Goal: Task Accomplishment & Management: Manage account settings

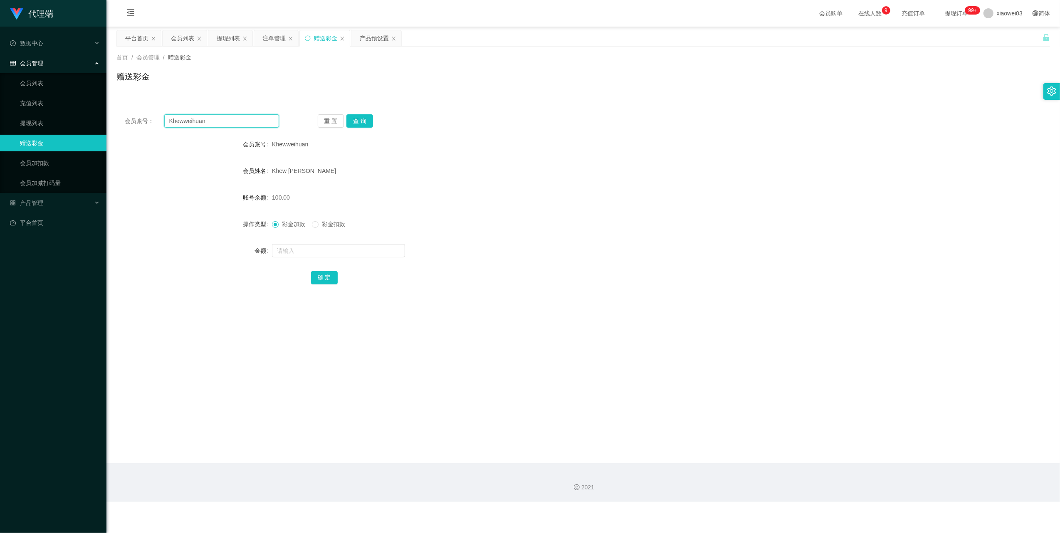
click at [238, 120] on input "Khewweihuan" at bounding box center [221, 120] width 115 height 13
paste input "Alex9923"
type input "Alex9923"
click at [348, 126] on button "查 询" at bounding box center [359, 120] width 27 height 13
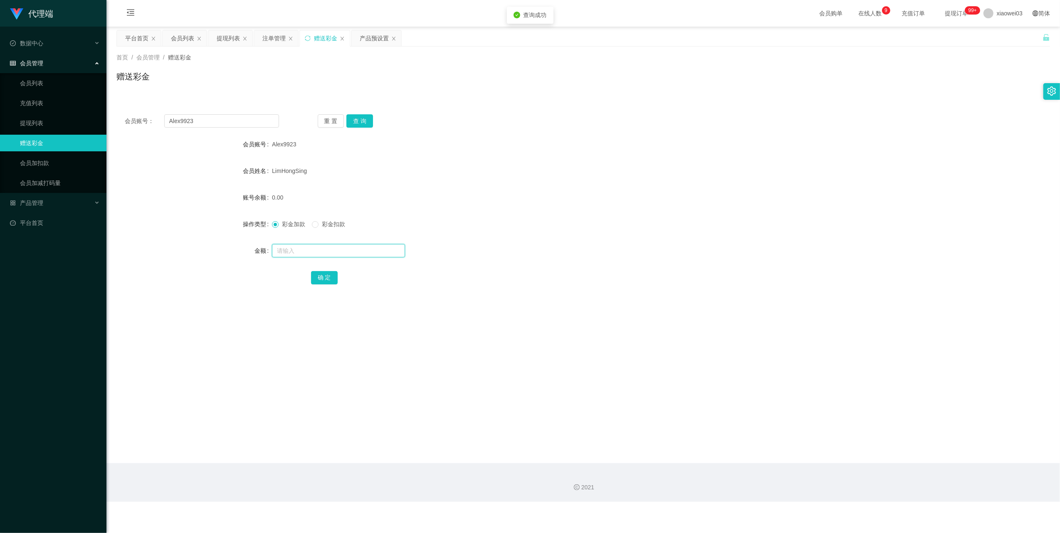
click at [304, 252] on input "text" at bounding box center [338, 250] width 133 height 13
type input "100"
click at [317, 273] on button "确 定" at bounding box center [324, 277] width 27 height 13
click at [218, 42] on div "提现列表" at bounding box center [228, 38] width 23 height 16
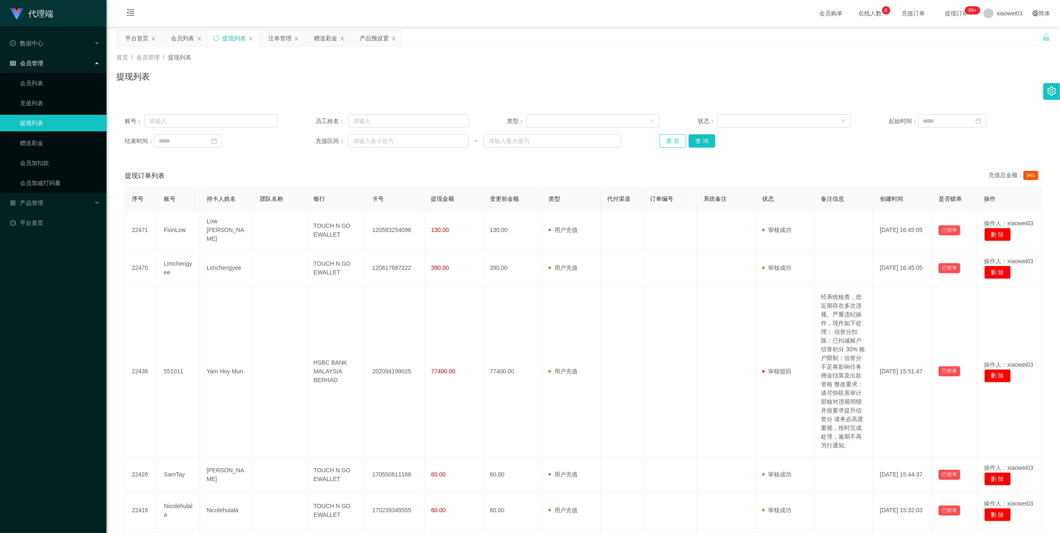
click at [667, 140] on button "重 置" at bounding box center [673, 140] width 27 height 13
click at [319, 43] on div "赠送彩金" at bounding box center [325, 38] width 23 height 16
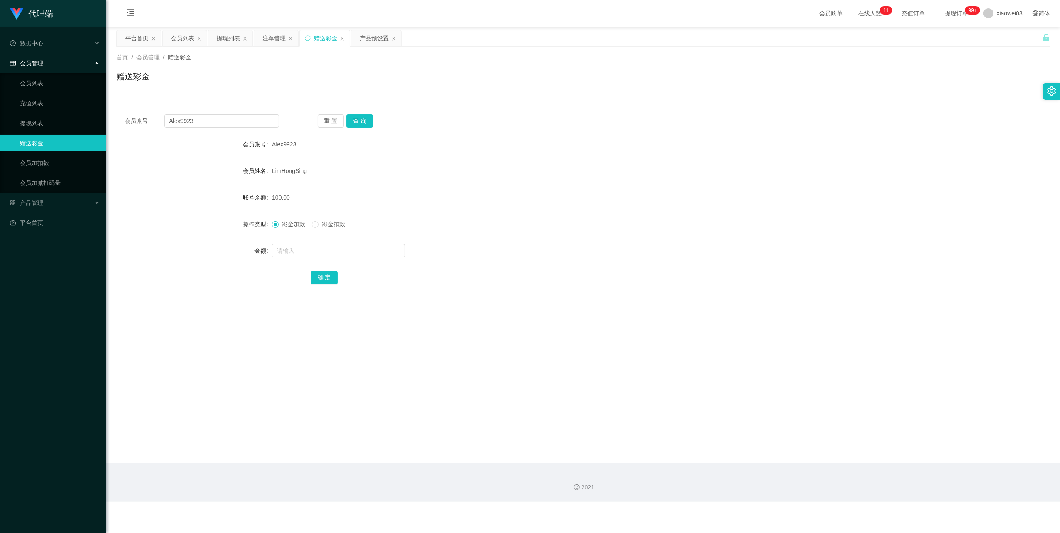
click at [238, 128] on div "会员账号： Alex9923 重 置 查 询 会员账号 Alex9923 会员姓名 [PERSON_NAME] 账号余额 100.00 操作类型 彩金加款 彩…" at bounding box center [583, 205] width 934 height 198
click at [238, 129] on div "会员账号： Alex9923 重 置 查 询 会员账号 Alex9923 会员姓名 [PERSON_NAME] 账号余额 100.00 操作类型 彩金加款 彩…" at bounding box center [583, 205] width 934 height 198
drag, startPoint x: 238, startPoint y: 129, endPoint x: 242, endPoint y: 126, distance: 4.7
click at [245, 128] on div "会员账号： Alex9923 重 置 查 询 会员账号 Alex9923 会员姓名 [PERSON_NAME] 账号余额 100.00 操作类型 彩金加款 彩…" at bounding box center [583, 205] width 934 height 198
click at [222, 121] on input "Alex9923" at bounding box center [221, 120] width 115 height 13
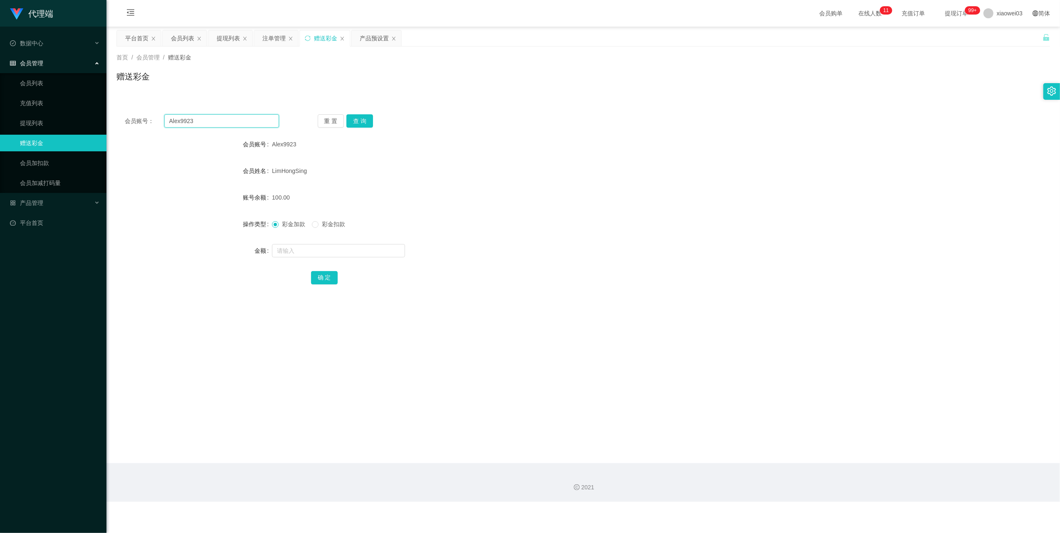
click at [222, 121] on input "Alex9923" at bounding box center [221, 120] width 115 height 13
paste input "Nicolehulala"
type input "Nicolehulala"
drag, startPoint x: 356, startPoint y: 120, endPoint x: 358, endPoint y: 130, distance: 10.2
click at [356, 120] on button "查 询" at bounding box center [359, 120] width 27 height 13
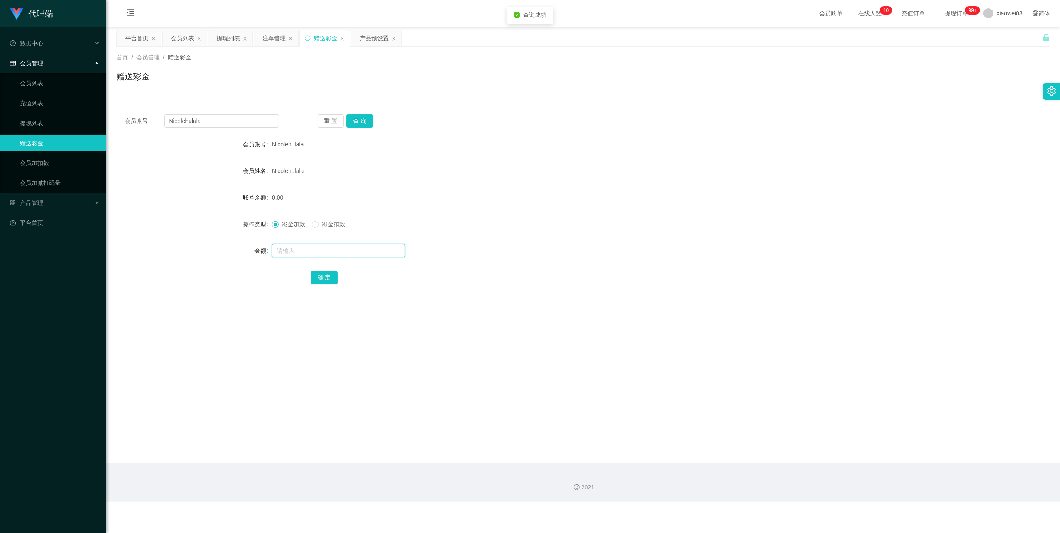
click at [344, 252] on input "text" at bounding box center [338, 250] width 133 height 13
type input "100"
drag, startPoint x: 332, startPoint y: 275, endPoint x: 340, endPoint y: 273, distance: 9.0
click at [332, 275] on button "确 定" at bounding box center [324, 277] width 27 height 13
drag, startPoint x: 228, startPoint y: 30, endPoint x: 380, endPoint y: 104, distance: 168.2
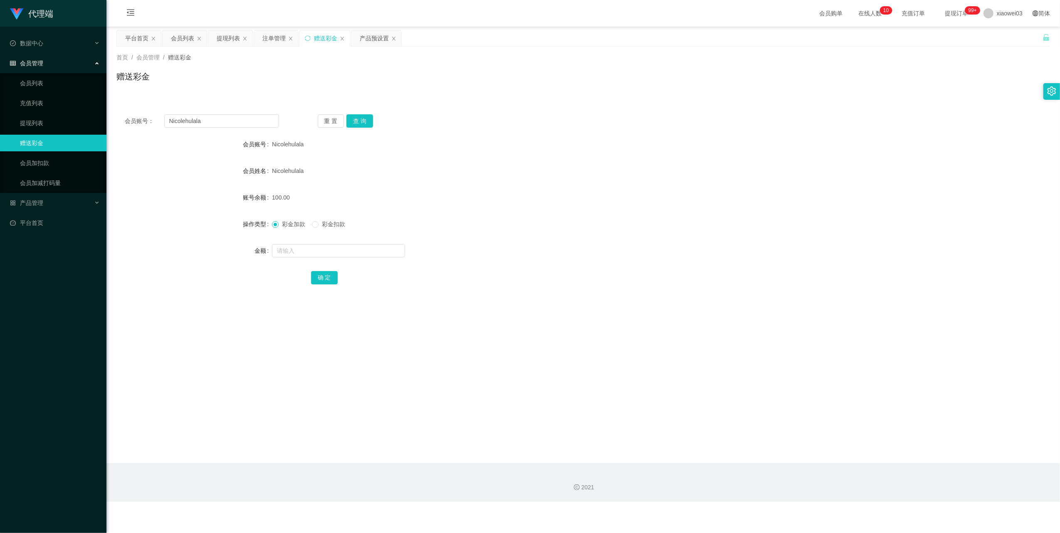
click at [228, 31] on div "提现列表" at bounding box center [228, 38] width 23 height 16
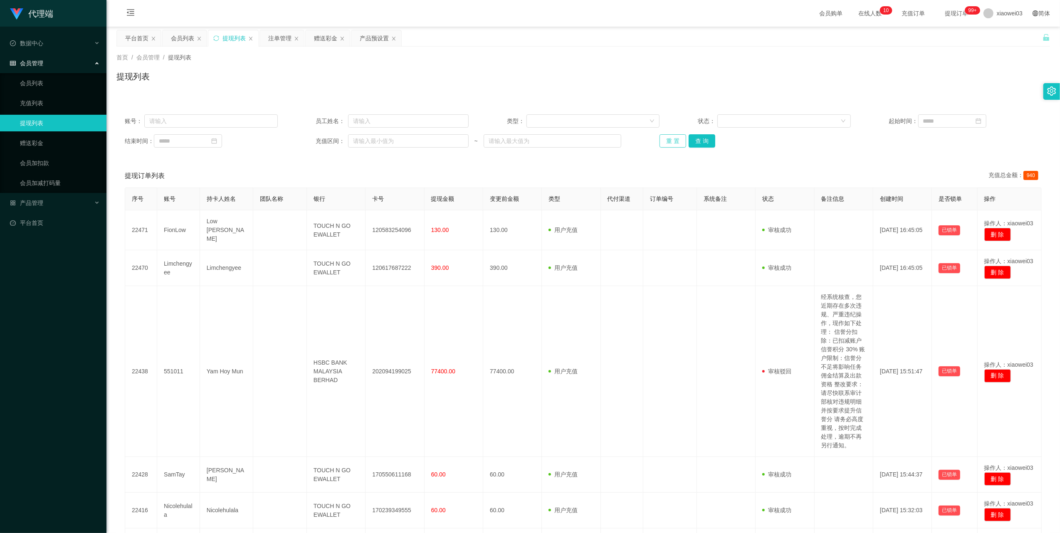
click at [669, 144] on button "重 置" at bounding box center [673, 140] width 27 height 13
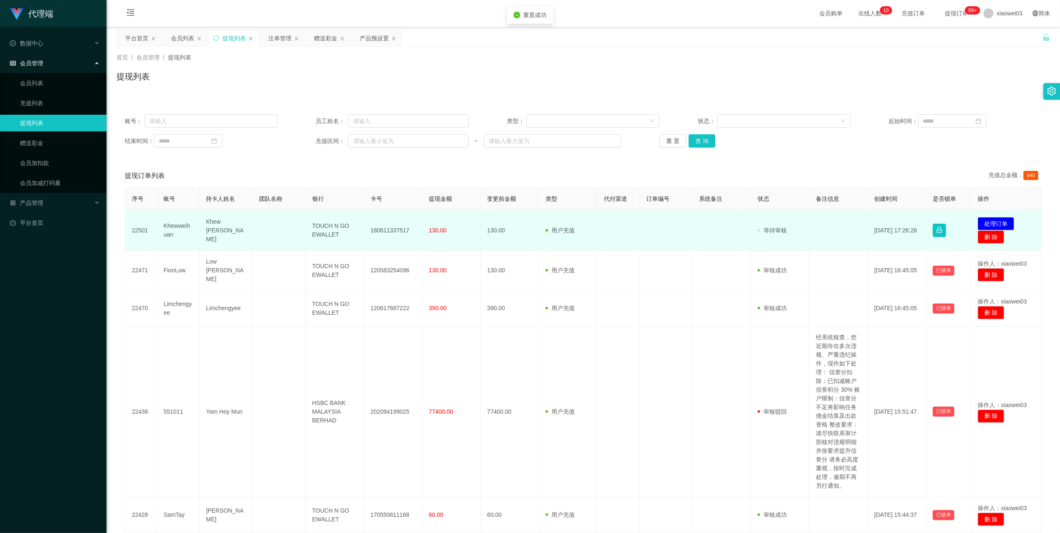
click at [395, 230] on td "180611337517" at bounding box center [393, 230] width 58 height 40
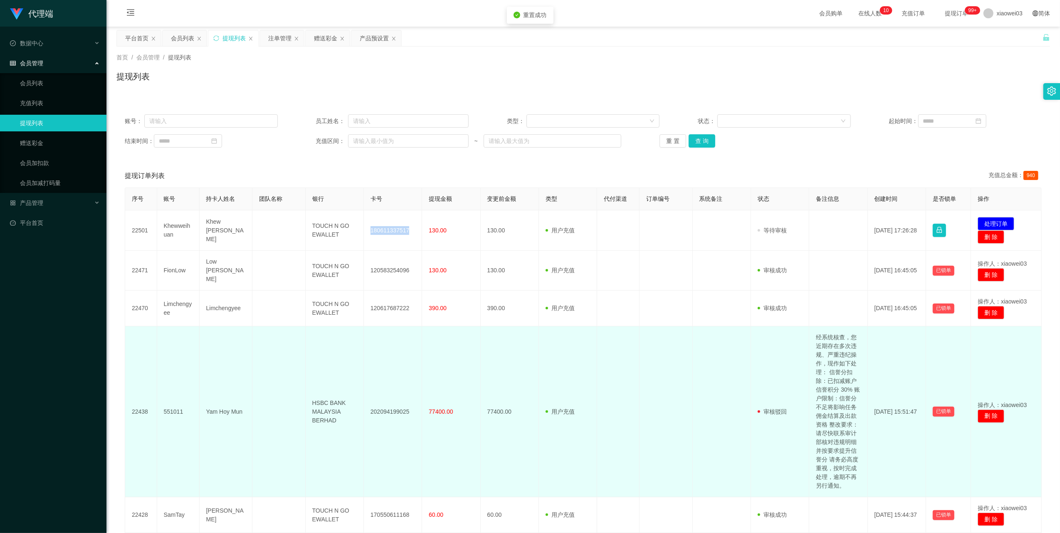
copy td "180611337517"
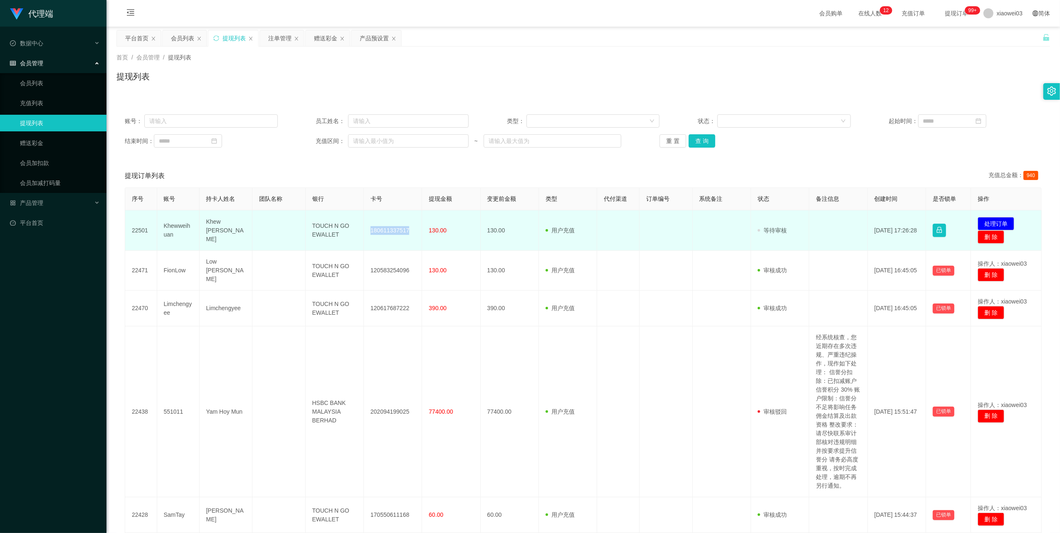
click at [330, 225] on td "TOUCH N GO EWALLET" at bounding box center [335, 230] width 58 height 40
copy td "TOUCH N GO EWALLET"
click at [991, 220] on button "处理订单" at bounding box center [996, 223] width 37 height 13
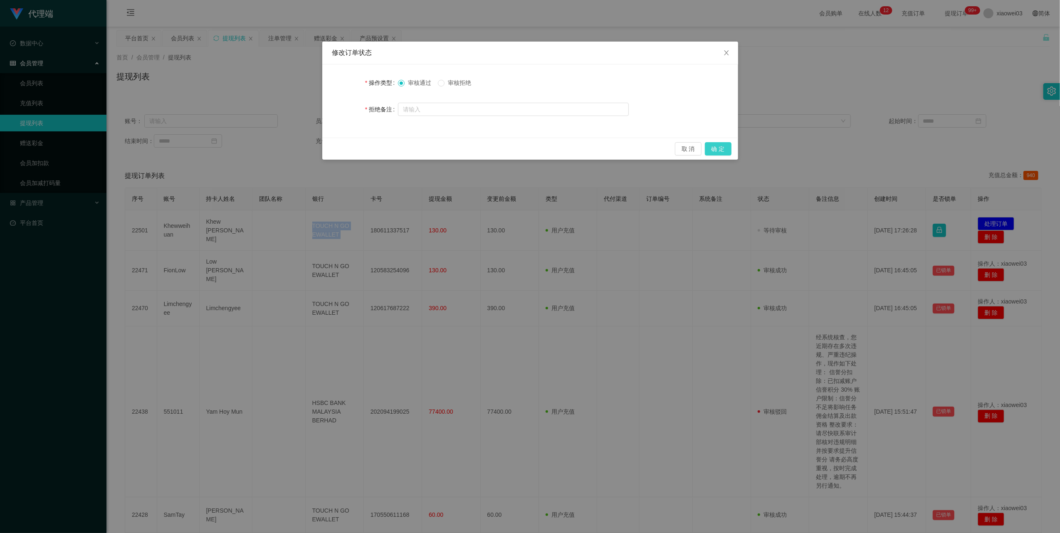
click at [724, 146] on button "确 定" at bounding box center [718, 148] width 27 height 13
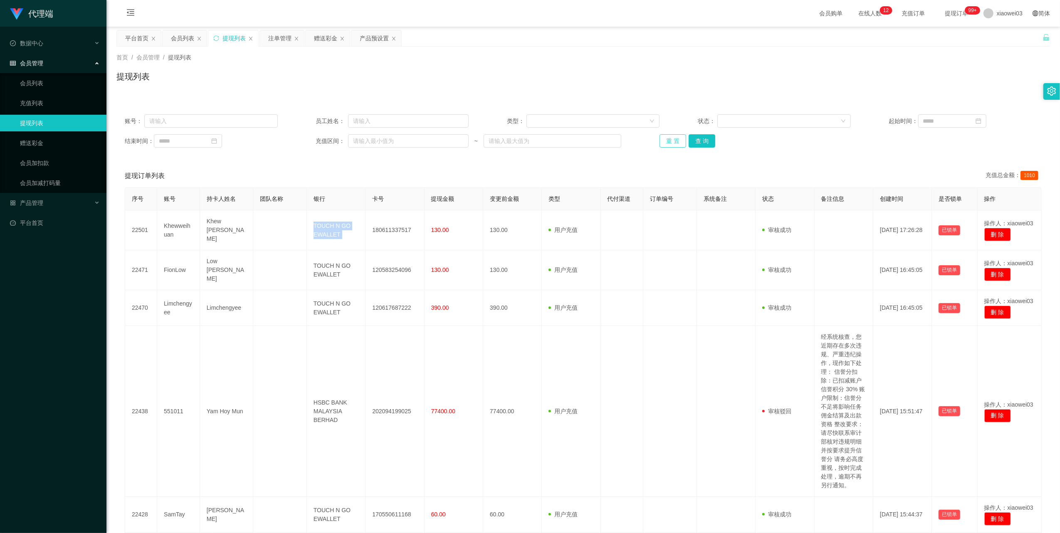
click at [666, 142] on button "重 置" at bounding box center [673, 140] width 27 height 13
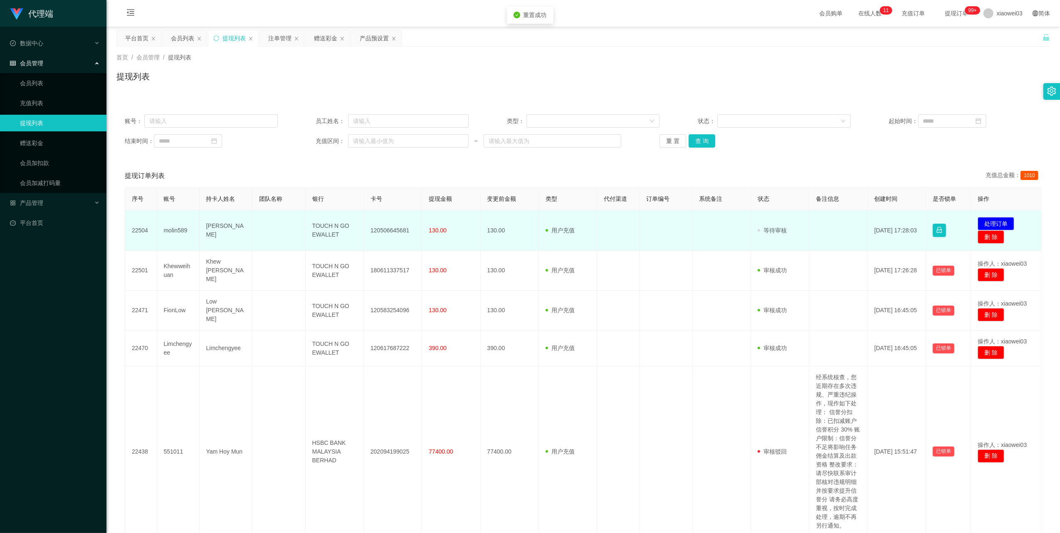
click at [396, 229] on td "120506645681" at bounding box center [393, 230] width 58 height 40
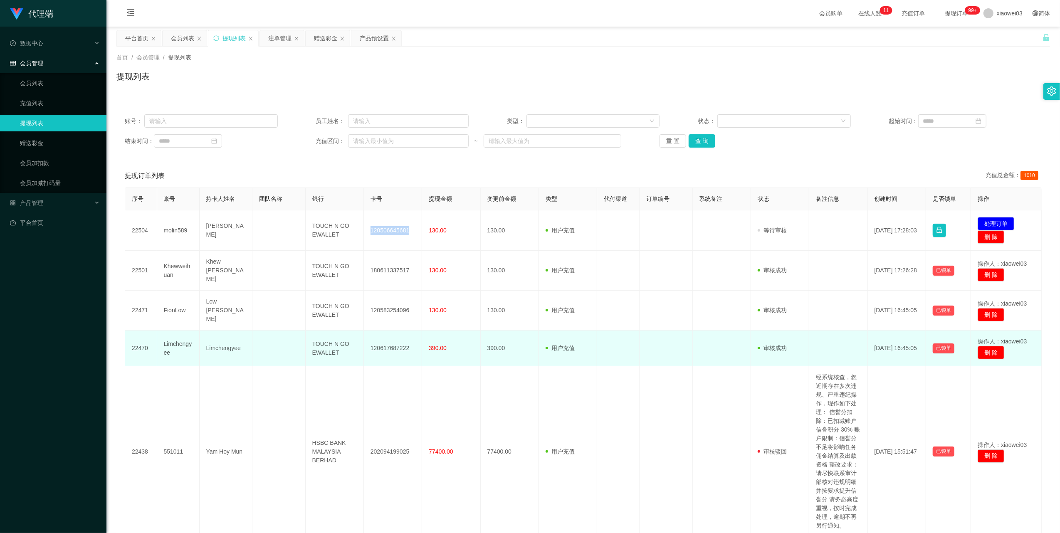
copy td "120506645681"
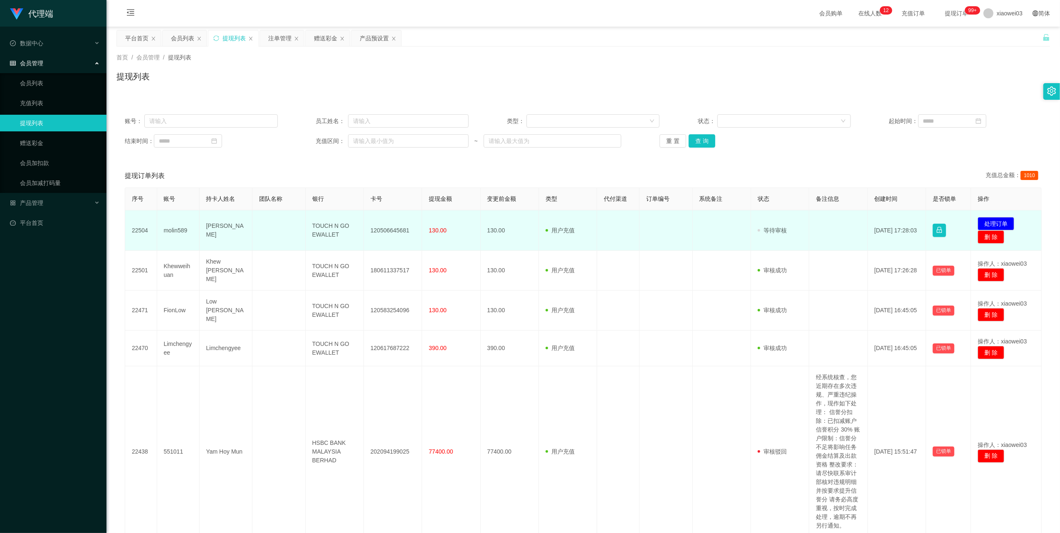
click at [331, 230] on td "TOUCH N GO EWALLET" at bounding box center [335, 230] width 58 height 40
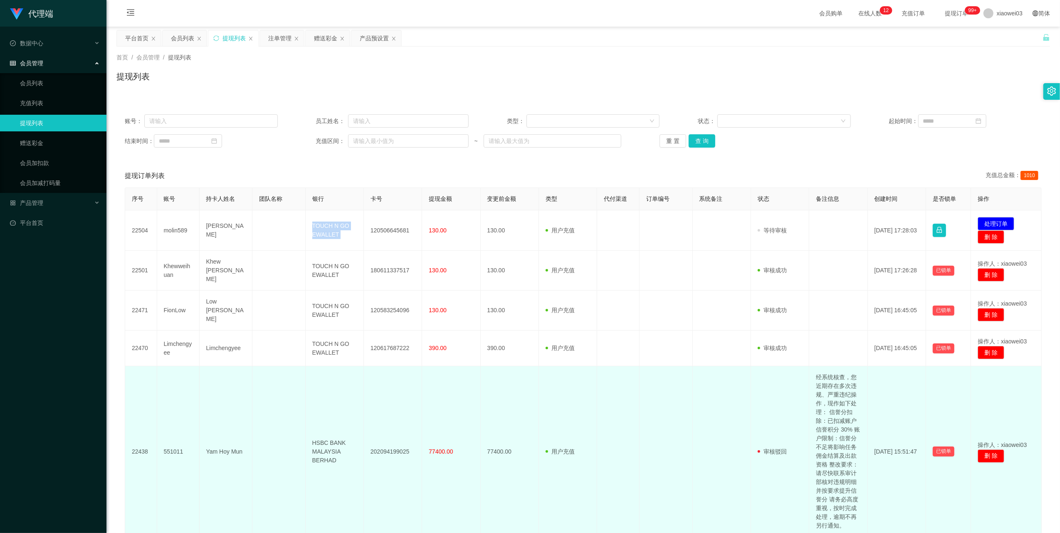
copy td "TOUCH N GO EWALLET"
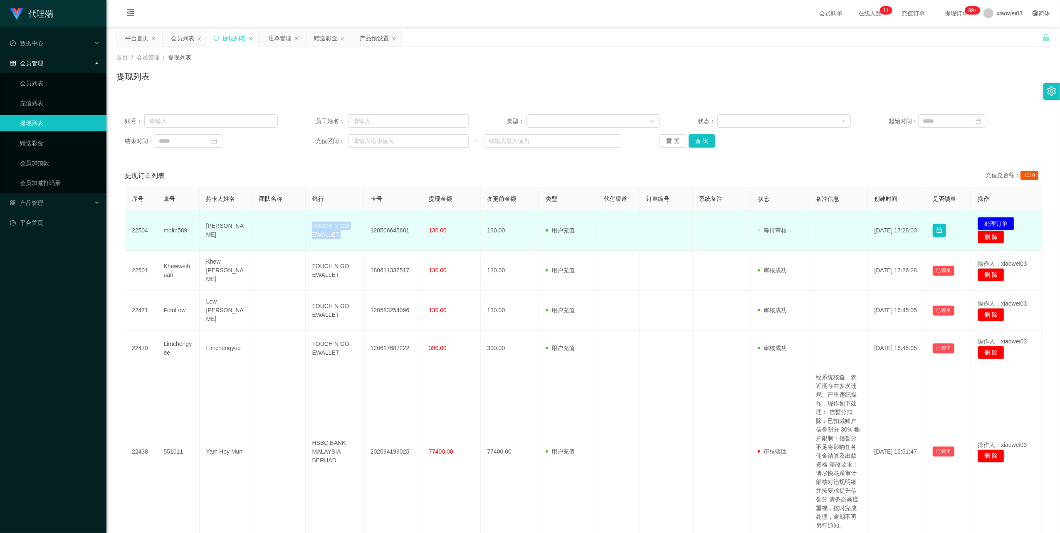
click at [978, 221] on button "处理订单" at bounding box center [996, 223] width 37 height 13
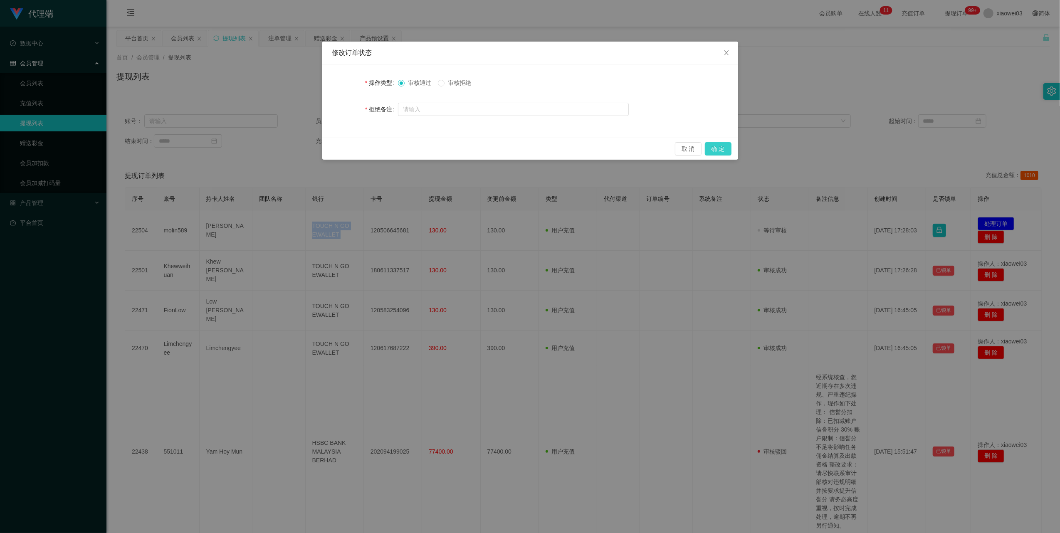
click at [719, 147] on button "确 定" at bounding box center [718, 148] width 27 height 13
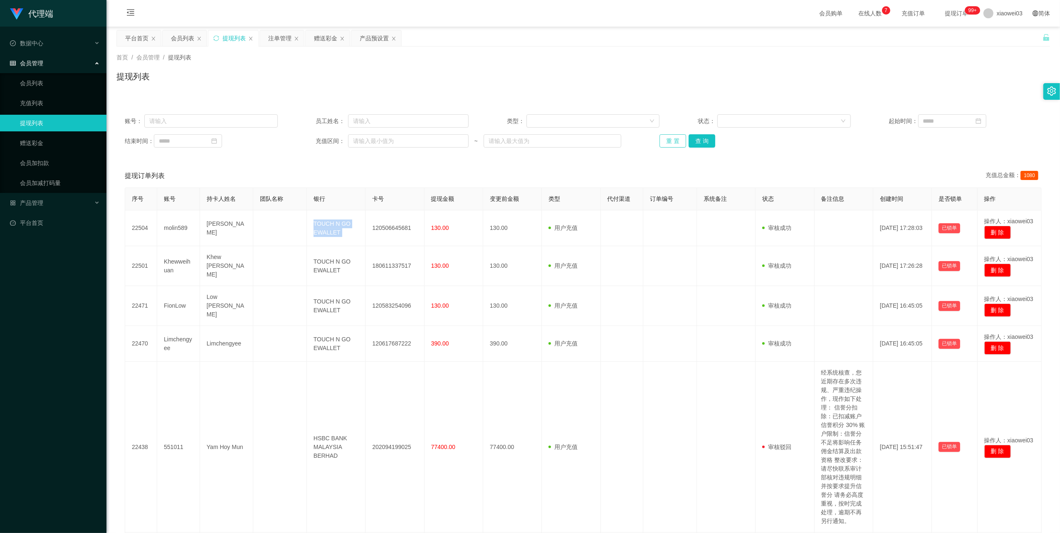
click at [664, 139] on button "重 置" at bounding box center [673, 140] width 27 height 13
click at [283, 36] on div "注单管理" at bounding box center [279, 38] width 23 height 16
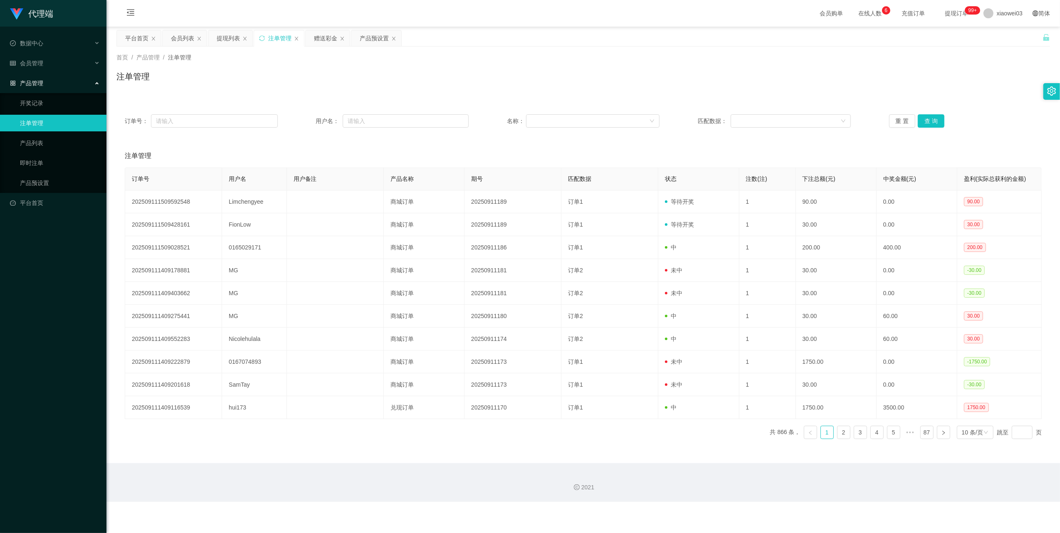
click at [322, 37] on div "赠送彩金" at bounding box center [325, 38] width 23 height 16
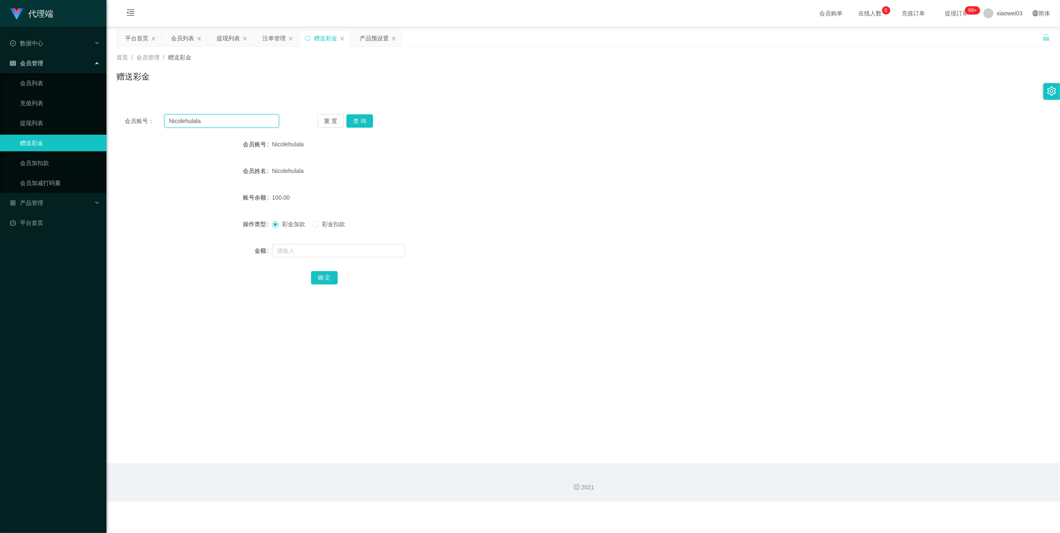
click at [217, 121] on input "Nicolehulala" at bounding box center [221, 120] width 115 height 13
drag, startPoint x: 217, startPoint y: 121, endPoint x: 232, endPoint y: 127, distance: 16.1
click at [219, 122] on input "Nicolehulala" at bounding box center [221, 120] width 115 height 13
paste input "almer"
type input "almera"
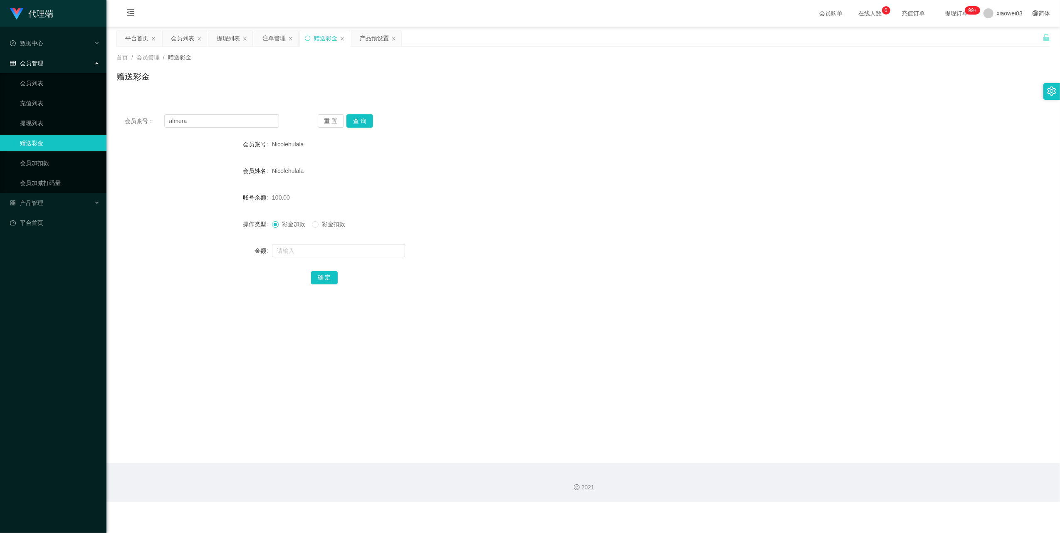
drag, startPoint x: 370, startPoint y: 132, endPoint x: 368, endPoint y: 128, distance: 4.5
click at [370, 131] on div "会员账号： almera 重 置 查 询 会员账号 Nicolehulala 会员姓名 [PERSON_NAME] 账号余额 100.00 操作类型 彩金加款…" at bounding box center [583, 205] width 934 height 198
click at [367, 126] on button "查 询" at bounding box center [359, 120] width 27 height 13
click at [349, 255] on input "text" at bounding box center [338, 250] width 133 height 13
type input "100"
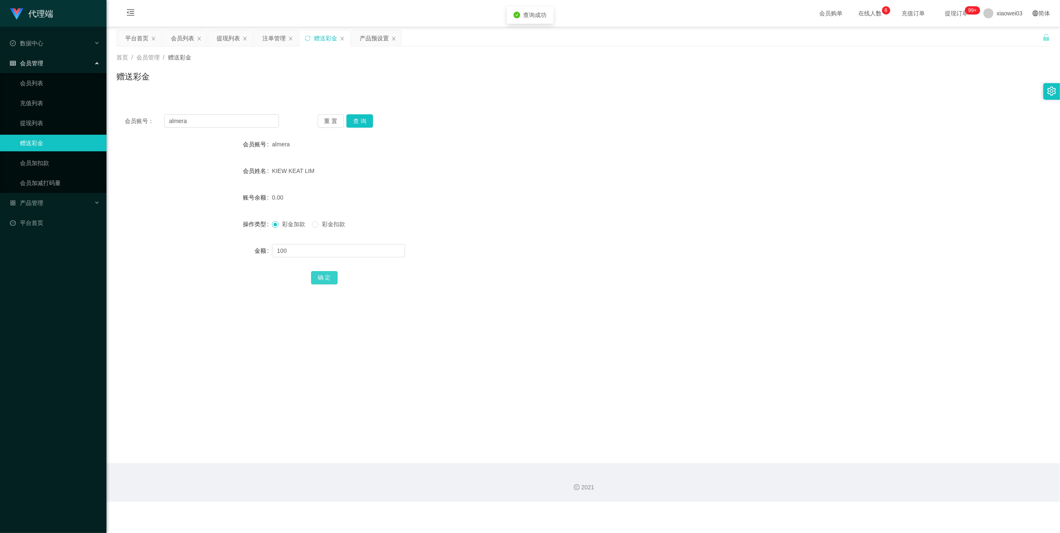
click at [328, 277] on button "确 定" at bounding box center [324, 277] width 27 height 13
click at [270, 40] on div "注单管理" at bounding box center [273, 38] width 23 height 16
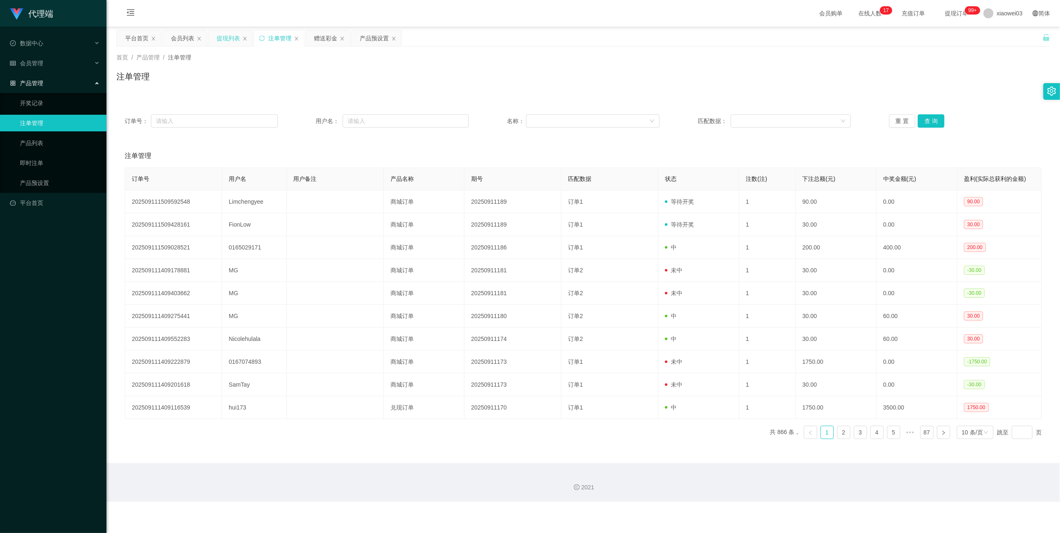
click at [235, 40] on div "提现列表" at bounding box center [228, 38] width 23 height 16
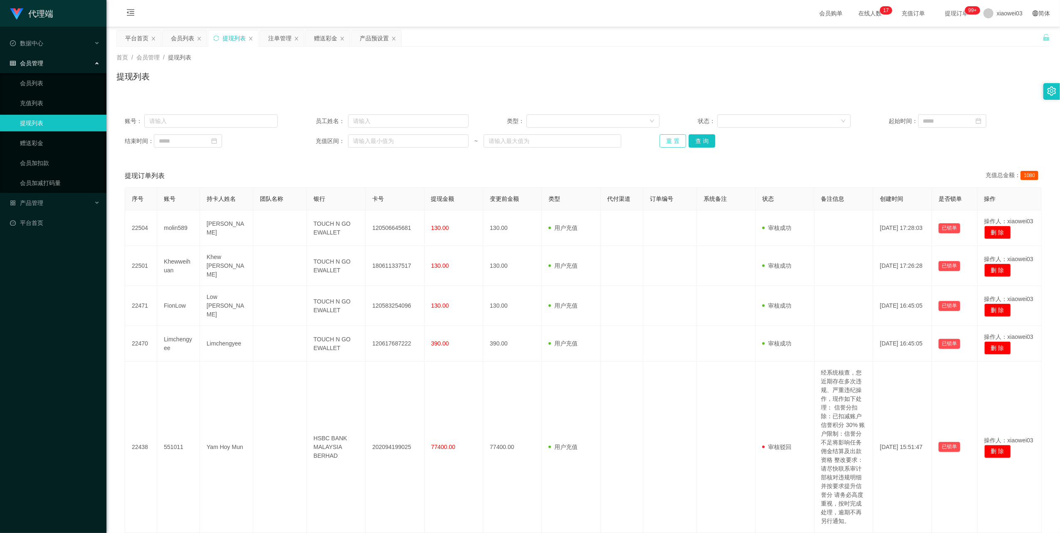
click at [673, 142] on button "重 置" at bounding box center [673, 140] width 27 height 13
click at [676, 143] on button "重 置" at bounding box center [673, 140] width 27 height 13
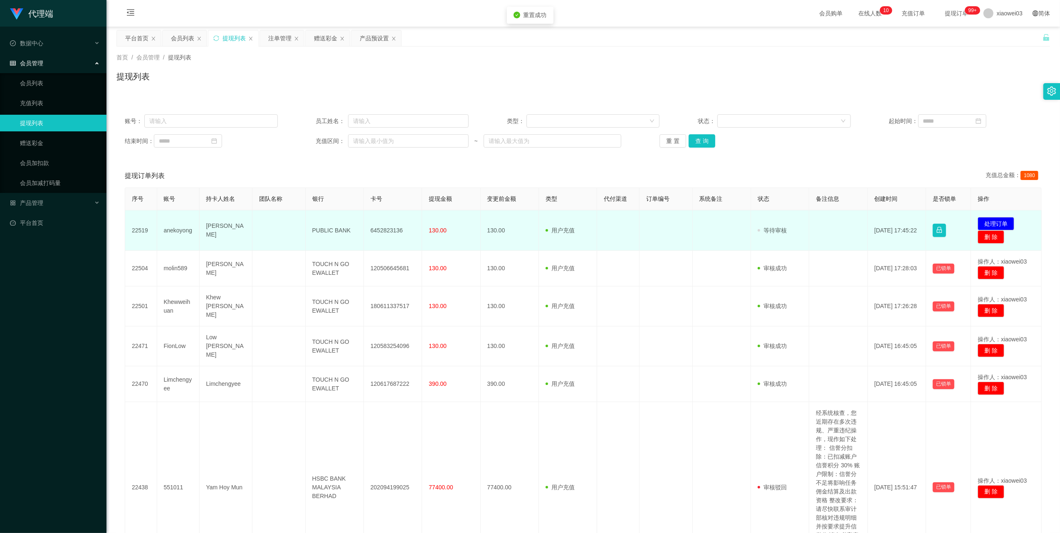
click at [388, 231] on td "6452823136" at bounding box center [393, 230] width 58 height 40
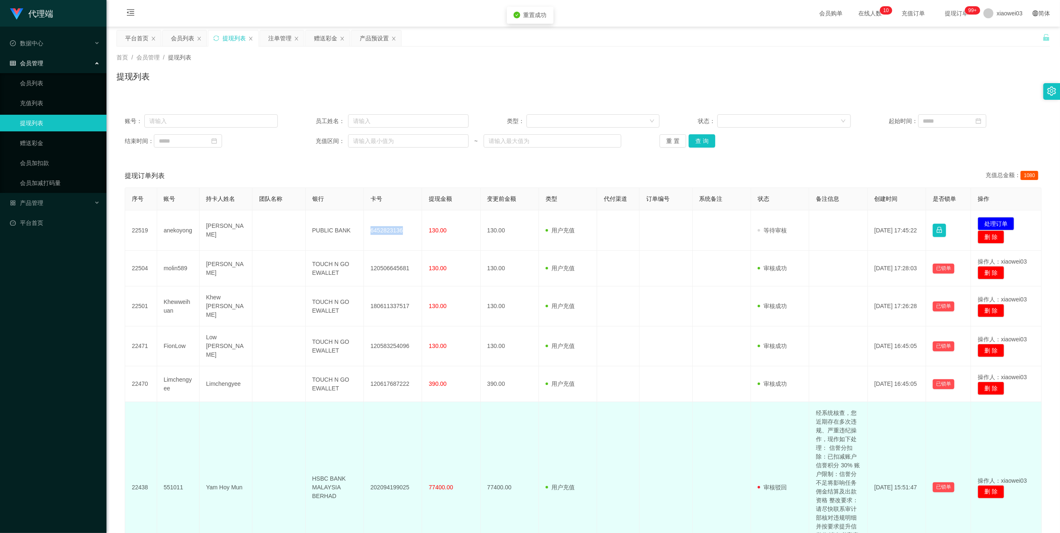
copy td "6452823136"
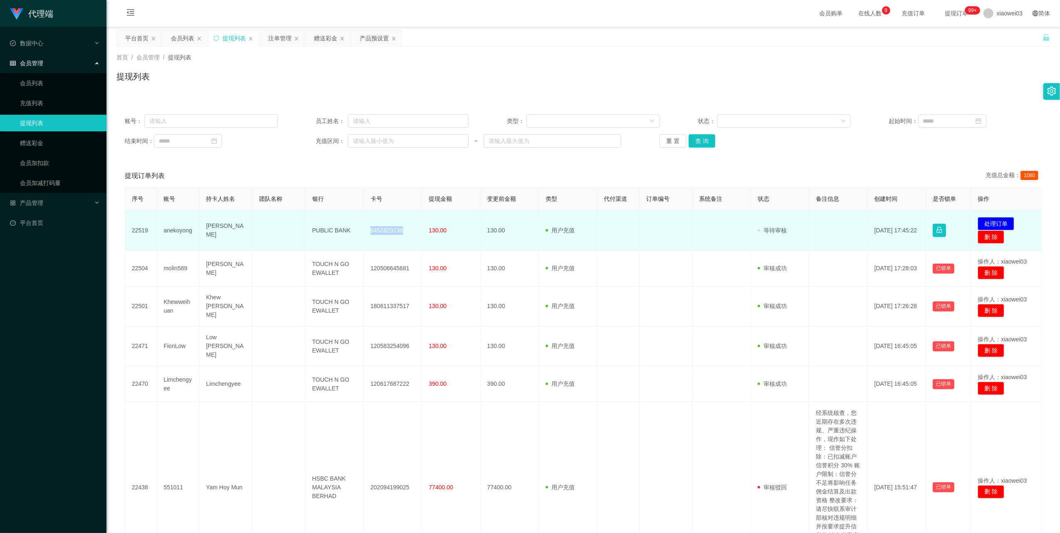
click at [327, 229] on td "PUBLIC BANK" at bounding box center [335, 230] width 58 height 40
drag, startPoint x: 327, startPoint y: 229, endPoint x: 339, endPoint y: 235, distance: 13.8
click at [327, 229] on td "PUBLIC BANK" at bounding box center [335, 230] width 58 height 40
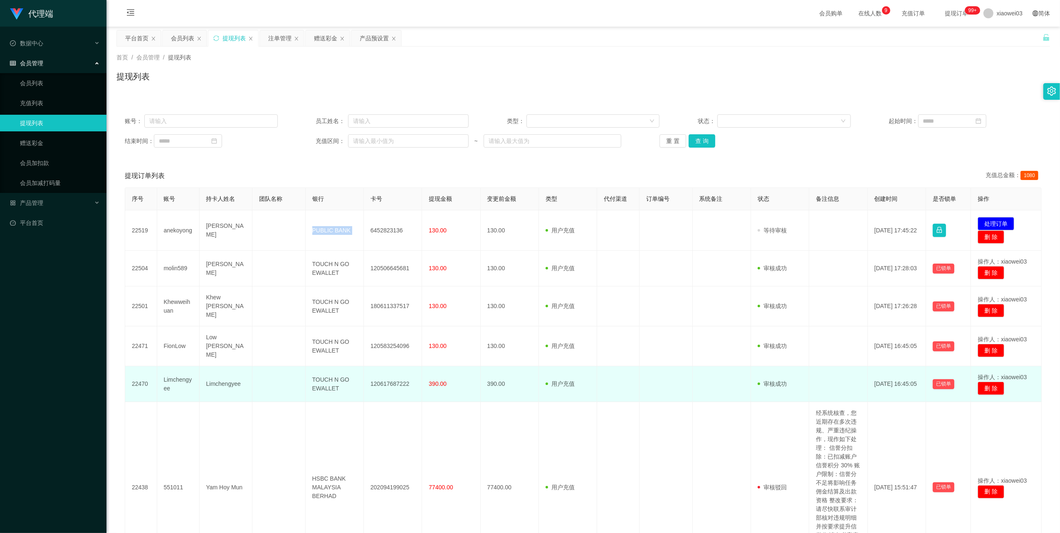
copy td "PUBLIC BANK"
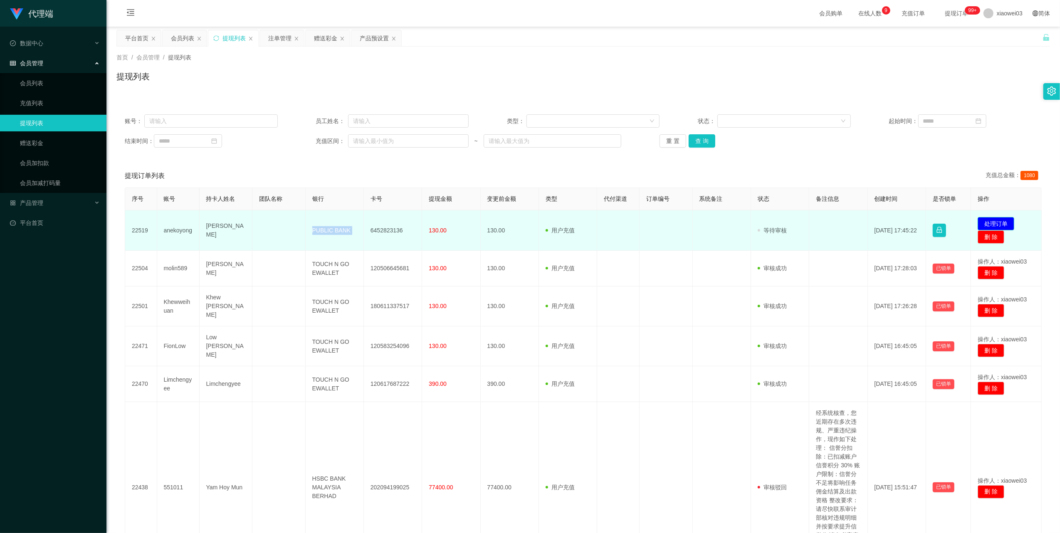
click at [994, 221] on button "处理订单" at bounding box center [996, 223] width 37 height 13
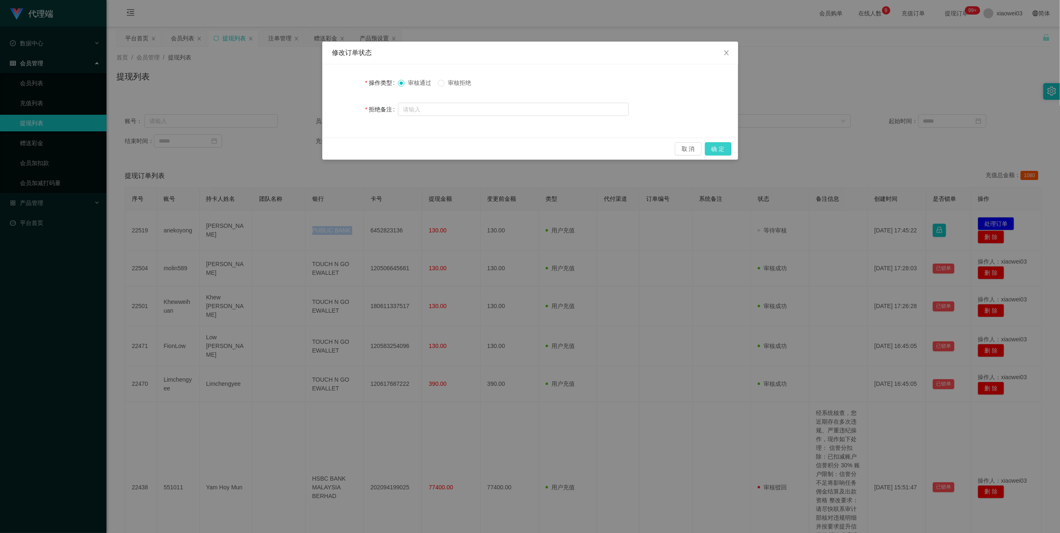
click at [718, 146] on button "确 定" at bounding box center [718, 148] width 27 height 13
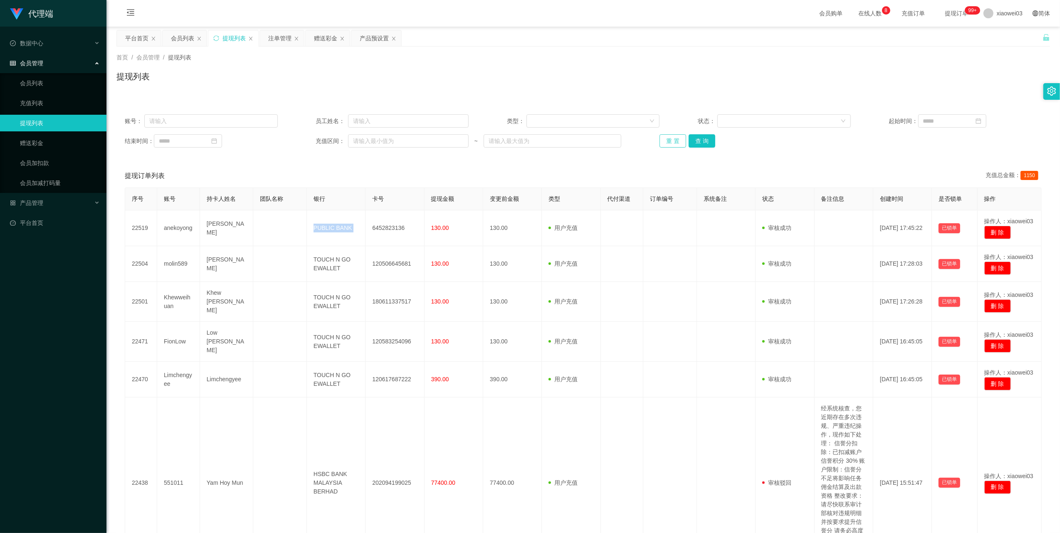
click at [663, 139] on button "重 置" at bounding box center [673, 140] width 27 height 13
click at [324, 39] on div "赠送彩金" at bounding box center [325, 38] width 23 height 16
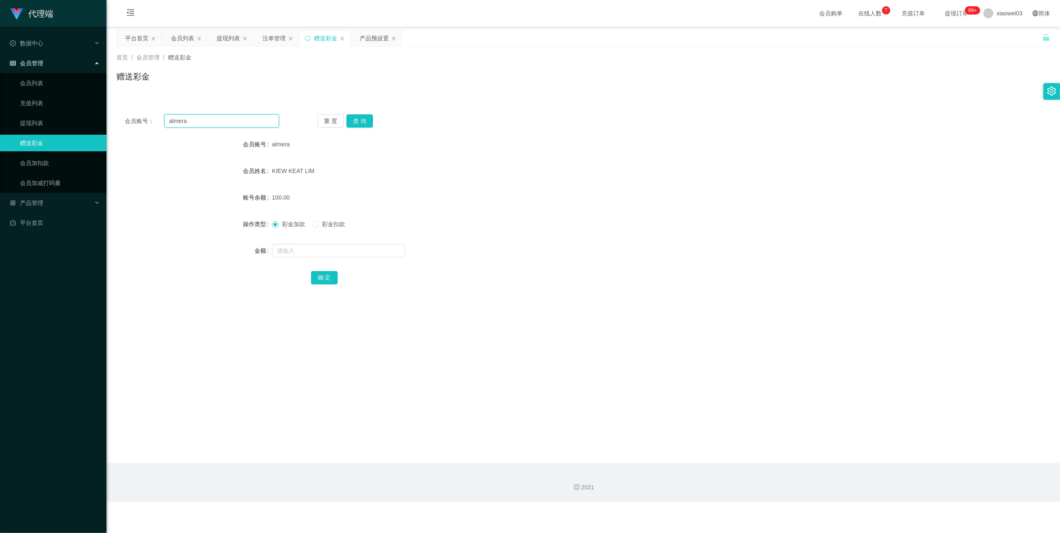
click at [227, 120] on input "almera" at bounding box center [221, 120] width 115 height 13
click at [369, 125] on button "查 询" at bounding box center [359, 120] width 27 height 13
click at [238, 126] on input "almera" at bounding box center [221, 120] width 115 height 13
drag, startPoint x: 238, startPoint y: 126, endPoint x: 248, endPoint y: 129, distance: 10.3
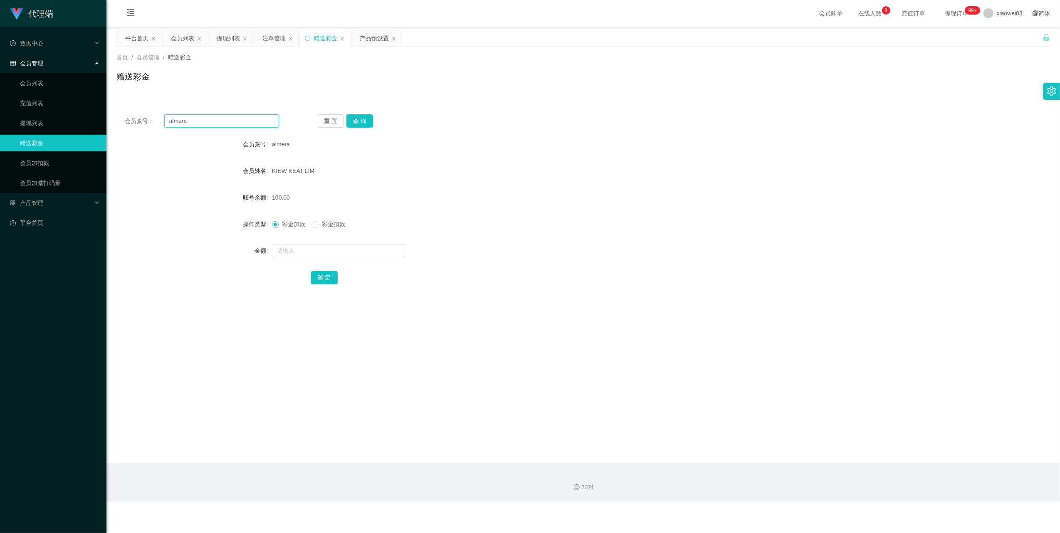
click at [238, 126] on input "almera" at bounding box center [221, 120] width 115 height 13
paste input "Alex9923"
click at [368, 122] on button "查 询" at bounding box center [359, 120] width 27 height 13
click at [305, 252] on input "text" at bounding box center [338, 250] width 133 height 13
click at [250, 126] on input "Alex9923" at bounding box center [221, 120] width 115 height 13
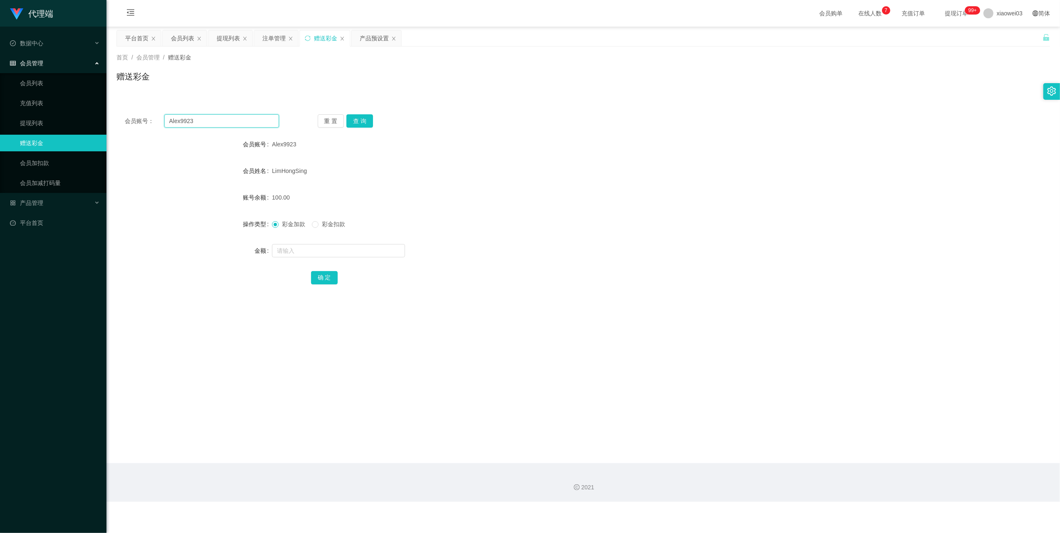
click at [248, 125] on input "Alex9923" at bounding box center [221, 120] width 115 height 13
paste input "0178666651"
click at [259, 127] on input "Alex99230178666651" at bounding box center [221, 120] width 115 height 13
click at [258, 125] on input "Alex99230178666651" at bounding box center [221, 120] width 115 height 13
click at [258, 124] on input "Alex99230178666651" at bounding box center [221, 120] width 115 height 13
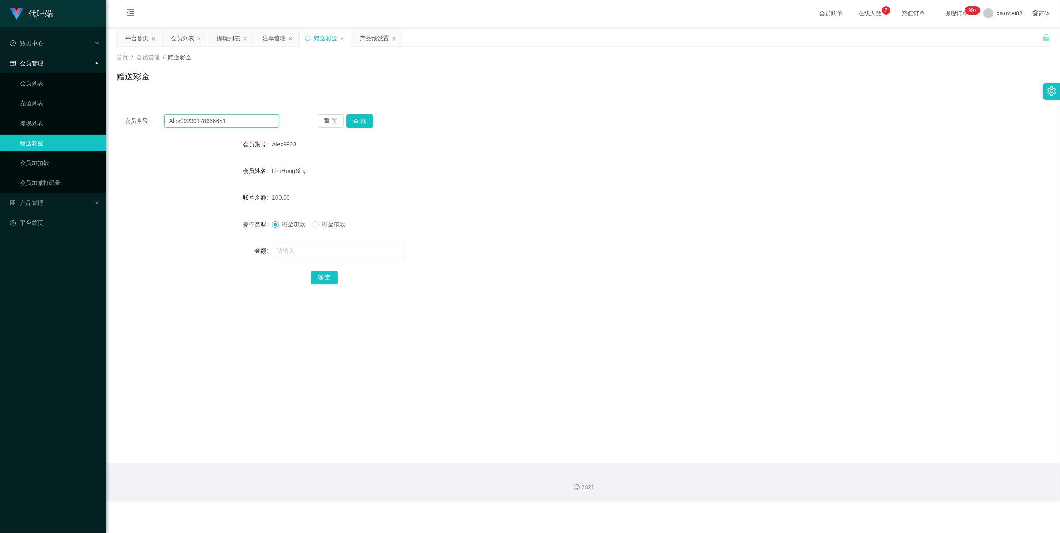
paste input "text"
type input "0178666651"
click at [350, 121] on button "查 询" at bounding box center [359, 120] width 27 height 13
click at [337, 250] on input "text" at bounding box center [338, 250] width 133 height 13
type input "100"
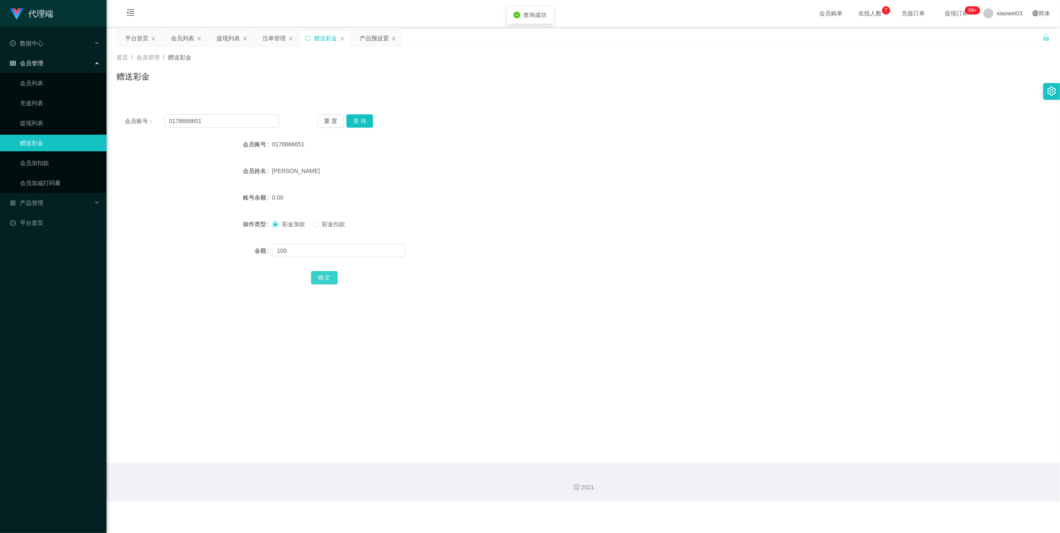
drag, startPoint x: 325, startPoint y: 280, endPoint x: 418, endPoint y: 245, distance: 98.8
click at [325, 280] on button "确 定" at bounding box center [324, 277] width 27 height 13
click at [218, 41] on div "提现列表" at bounding box center [228, 38] width 23 height 16
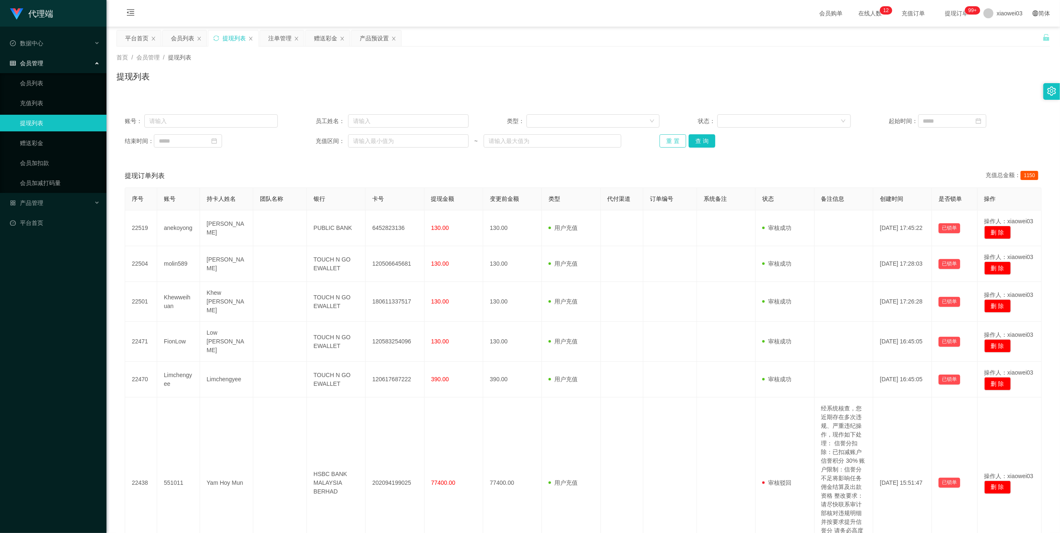
click at [661, 140] on button "重 置" at bounding box center [673, 140] width 27 height 13
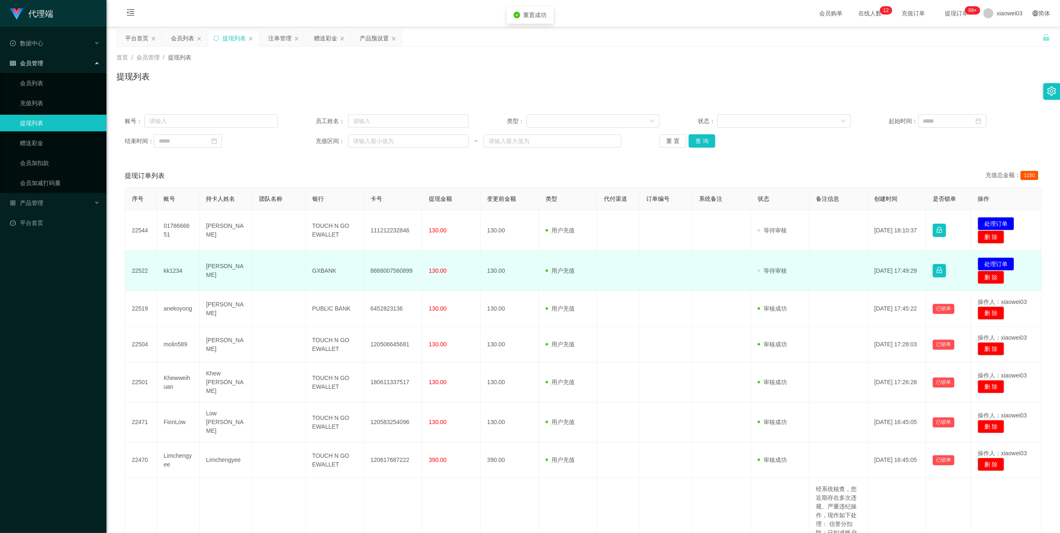
click at [389, 270] on td "8888007560899" at bounding box center [393, 271] width 58 height 40
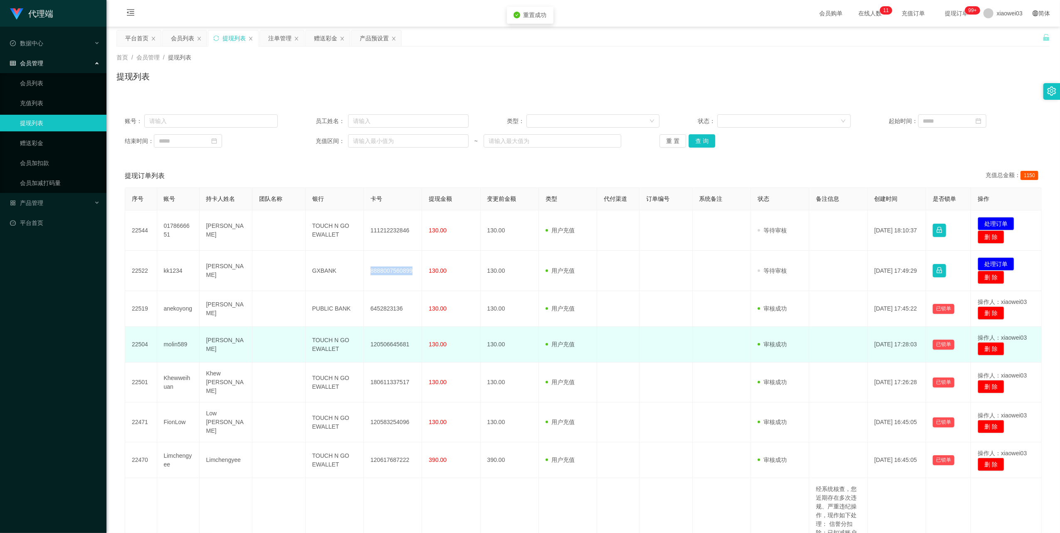
copy td "8888007560899"
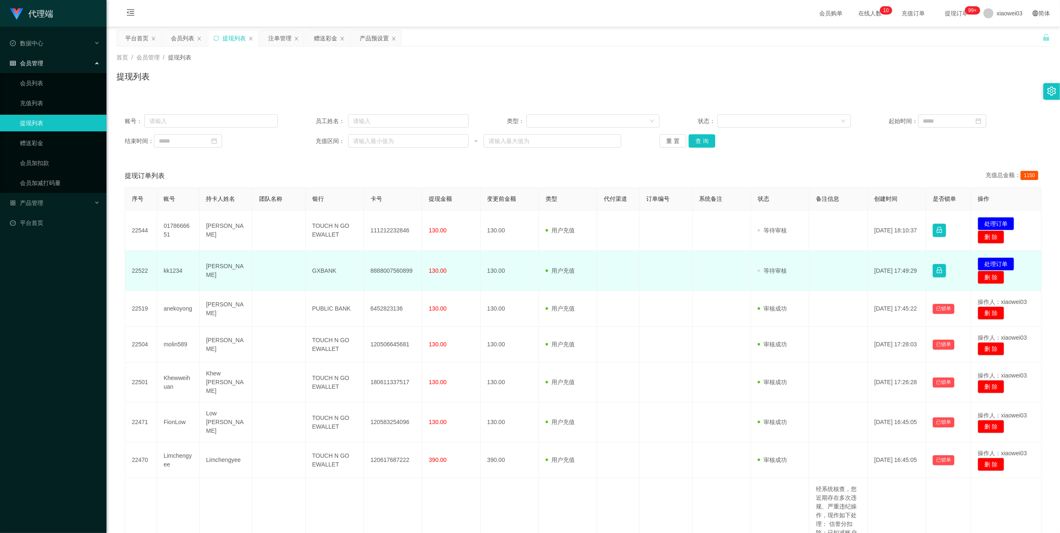
click at [319, 271] on td "GXBANK" at bounding box center [335, 271] width 58 height 40
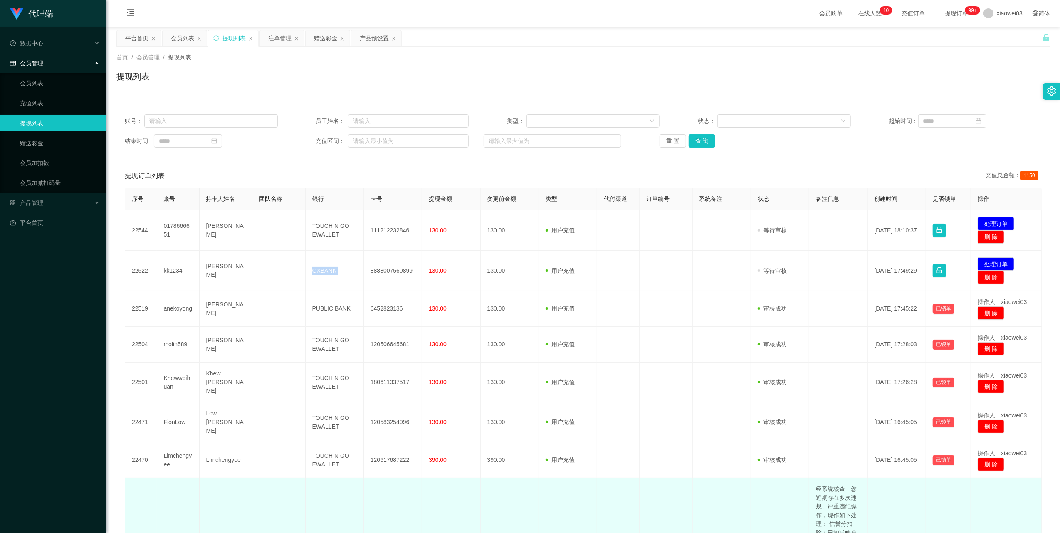
copy td "GXBANK"
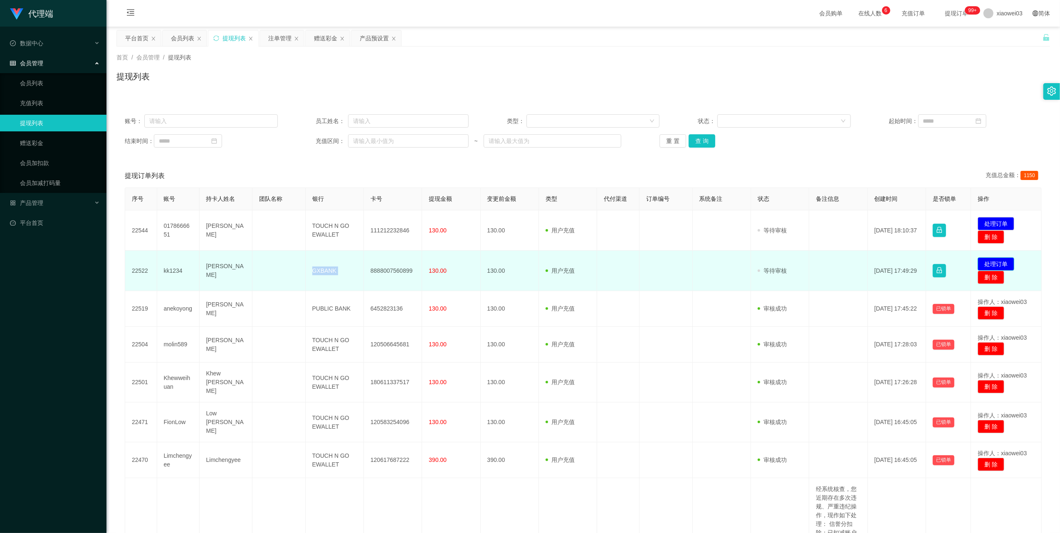
click at [994, 263] on button "处理订单" at bounding box center [996, 263] width 37 height 13
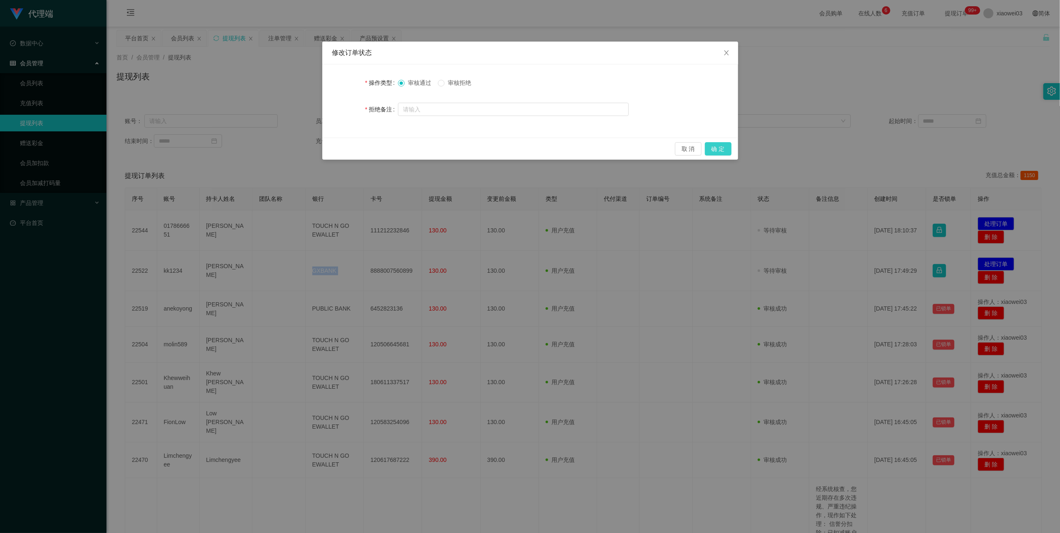
click at [720, 150] on button "确 定" at bounding box center [718, 148] width 27 height 13
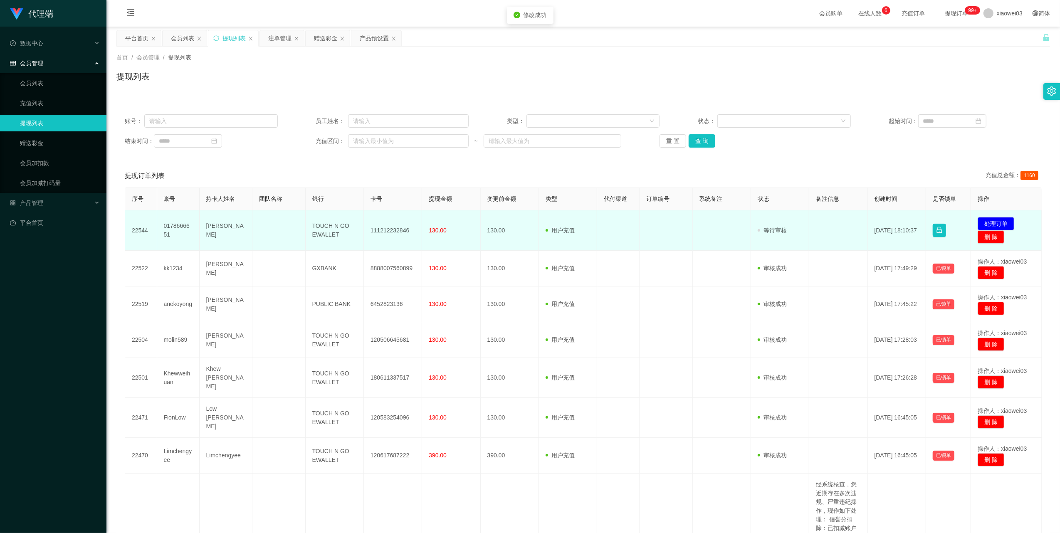
click at [389, 230] on td "111212232846" at bounding box center [393, 230] width 58 height 40
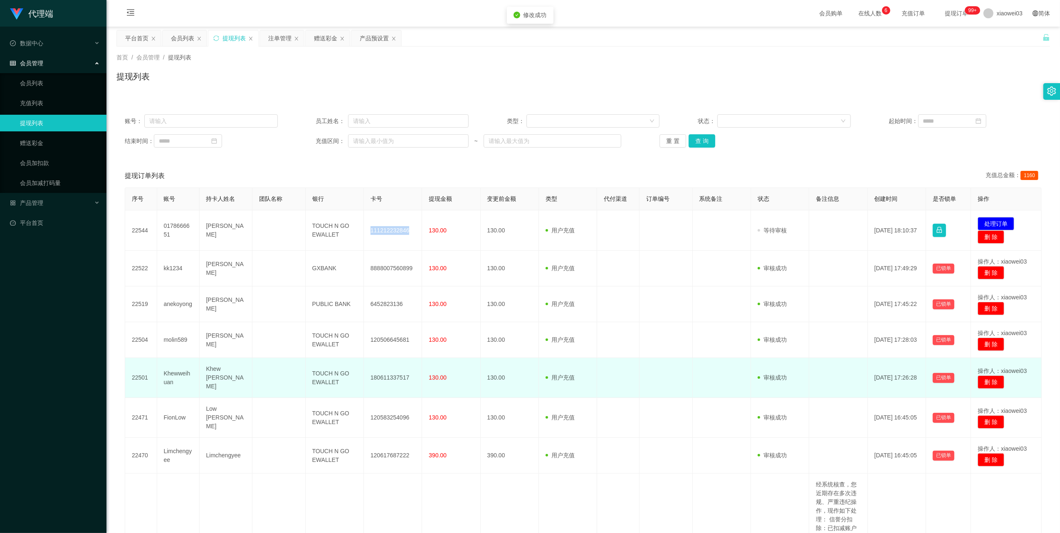
copy td "111212232846"
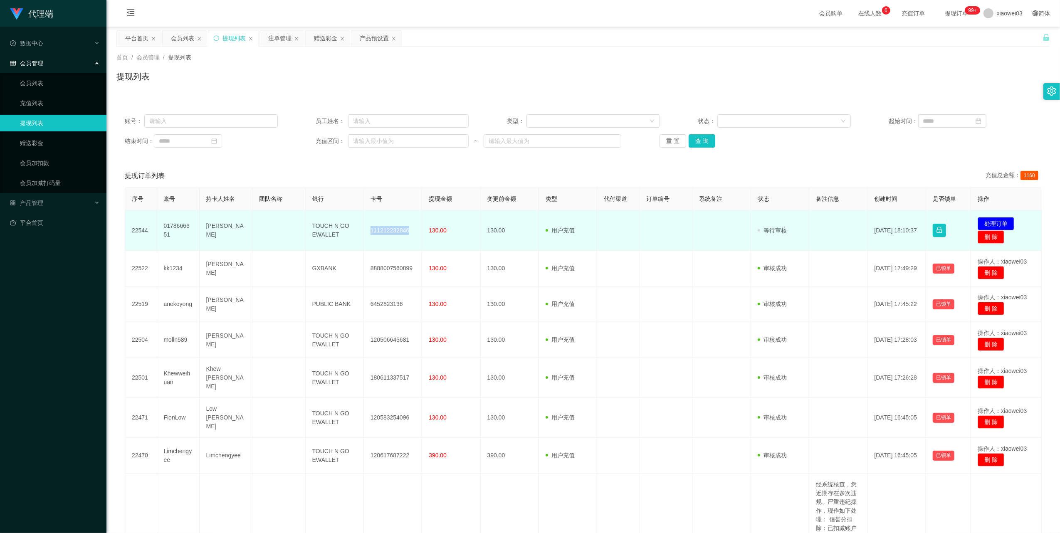
click at [324, 228] on td "TOUCH N GO EWALLET" at bounding box center [335, 230] width 58 height 40
drag, startPoint x: 324, startPoint y: 228, endPoint x: 370, endPoint y: 259, distance: 55.1
click at [324, 228] on td "TOUCH N GO EWALLET" at bounding box center [335, 230] width 58 height 40
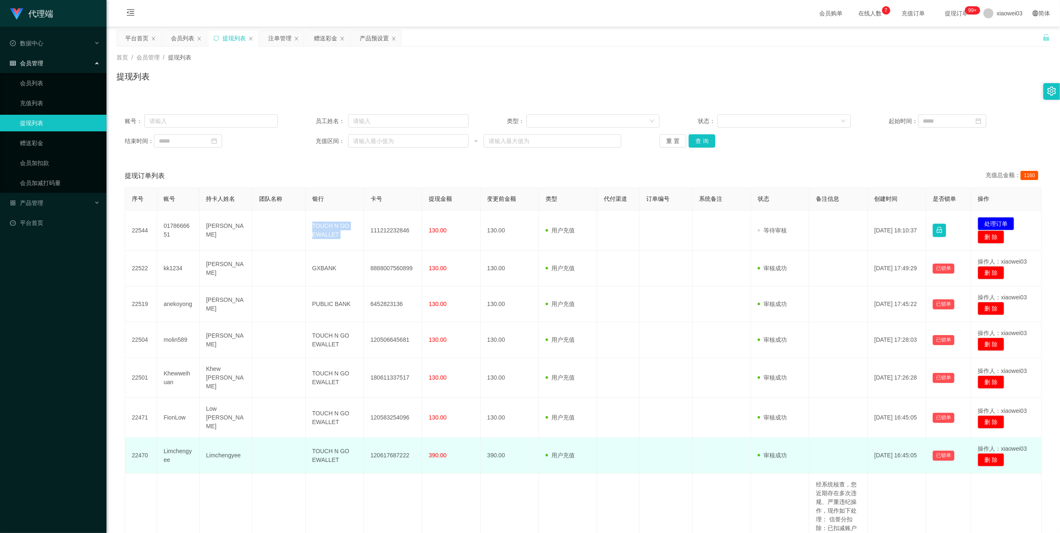
copy td "TOUCH N GO EWALLET"
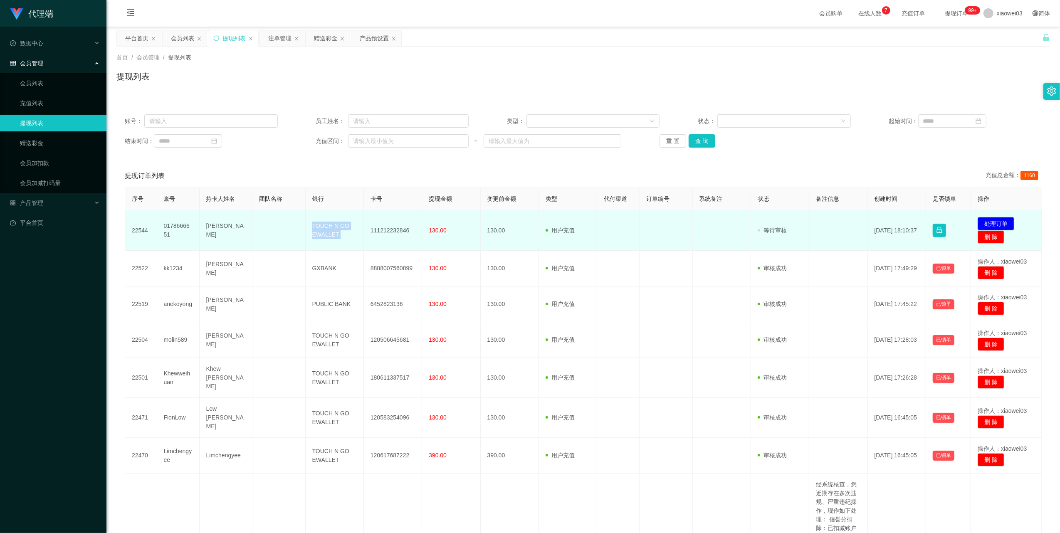
click at [994, 219] on button "处理订单" at bounding box center [996, 223] width 37 height 13
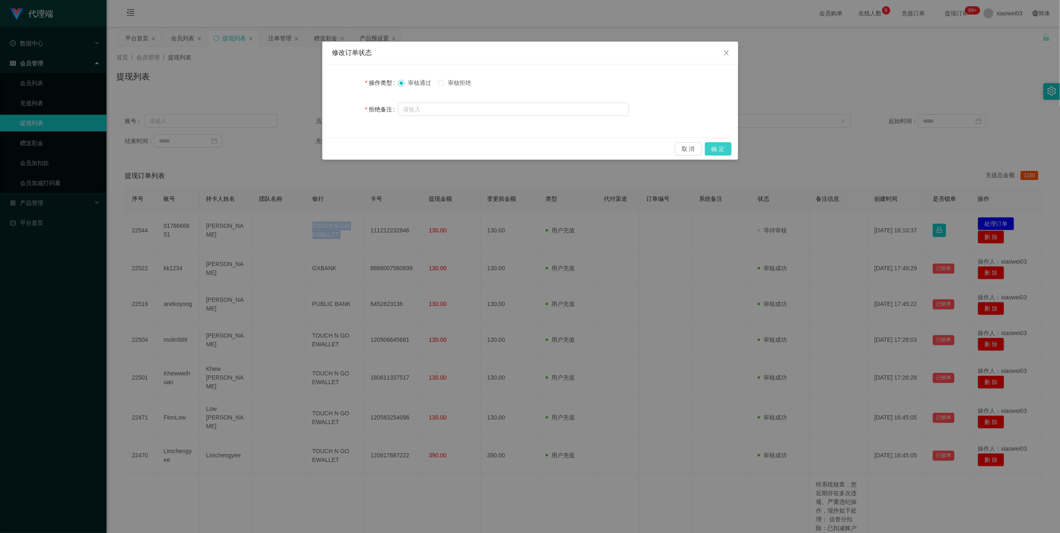
click at [716, 149] on button "确 定" at bounding box center [718, 148] width 27 height 13
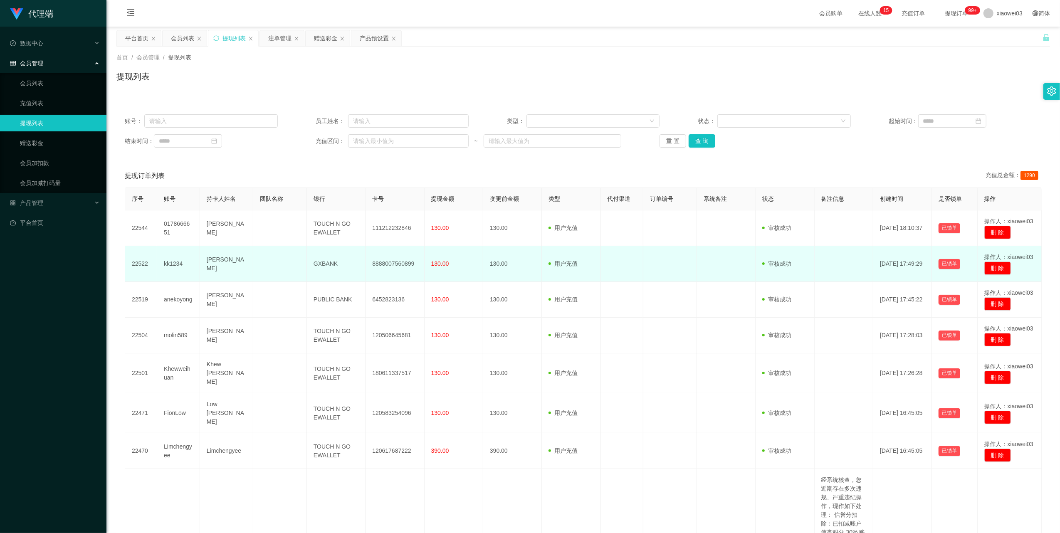
click at [385, 264] on td "8888007560899" at bounding box center [395, 264] width 59 height 36
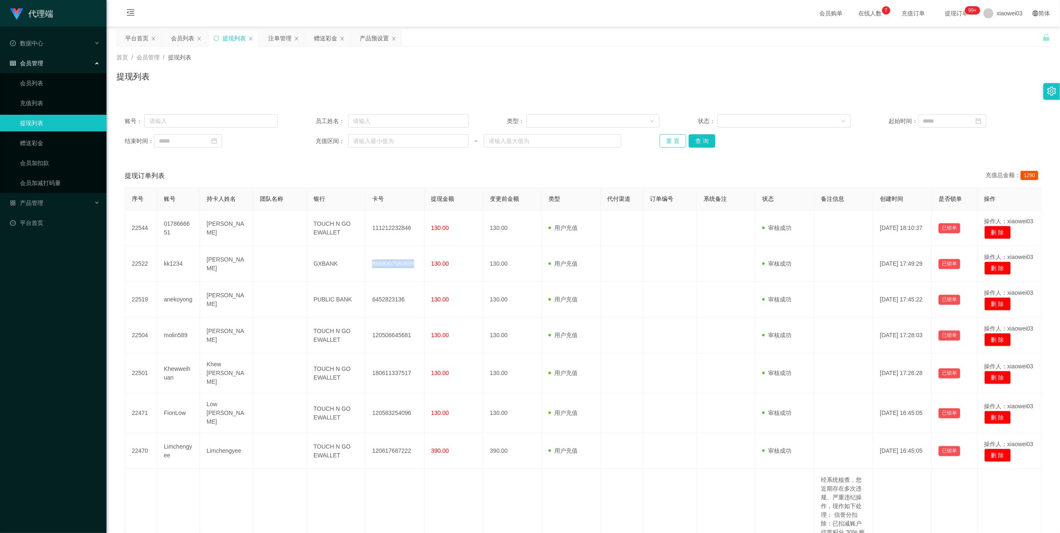
click at [675, 135] on button "重 置" at bounding box center [673, 140] width 27 height 13
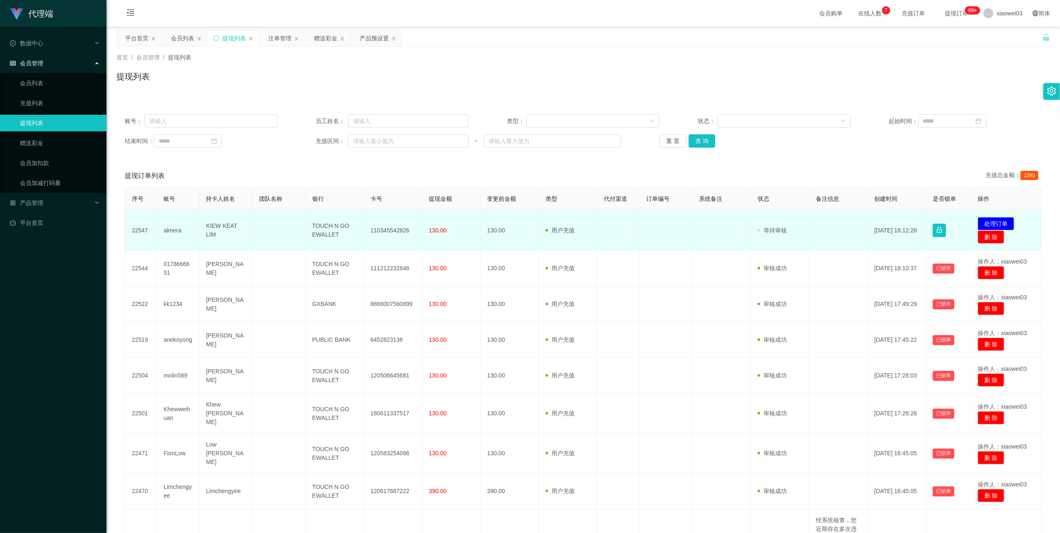
click at [398, 227] on td "110345542826" at bounding box center [393, 230] width 58 height 40
click at [390, 230] on td "110345542826" at bounding box center [393, 230] width 58 height 40
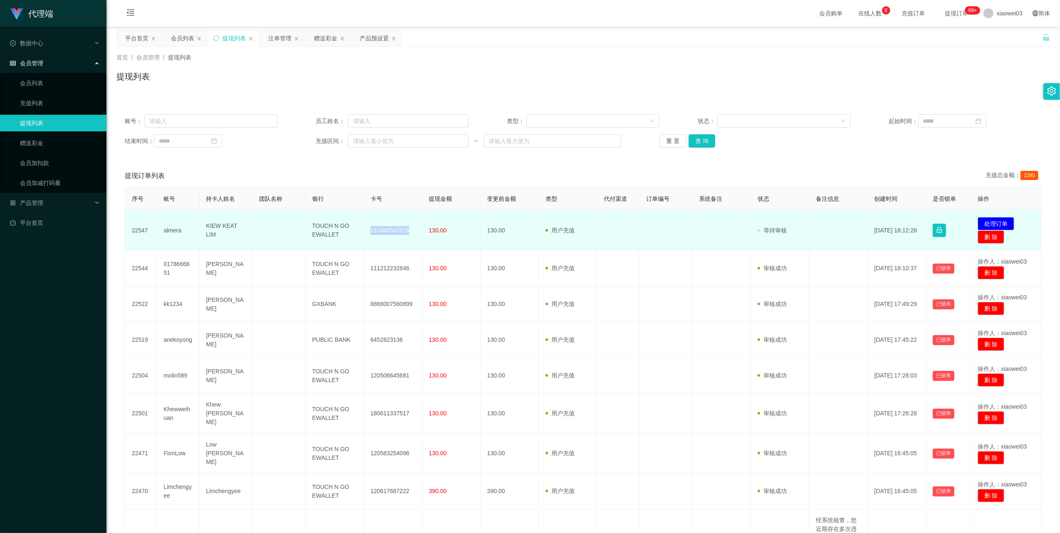
click at [390, 230] on td "110345542826" at bounding box center [393, 230] width 58 height 40
click at [388, 231] on td "110345542826" at bounding box center [393, 230] width 58 height 40
click at [330, 232] on td "TOUCH N GO EWALLET" at bounding box center [335, 230] width 58 height 40
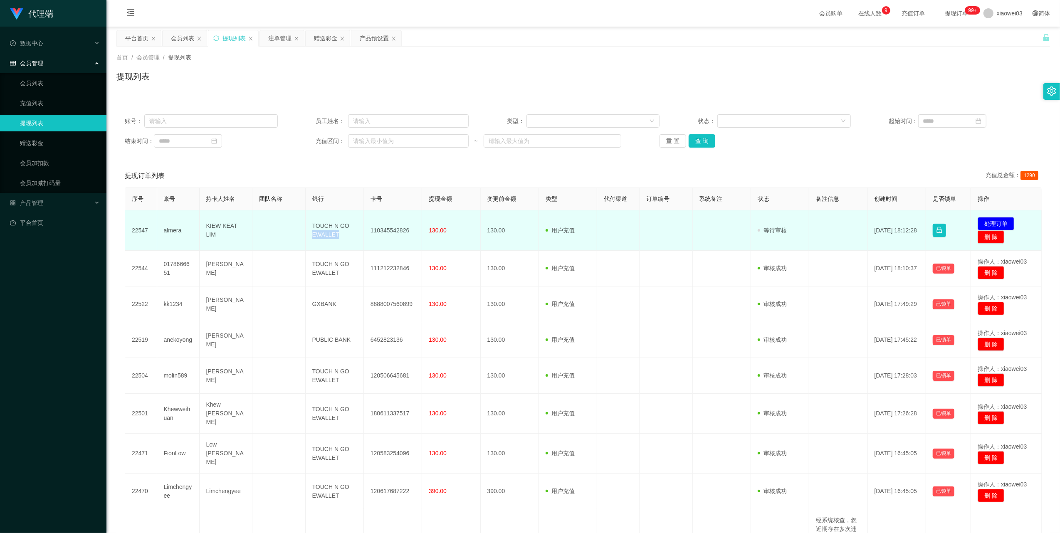
click at [330, 232] on td "TOUCH N GO EWALLET" at bounding box center [335, 230] width 58 height 40
click at [988, 221] on button "处理订单" at bounding box center [996, 223] width 37 height 13
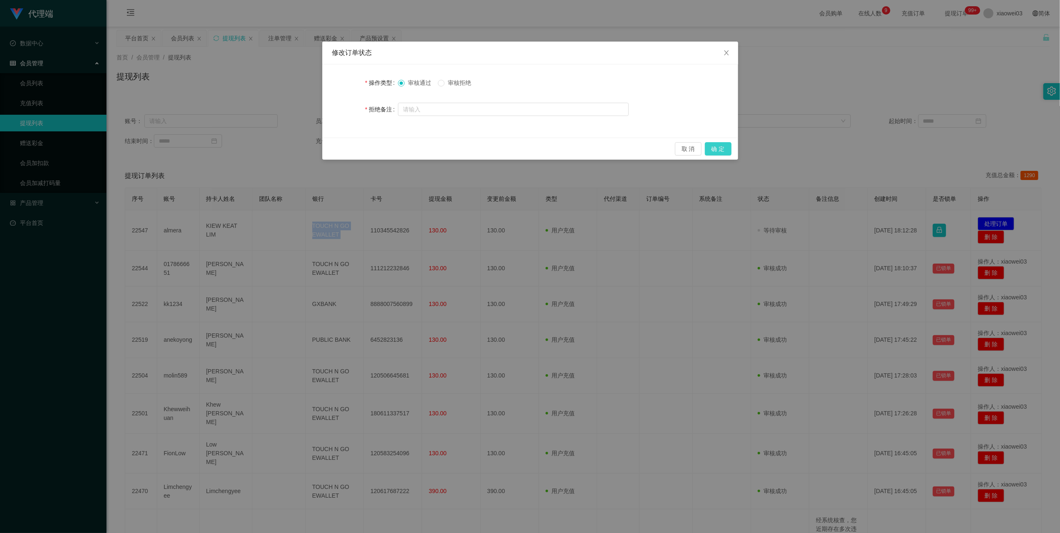
drag, startPoint x: 718, startPoint y: 150, endPoint x: 814, endPoint y: 109, distance: 104.4
click at [718, 149] on button "确 定" at bounding box center [718, 148] width 27 height 13
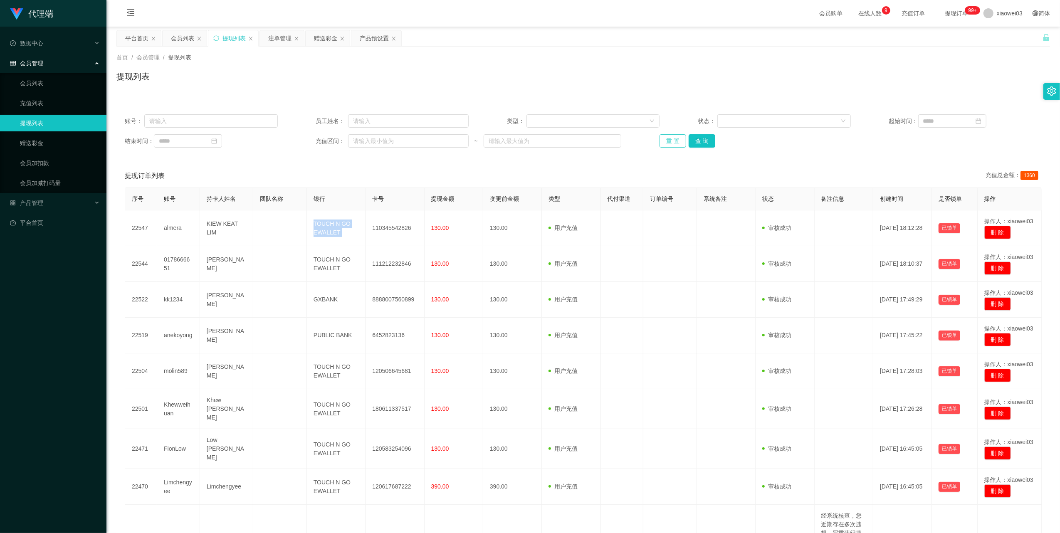
click at [672, 139] on button "重 置" at bounding box center [673, 140] width 27 height 13
drag, startPoint x: 245, startPoint y: 124, endPoint x: 283, endPoint y: 135, distance: 39.9
click at [245, 124] on input "text" at bounding box center [211, 120] width 134 height 13
paste input "yxxtube"
type input "yxxtube"
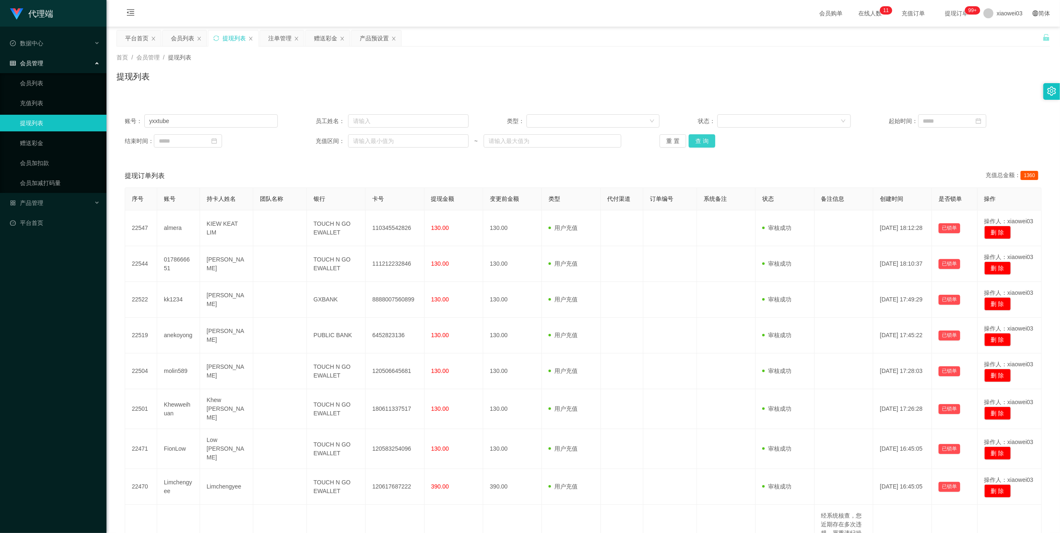
drag, startPoint x: 703, startPoint y: 145, endPoint x: 563, endPoint y: 157, distance: 140.7
click at [703, 145] on button "查 询" at bounding box center [702, 140] width 27 height 13
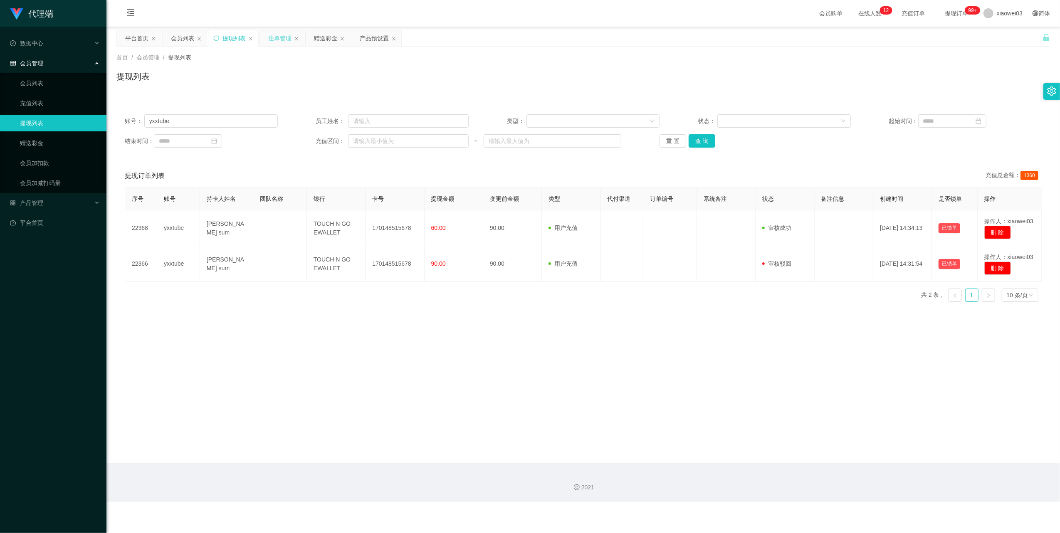
click at [266, 39] on div "注单管理" at bounding box center [282, 38] width 44 height 16
click at [169, 38] on div "会员列表" at bounding box center [185, 38] width 44 height 16
click at [180, 37] on div "会员列表" at bounding box center [182, 38] width 23 height 16
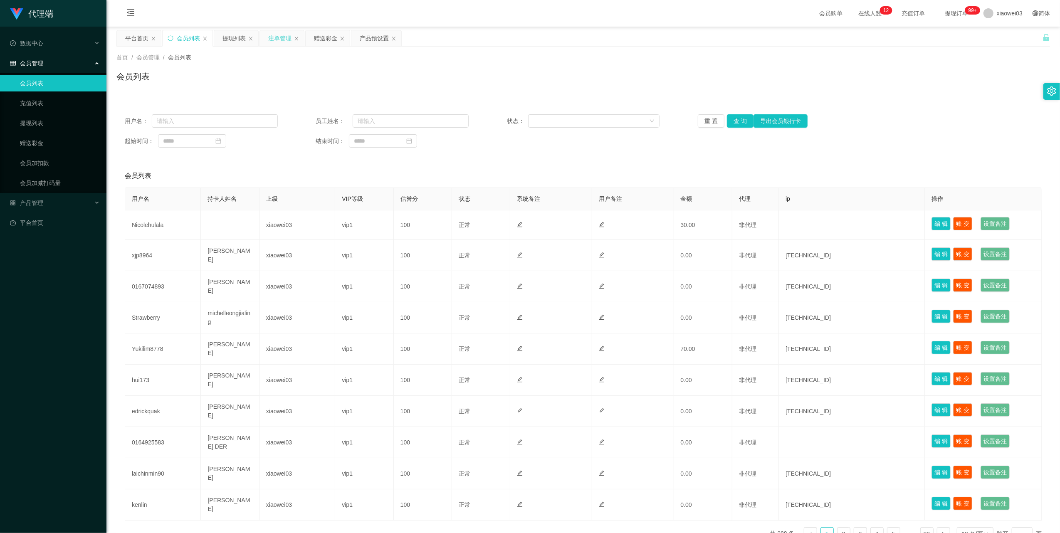
click at [275, 35] on div "注单管理" at bounding box center [279, 38] width 23 height 16
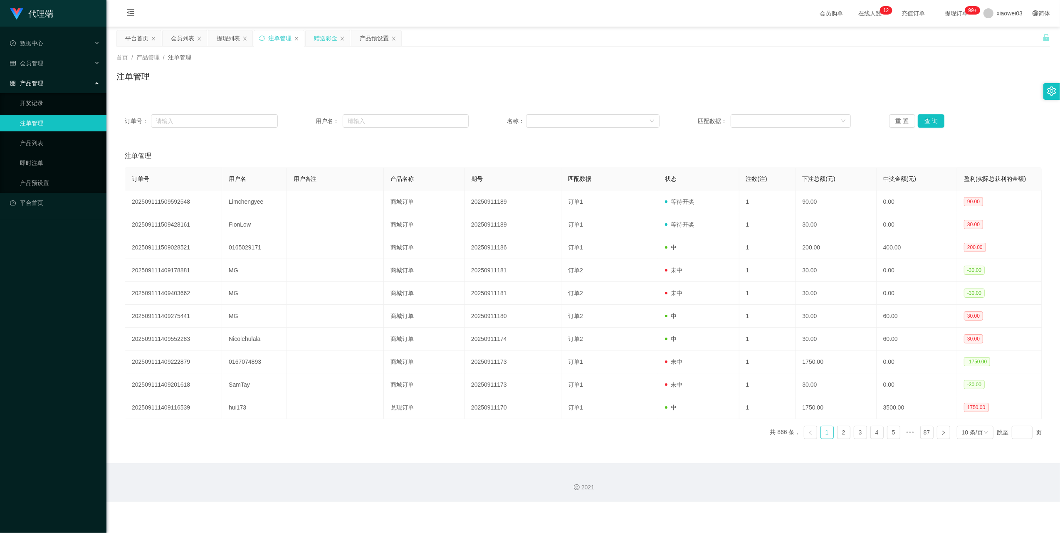
click at [324, 32] on div "赠送彩金" at bounding box center [325, 38] width 23 height 16
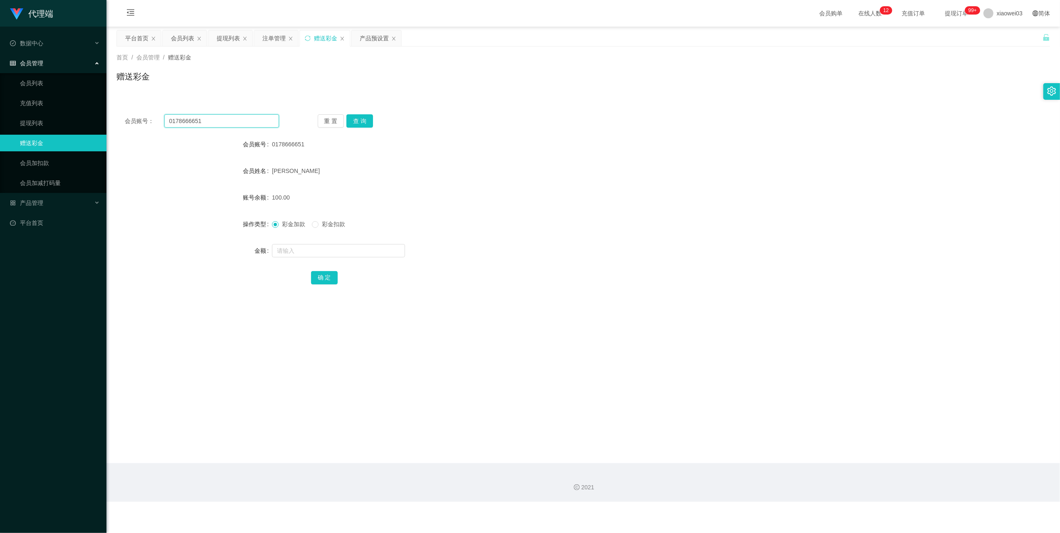
click at [247, 117] on input "0178666651" at bounding box center [221, 120] width 115 height 13
drag, startPoint x: 247, startPoint y: 117, endPoint x: 297, endPoint y: 155, distance: 63.0
click at [246, 118] on input "0178666651" at bounding box center [221, 120] width 115 height 13
paste input "yxxtube"
click at [358, 120] on button "查 询" at bounding box center [359, 120] width 27 height 13
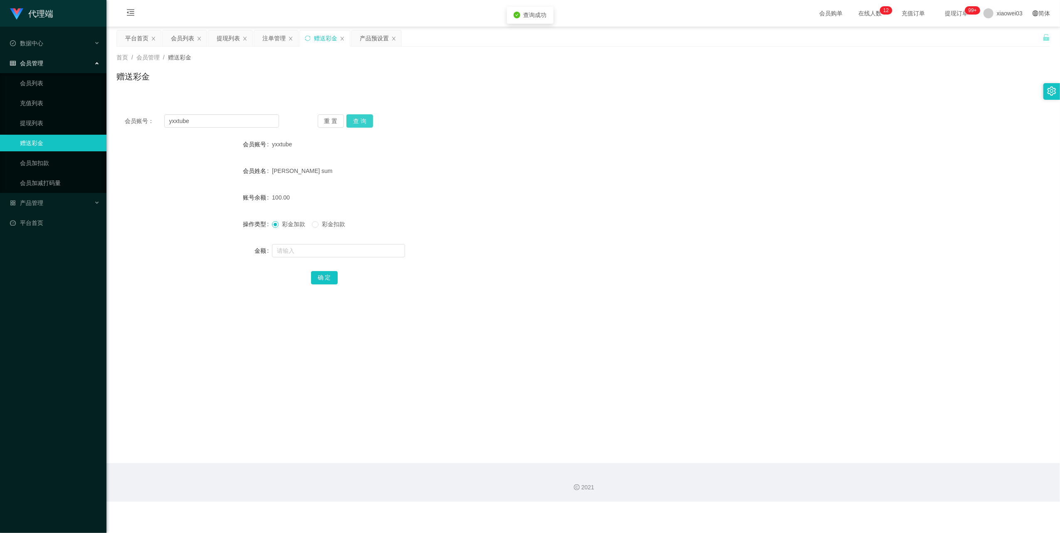
click at [358, 120] on button "查 询" at bounding box center [359, 120] width 27 height 13
click at [214, 122] on input "yxxtube" at bounding box center [221, 120] width 115 height 13
paste input "Nicolehulala"
type input "Nicolehulala"
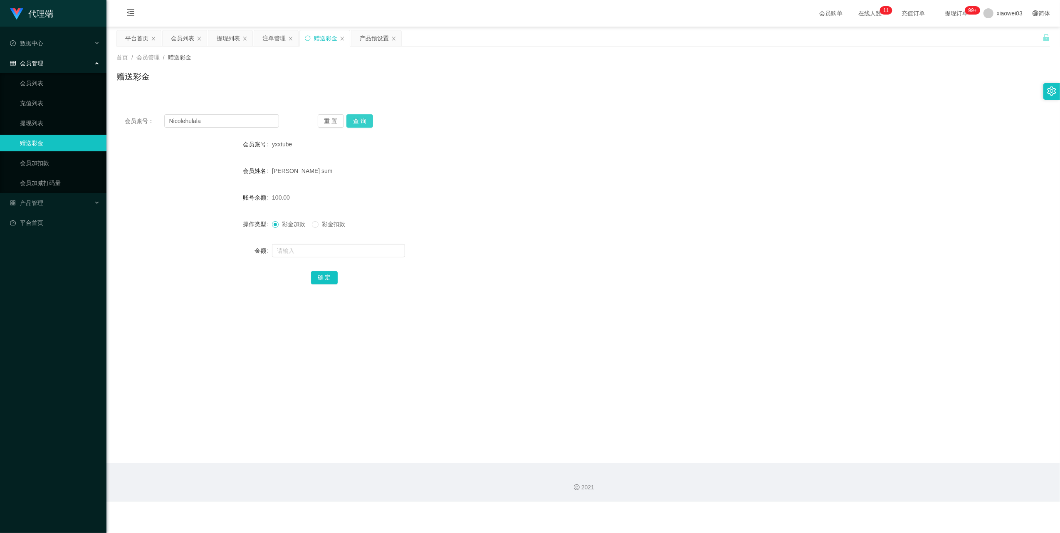
drag, startPoint x: 363, startPoint y: 117, endPoint x: 361, endPoint y: 105, distance: 12.7
click at [363, 117] on button "查 询" at bounding box center [359, 120] width 27 height 13
click at [257, 27] on main "关闭左侧 关闭右侧 关闭其它 刷新页面 平台首页 会员列表 提现列表 注单管理 赠送彩金 产品预设置 首页 / 会员管理 / 赠送彩金 / 赠送彩金 会员账号…" at bounding box center [583, 245] width 954 height 437
click at [265, 32] on div "注单管理" at bounding box center [273, 38] width 23 height 16
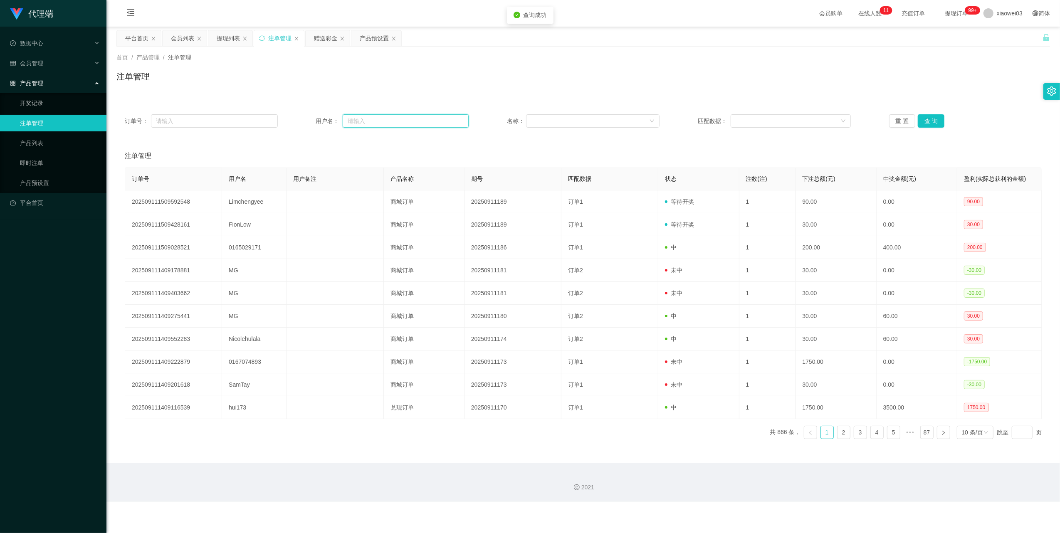
drag, startPoint x: 385, startPoint y: 115, endPoint x: 413, endPoint y: 124, distance: 30.1
click at [385, 115] on input "text" at bounding box center [406, 120] width 126 height 13
paste input "Nicolehulala"
type input "Nicolehulala"
click at [933, 125] on button "查 询" at bounding box center [931, 120] width 27 height 13
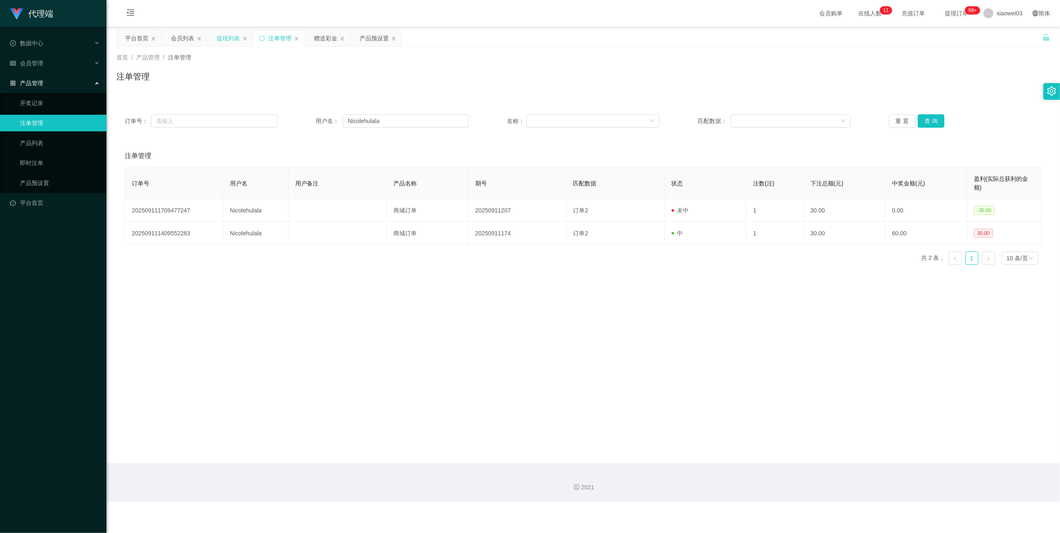
click at [229, 38] on div "提现列表" at bounding box center [228, 38] width 23 height 16
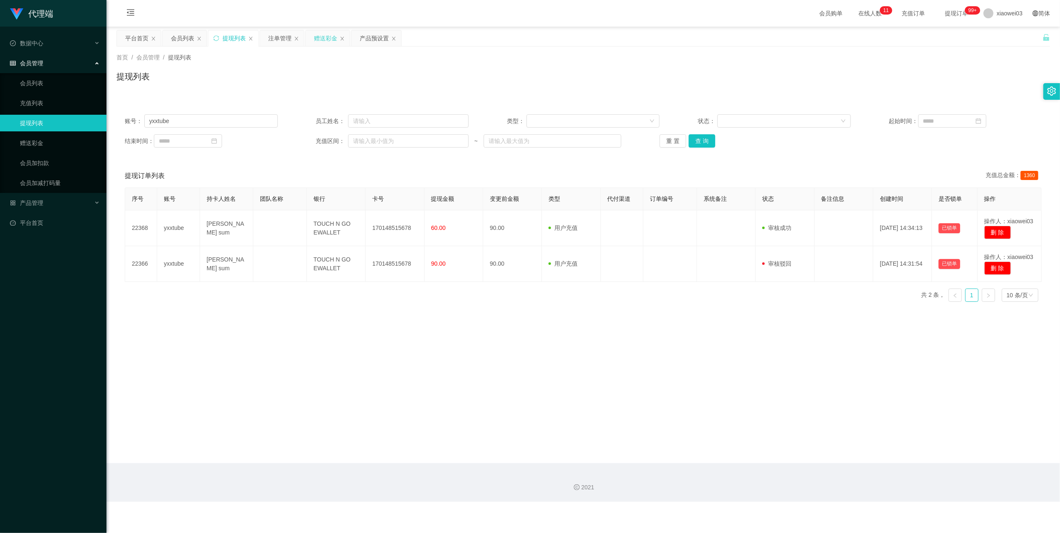
click at [317, 32] on div "赠送彩金" at bounding box center [325, 38] width 23 height 16
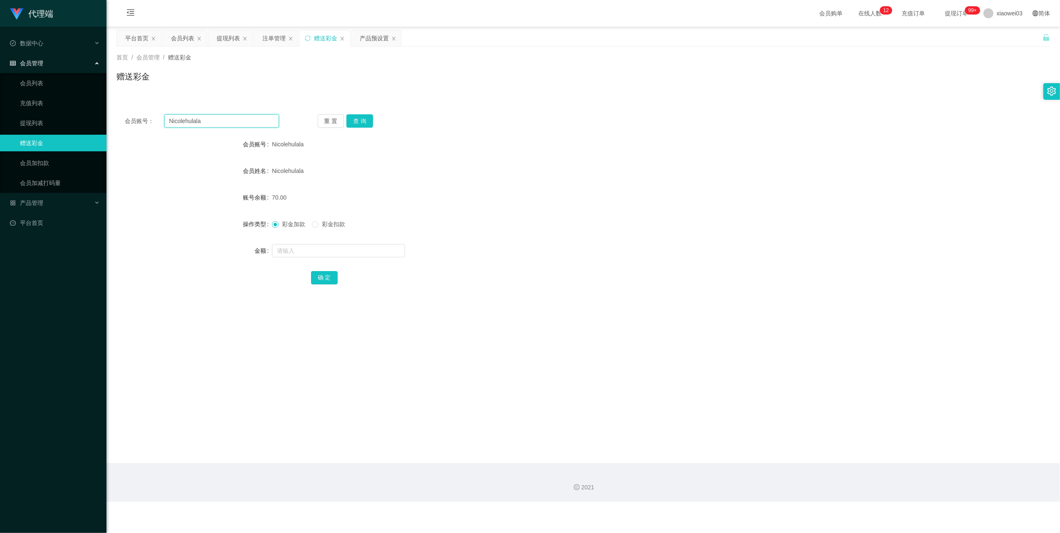
click at [238, 119] on input "Nicolehulala" at bounding box center [221, 120] width 115 height 13
drag, startPoint x: 238, startPoint y: 119, endPoint x: 298, endPoint y: 151, distance: 67.6
click at [239, 120] on input "Nicolehulala" at bounding box center [221, 120] width 115 height 13
click at [365, 122] on button "查 询" at bounding box center [359, 120] width 27 height 13
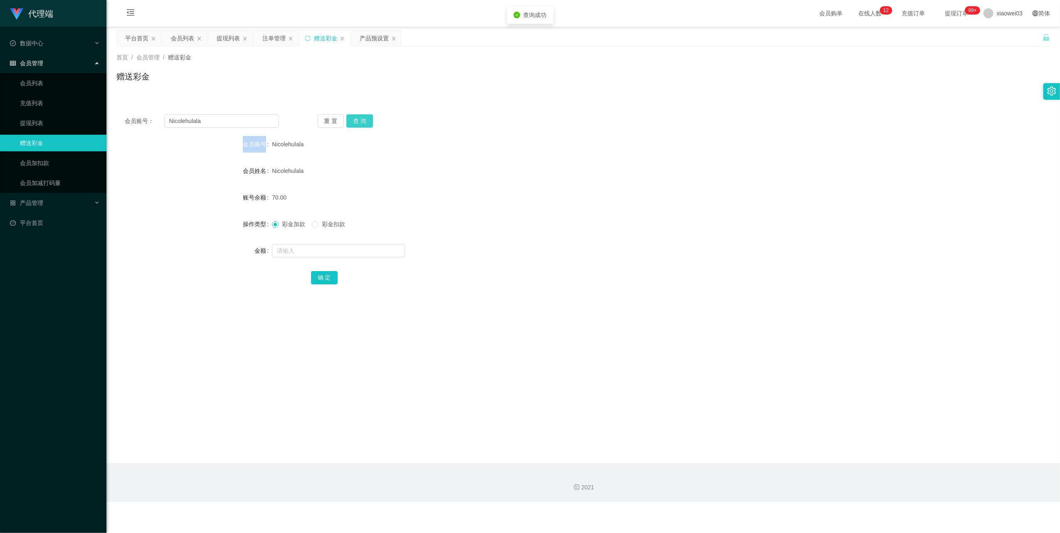
click at [365, 122] on div "重 置 查 询" at bounding box center [395, 120] width 154 height 13
click at [233, 38] on div "提现列表" at bounding box center [228, 38] width 23 height 16
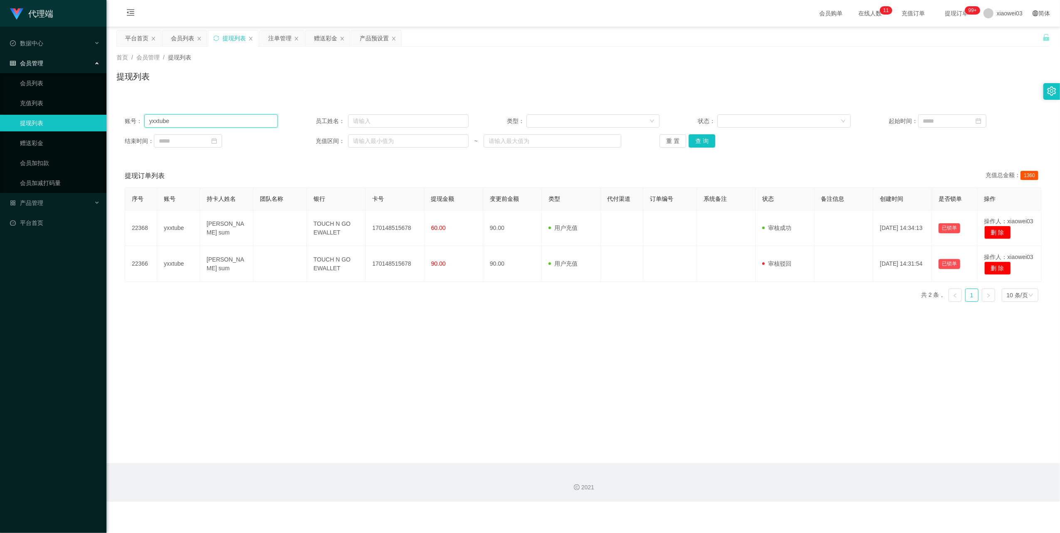
click at [212, 121] on input "yxxtube" at bounding box center [211, 120] width 134 height 13
paste input "johnsonjohnson"
type input "johnsonjohnson"
click at [693, 142] on button "查 询" at bounding box center [702, 140] width 27 height 13
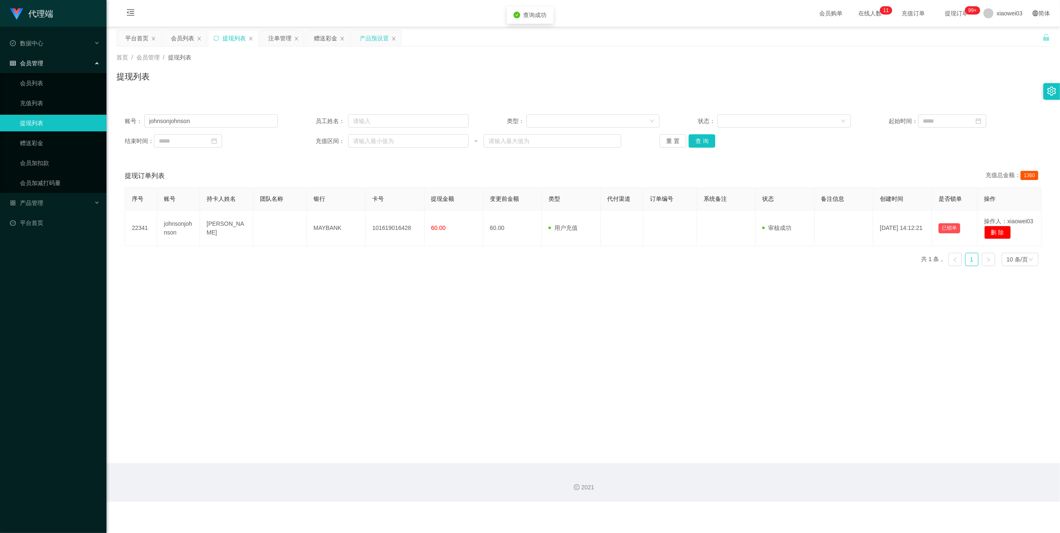
click at [366, 35] on div "产品预设置" at bounding box center [374, 38] width 29 height 16
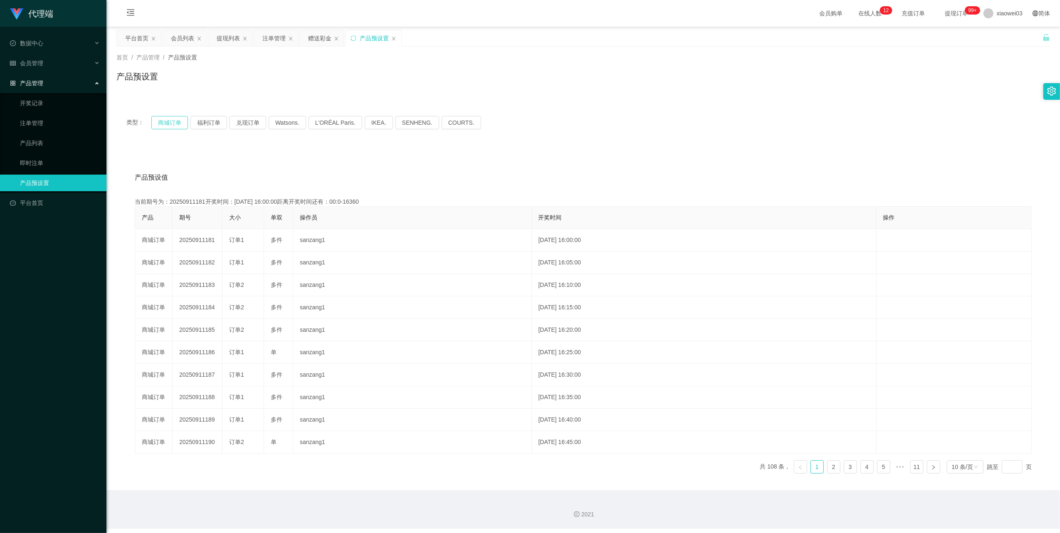
click at [172, 118] on button "商城订单" at bounding box center [169, 122] width 37 height 13
click at [189, 37] on div "会员列表" at bounding box center [182, 38] width 23 height 16
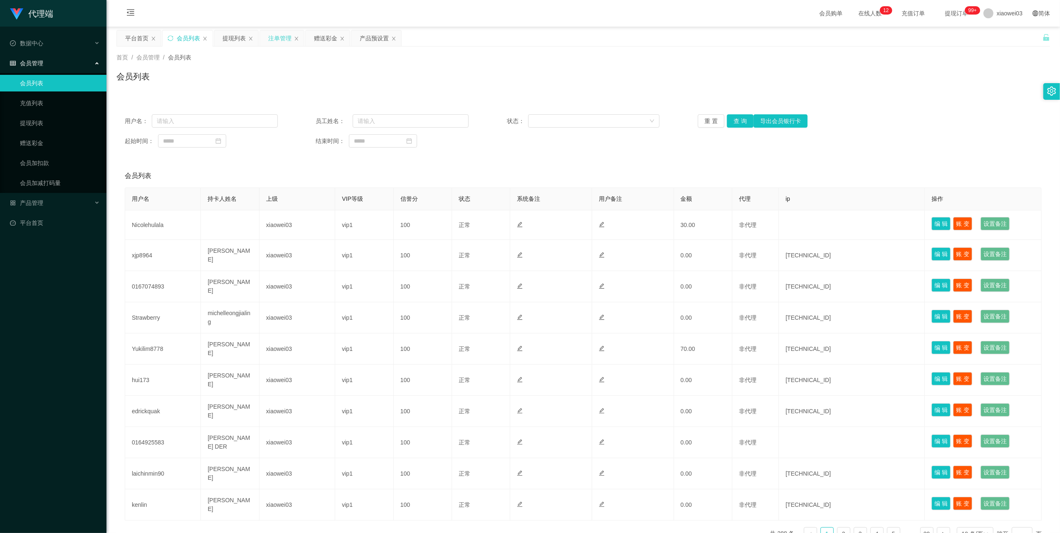
click at [282, 39] on div "注单管理" at bounding box center [279, 38] width 23 height 16
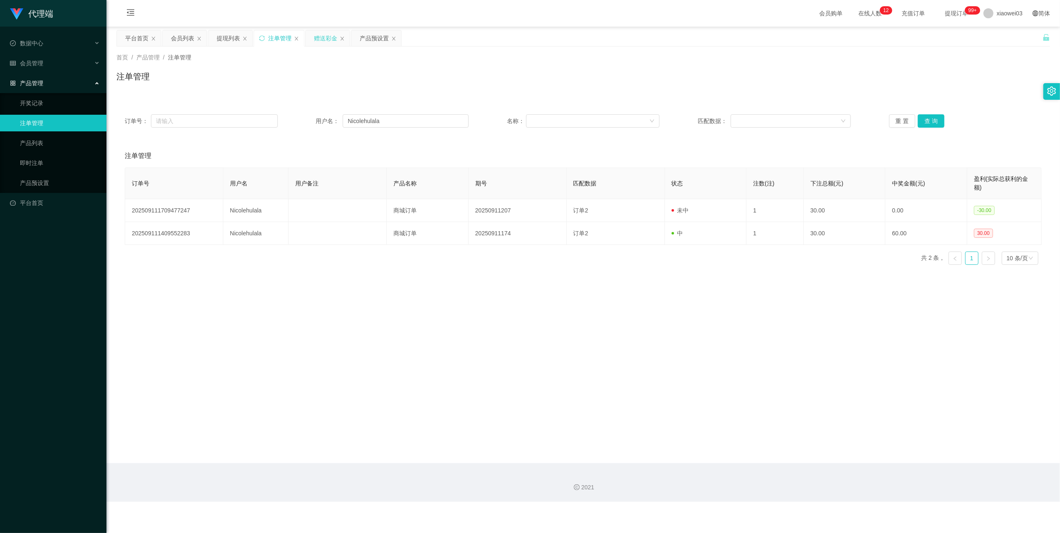
click at [314, 40] on div "赠送彩金" at bounding box center [328, 38] width 44 height 16
click at [327, 35] on div "赠送彩金" at bounding box center [325, 38] width 23 height 16
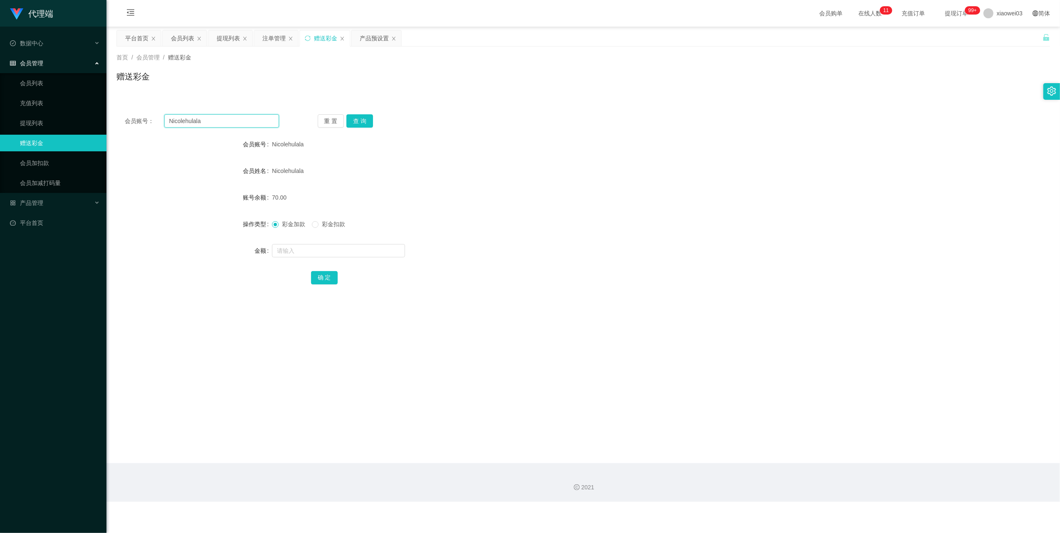
click at [258, 124] on input "Nicolehulala" at bounding box center [221, 120] width 115 height 13
click at [257, 122] on input "Nicolehulala" at bounding box center [221, 120] width 115 height 13
paste input "johnsonjohnson"
type input "johnsonjohnson"
click at [363, 126] on button "查 询" at bounding box center [359, 120] width 27 height 13
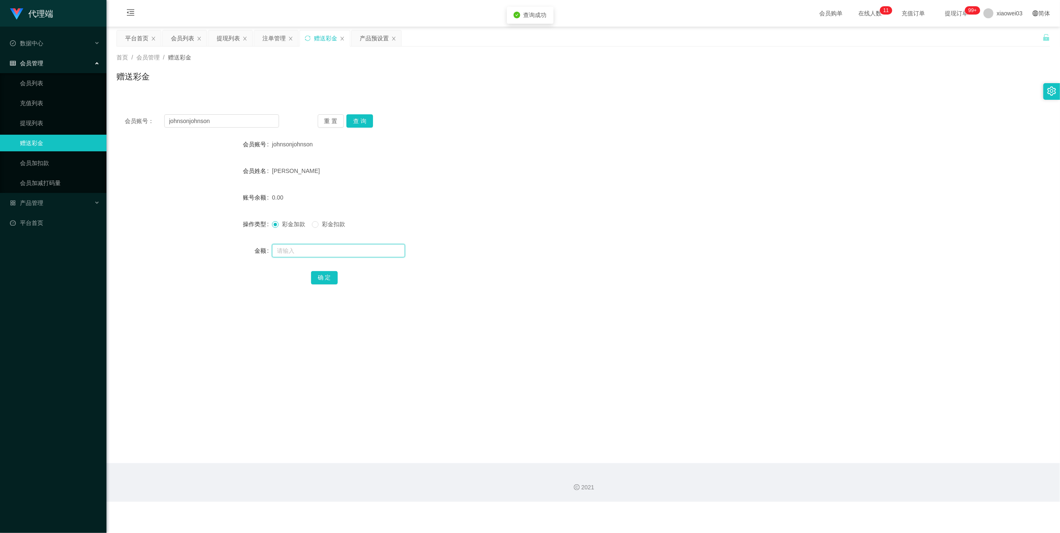
click at [355, 250] on input "text" at bounding box center [338, 250] width 133 height 13
type input "100"
drag, startPoint x: 323, startPoint y: 282, endPoint x: 394, endPoint y: 263, distance: 72.6
click at [323, 282] on button "确 定" at bounding box center [324, 277] width 27 height 13
drag, startPoint x: 228, startPoint y: 37, endPoint x: 433, endPoint y: 86, distance: 210.5
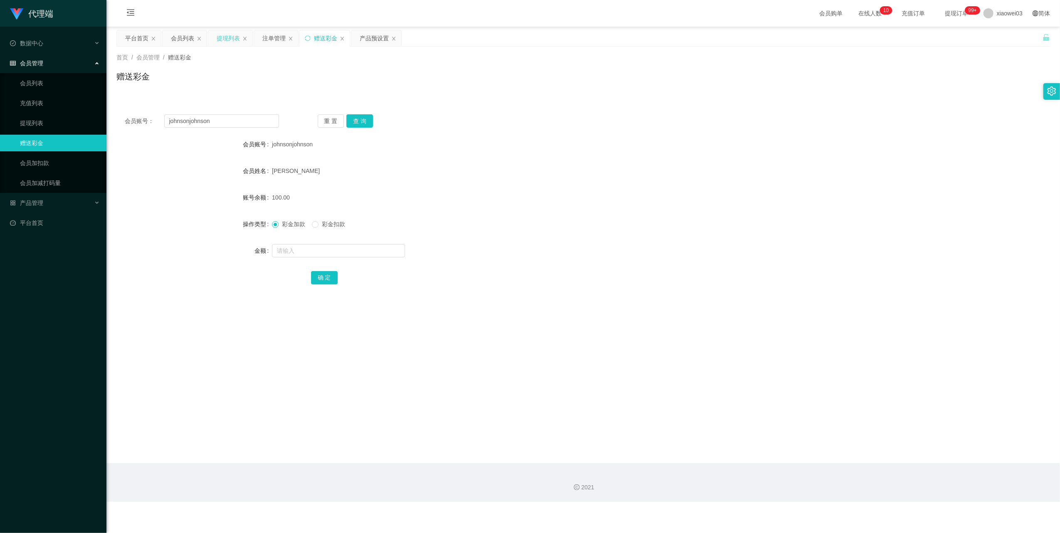
click at [228, 37] on div "提现列表" at bounding box center [228, 38] width 23 height 16
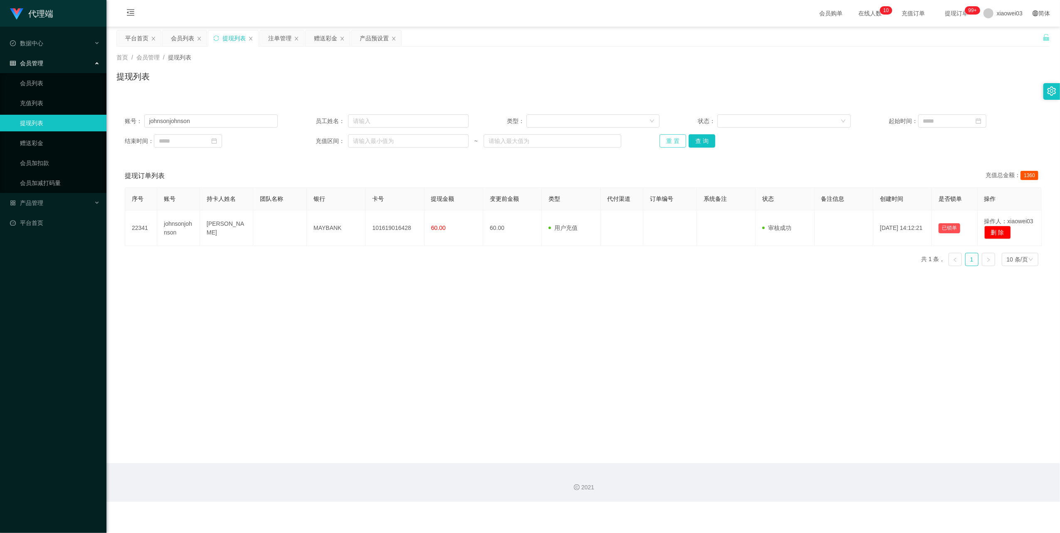
click at [664, 141] on button "重 置" at bounding box center [673, 140] width 27 height 13
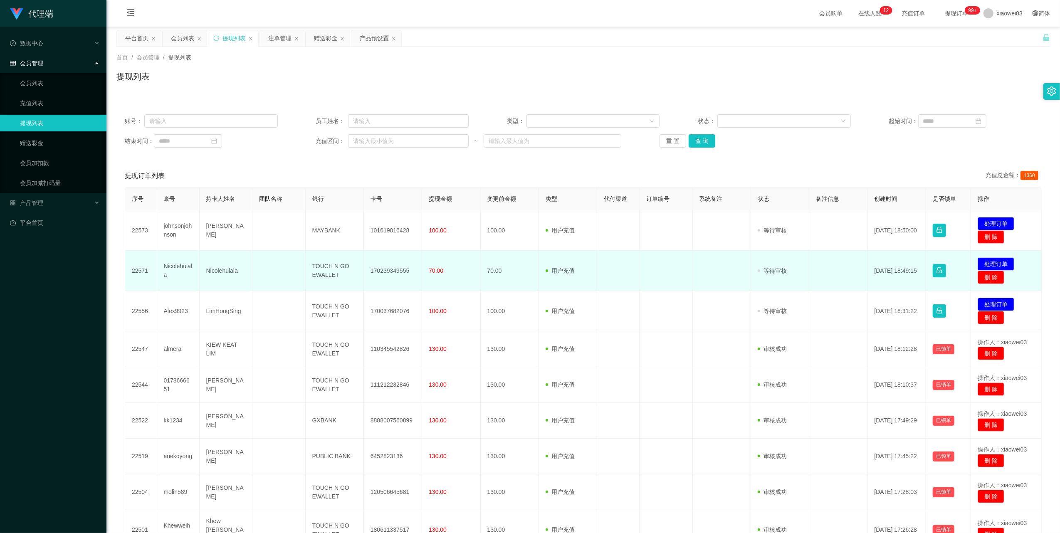
click at [393, 270] on td "170239349555" at bounding box center [393, 271] width 58 height 40
click at [390, 270] on td "170239349555" at bounding box center [393, 271] width 58 height 40
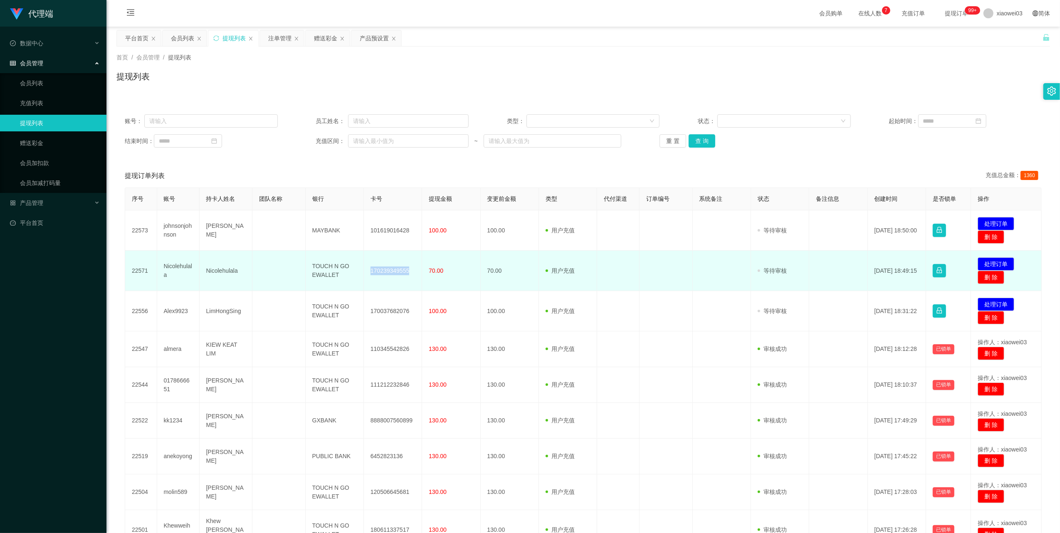
click at [390, 270] on td "170239349555" at bounding box center [393, 271] width 58 height 40
drag, startPoint x: 397, startPoint y: 283, endPoint x: 395, endPoint y: 275, distance: 8.5
click at [397, 283] on td "170239349555" at bounding box center [393, 271] width 58 height 40
click at [394, 270] on td "170239349555" at bounding box center [393, 271] width 58 height 40
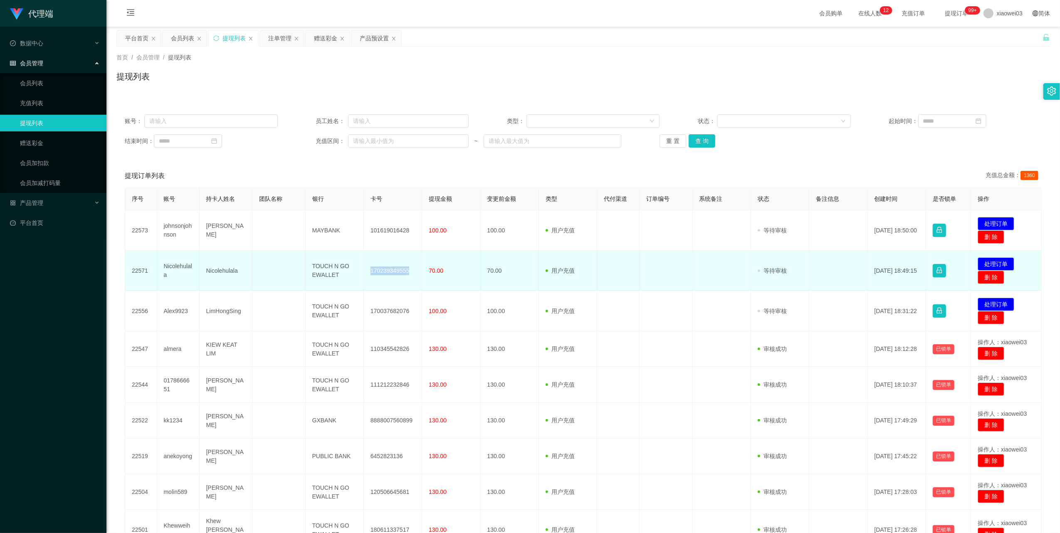
click at [327, 270] on td "TOUCH N GO EWALLET" at bounding box center [335, 271] width 58 height 40
click at [987, 263] on button "处理订单" at bounding box center [996, 263] width 37 height 13
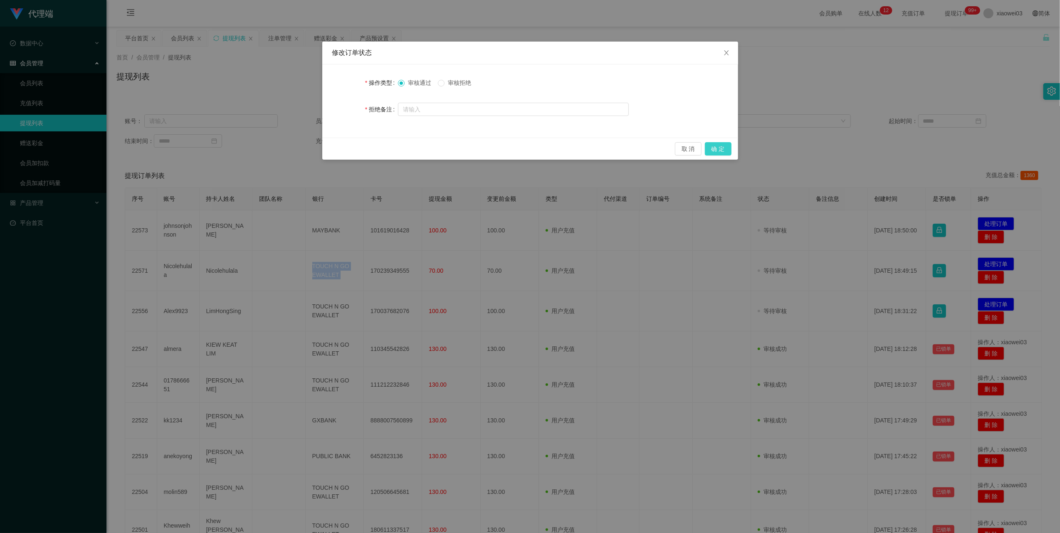
click at [713, 149] on button "确 定" at bounding box center [718, 148] width 27 height 13
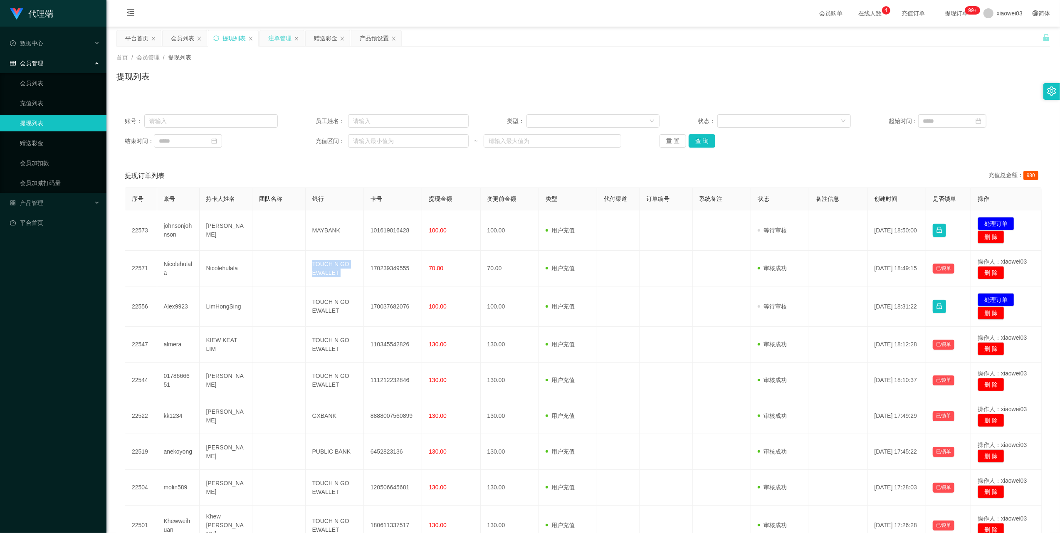
click at [282, 39] on div "注单管理" at bounding box center [279, 38] width 23 height 16
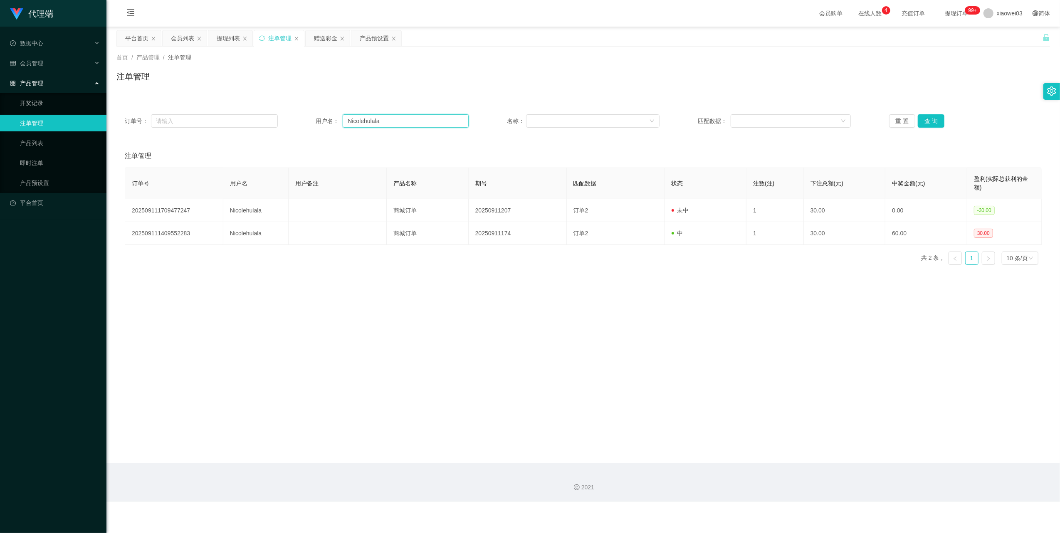
click at [376, 124] on input "Nicolehulala" at bounding box center [406, 120] width 126 height 13
drag, startPoint x: 376, startPoint y: 124, endPoint x: 482, endPoint y: 139, distance: 106.3
click at [377, 124] on input "Nicolehulala" at bounding box center [406, 120] width 126 height 13
paste input "yxxtube"
type input "yxxtube"
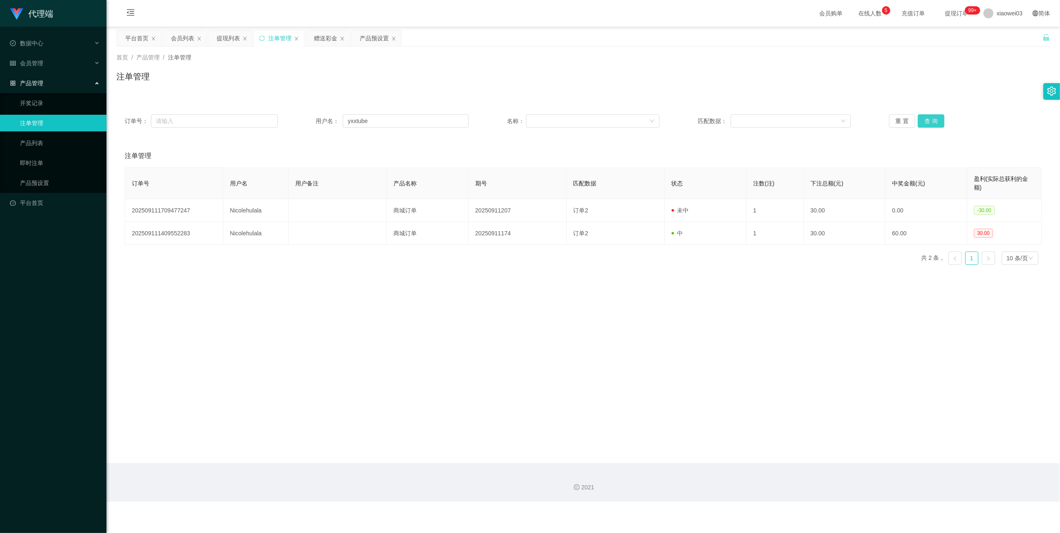
click at [922, 123] on button "查 询" at bounding box center [931, 120] width 27 height 13
click at [220, 38] on div "提现列表" at bounding box center [228, 38] width 23 height 16
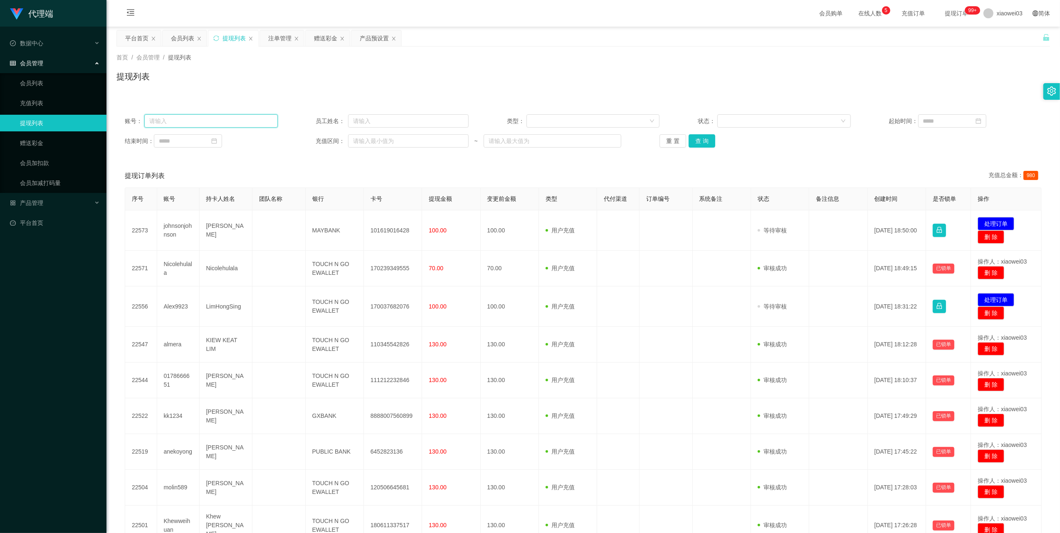
drag, startPoint x: 233, startPoint y: 120, endPoint x: 266, endPoint y: 124, distance: 33.4
click at [233, 121] on input "text" at bounding box center [211, 120] width 134 height 13
paste input "yxxtube"
type input "yxxtube"
click at [707, 144] on button "查 询" at bounding box center [702, 140] width 27 height 13
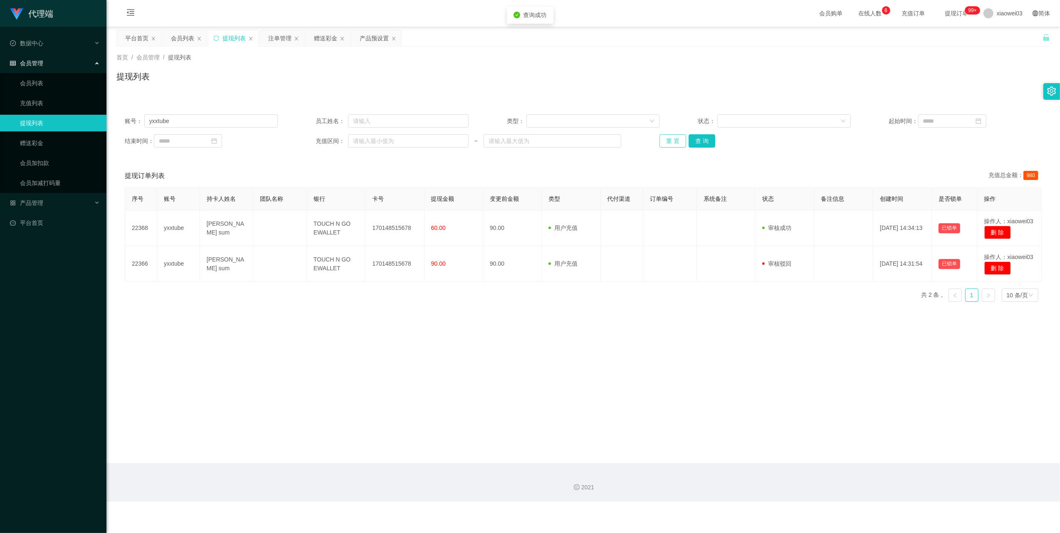
click at [671, 141] on button "重 置" at bounding box center [673, 140] width 27 height 13
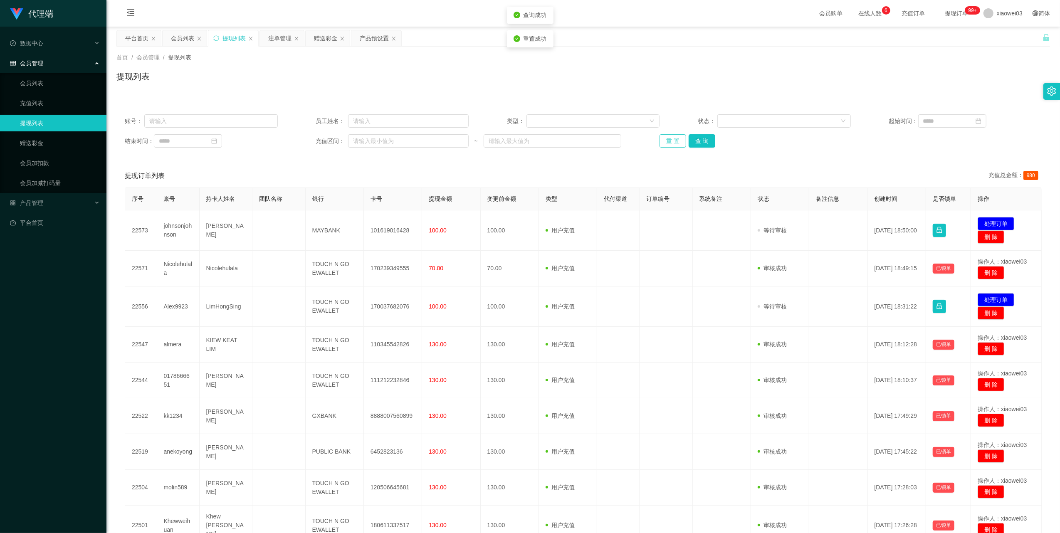
click at [671, 141] on button "重 置" at bounding box center [673, 140] width 27 height 13
drag, startPoint x: 202, startPoint y: 124, endPoint x: 252, endPoint y: 129, distance: 50.6
click at [202, 124] on input "text" at bounding box center [211, 120] width 134 height 13
paste input "yxxtube"
type input "yxxtube"
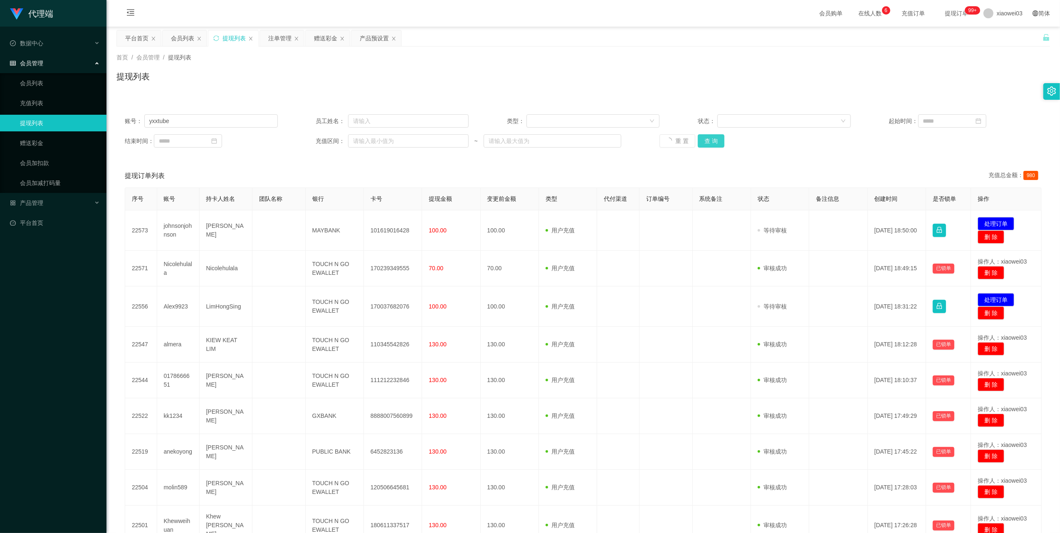
drag, startPoint x: 707, startPoint y: 137, endPoint x: 749, endPoint y: 150, distance: 43.4
click at [707, 137] on button "查 询" at bounding box center [711, 140] width 27 height 13
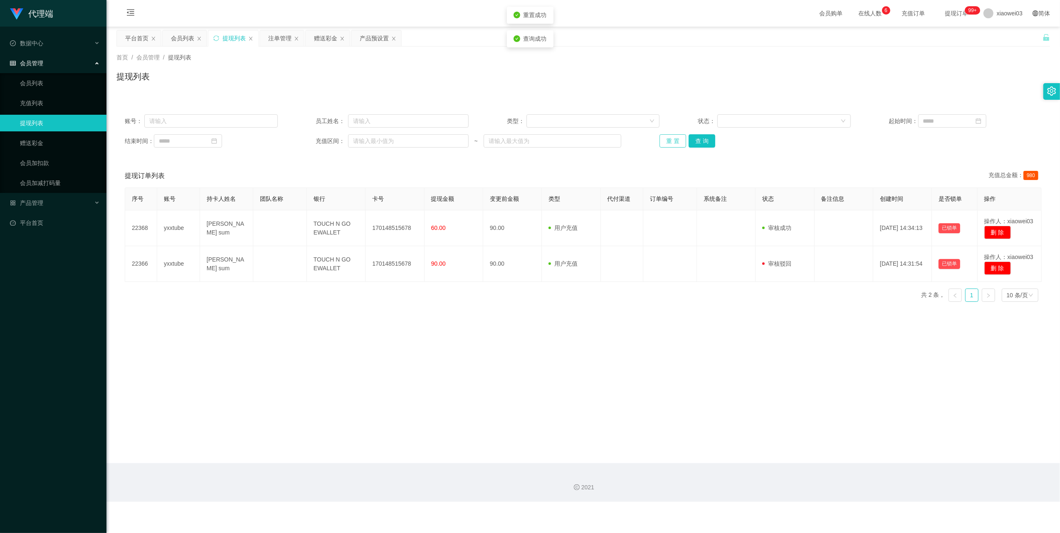
click at [665, 144] on button "重 置" at bounding box center [673, 140] width 27 height 13
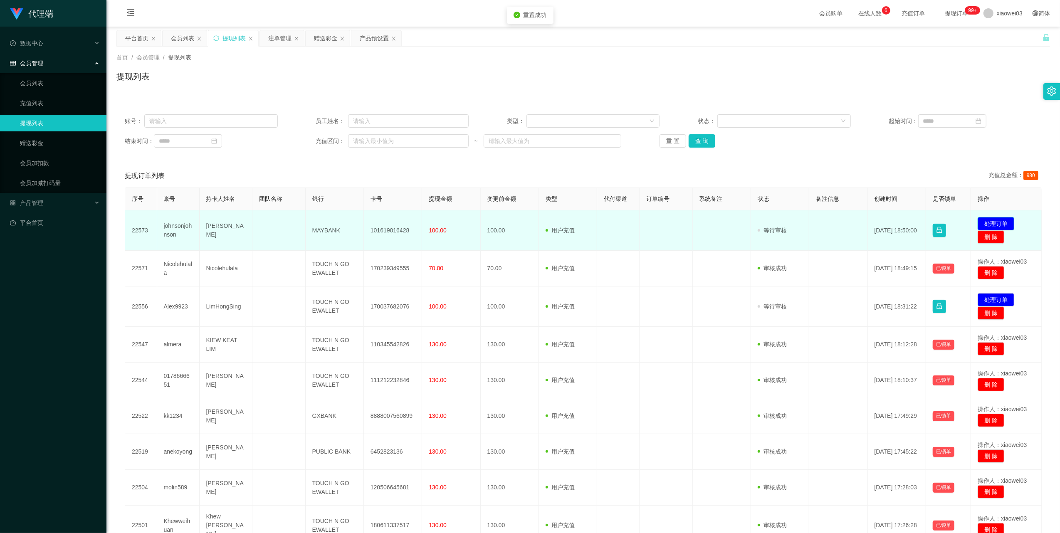
click at [996, 220] on button "处理订单" at bounding box center [996, 223] width 37 height 13
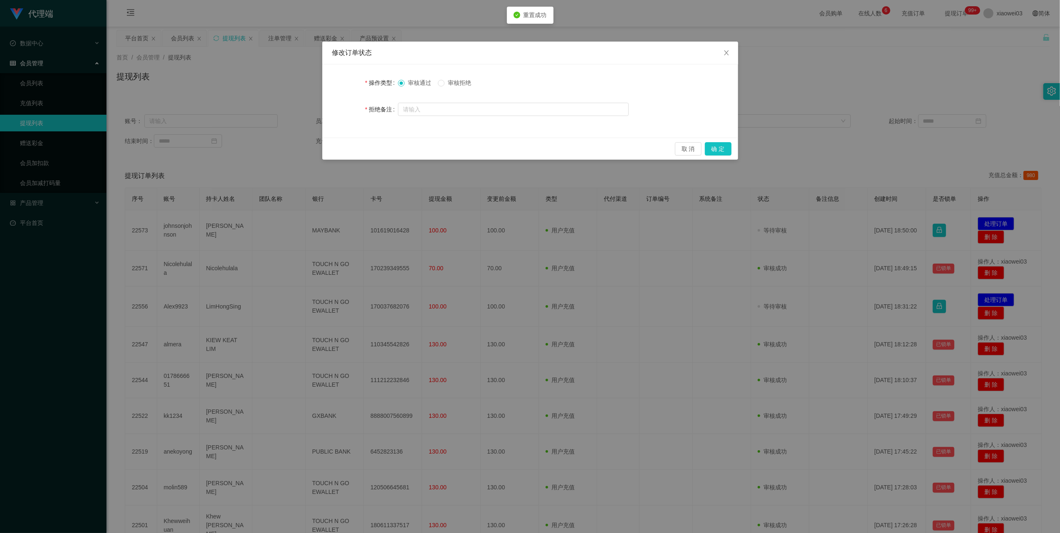
click at [453, 82] on span "审核拒绝" at bounding box center [460, 82] width 30 height 7
click at [724, 150] on button "确 定" at bounding box center [718, 148] width 27 height 13
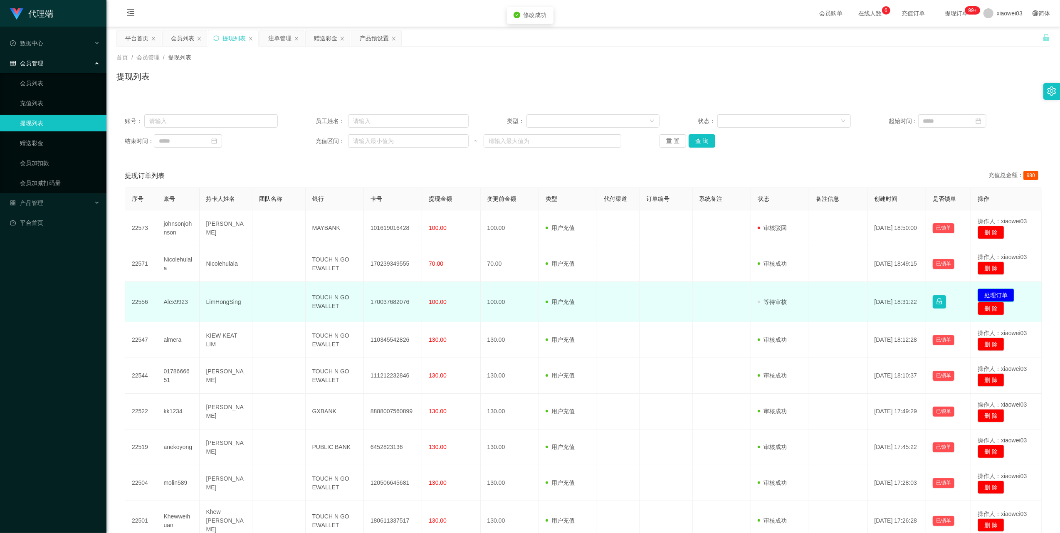
click at [989, 291] on button "处理订单" at bounding box center [996, 295] width 37 height 13
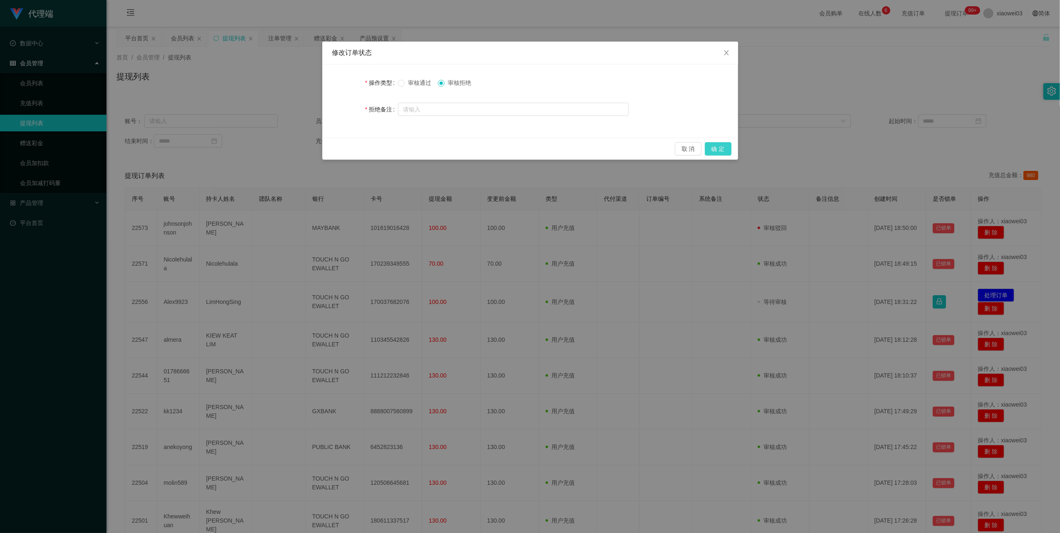
click at [724, 144] on button "确 定" at bounding box center [718, 148] width 27 height 13
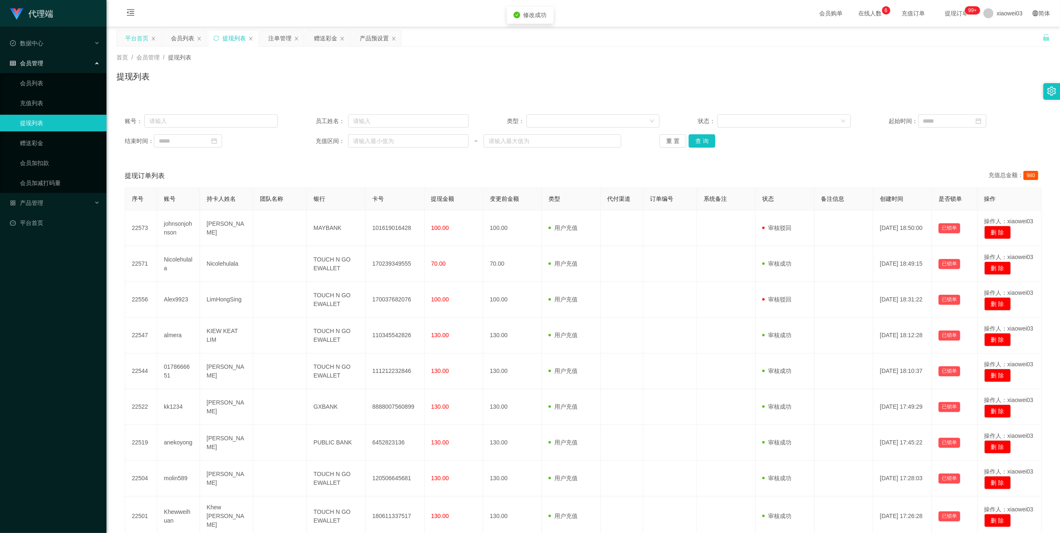
click at [134, 36] on div "平台首页" at bounding box center [136, 38] width 23 height 16
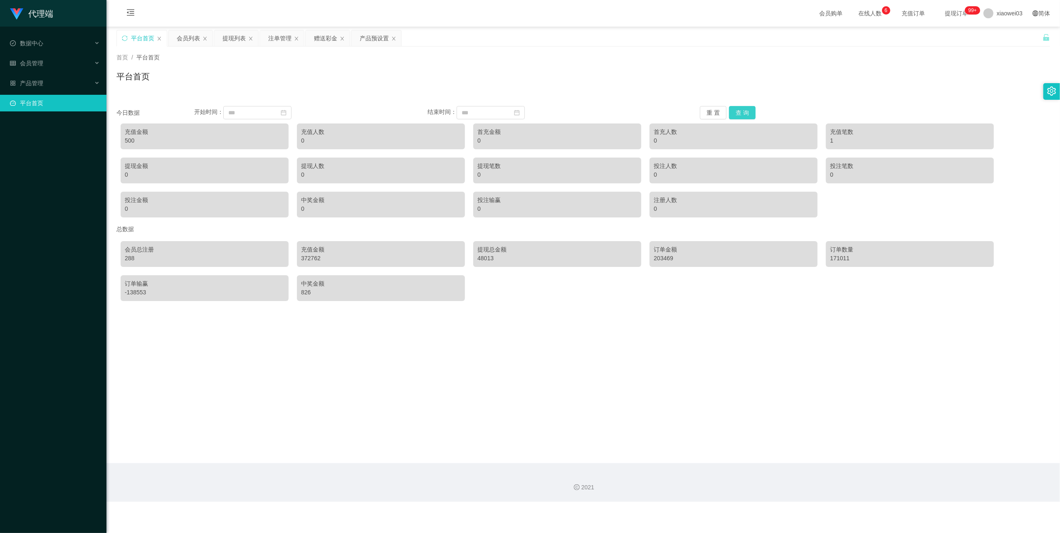
click at [746, 115] on button "查 询" at bounding box center [742, 112] width 27 height 13
click at [188, 37] on div "会员列表" at bounding box center [188, 38] width 23 height 16
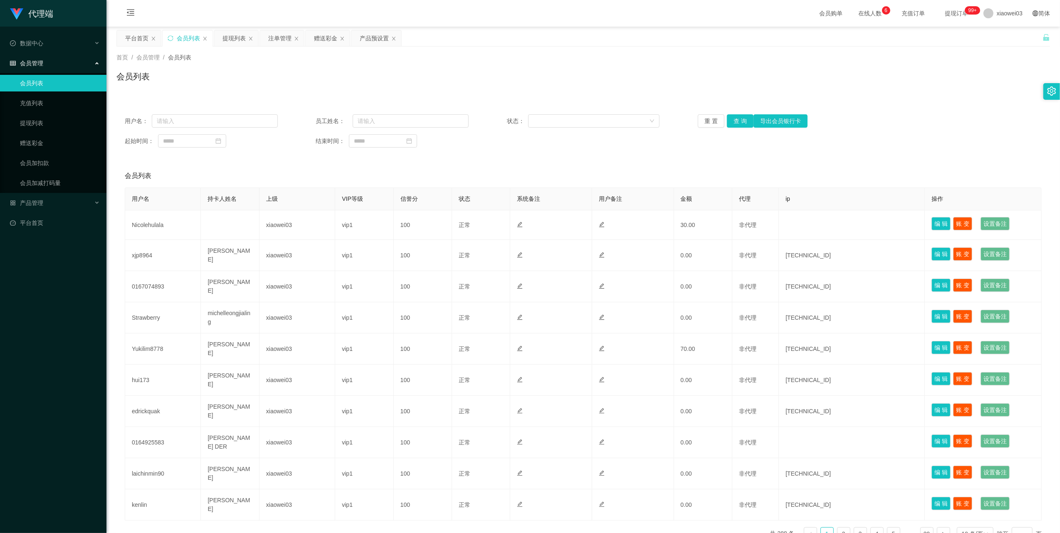
click at [371, 112] on div "用户名： 员工姓名： 状态： 重 置 查 询 导出会员银行卡 起始时间： 结束时间：" at bounding box center [583, 131] width 934 height 50
drag, startPoint x: 371, startPoint y: 112, endPoint x: 388, endPoint y: 119, distance: 18.1
click at [388, 119] on input "text" at bounding box center [411, 120] width 116 height 13
click at [213, 121] on input "text" at bounding box center [215, 120] width 126 height 13
paste input "yxxtube"
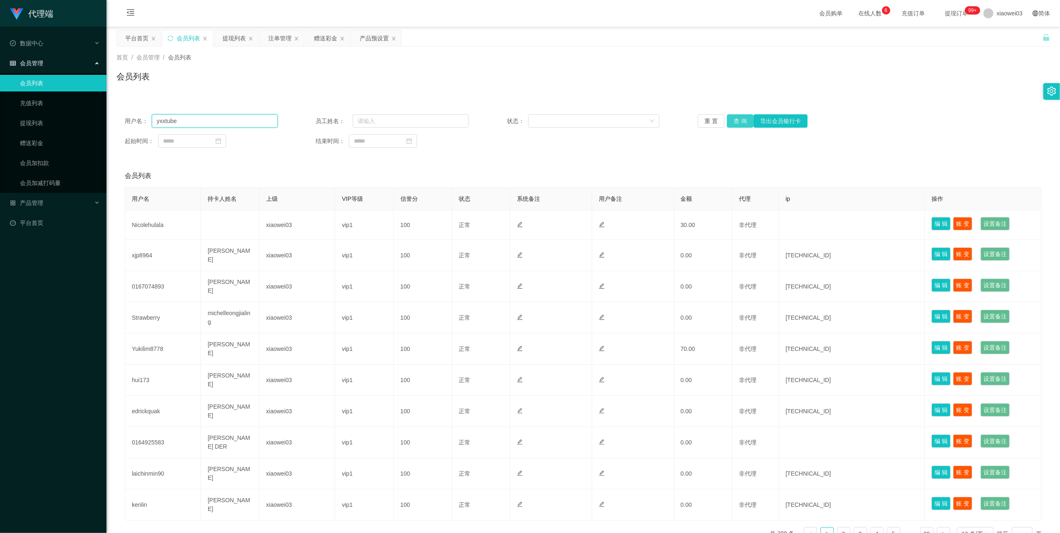
type input "yxxtube"
click at [741, 117] on button "查 询" at bounding box center [740, 120] width 27 height 13
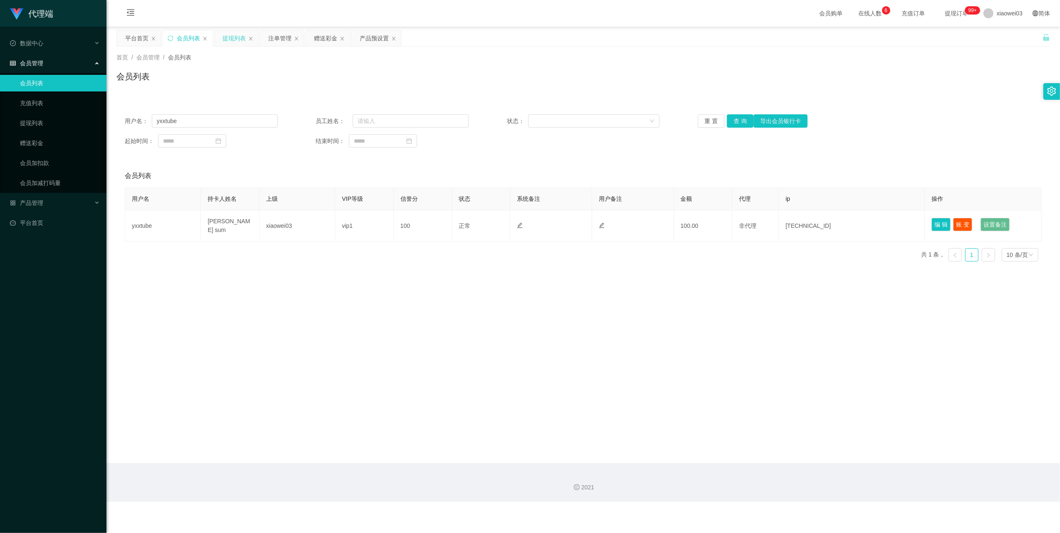
click at [247, 41] on div "提现列表" at bounding box center [236, 38] width 44 height 16
click at [235, 42] on div "提现列表" at bounding box center [234, 38] width 23 height 16
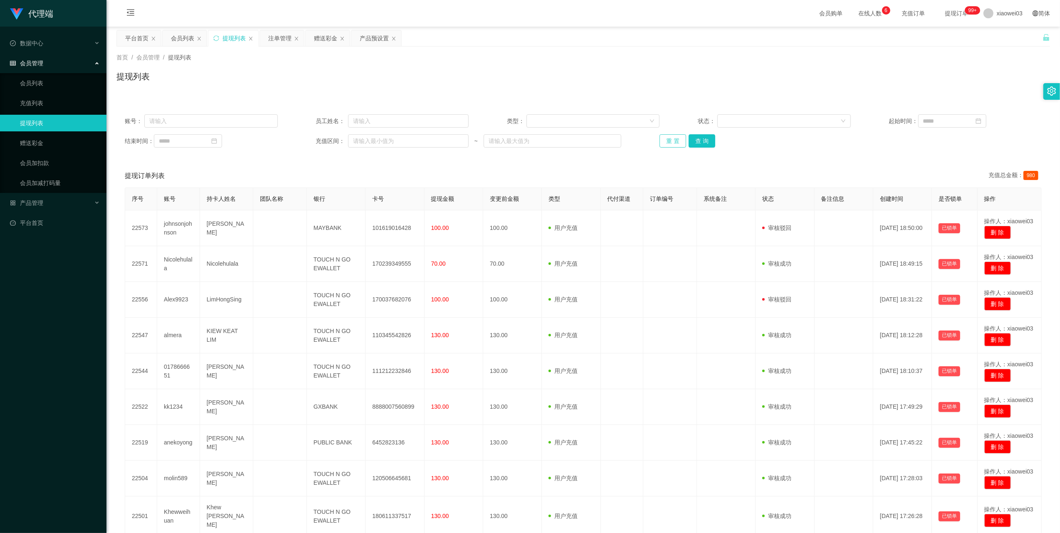
drag, startPoint x: 663, startPoint y: 143, endPoint x: 728, endPoint y: 178, distance: 74.3
click at [664, 143] on button "重 置" at bounding box center [673, 140] width 27 height 13
click at [315, 36] on div "赠送彩金" at bounding box center [325, 38] width 23 height 16
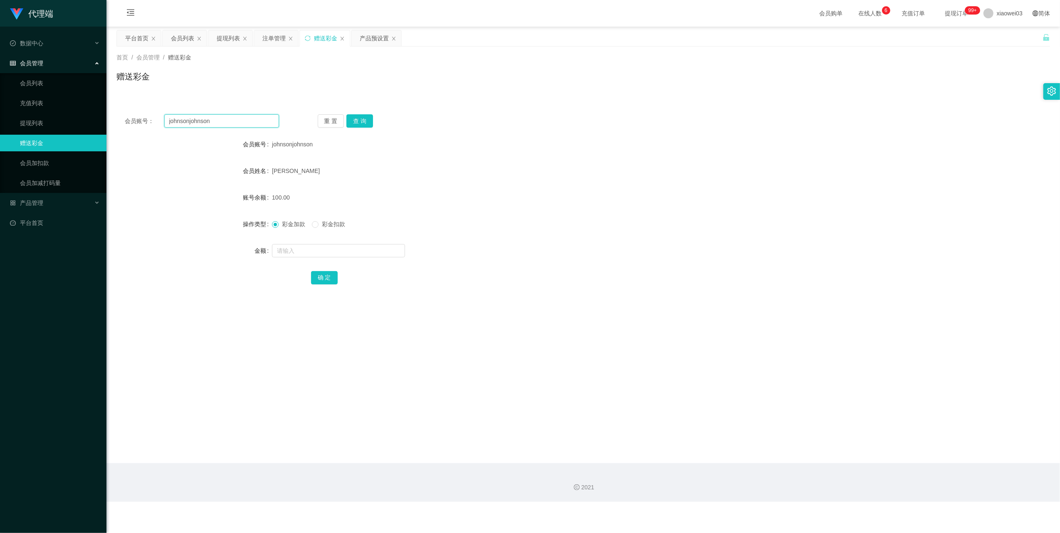
click at [250, 122] on input "johnsonjohnson" at bounding box center [221, 120] width 115 height 13
paste input "Bry"
click at [362, 117] on button "查 询" at bounding box center [359, 120] width 27 height 13
click at [250, 120] on input "Bryon" at bounding box center [221, 120] width 115 height 13
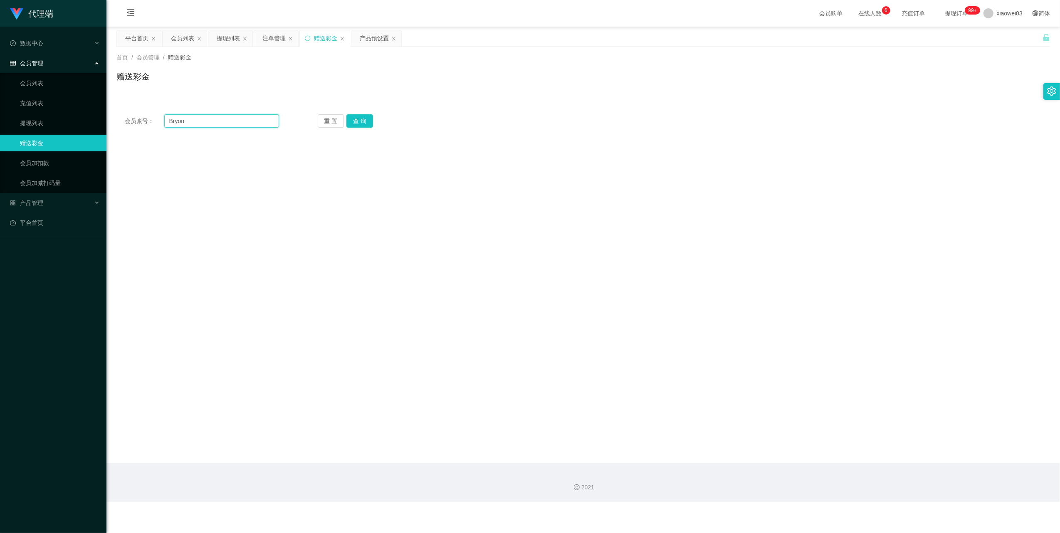
click at [250, 120] on input "Bryon" at bounding box center [221, 120] width 115 height 13
drag, startPoint x: 250, startPoint y: 120, endPoint x: 281, endPoint y: 134, distance: 33.5
click at [250, 121] on input "Bryon" at bounding box center [221, 120] width 115 height 13
paste input "P"
type input "BryonP"
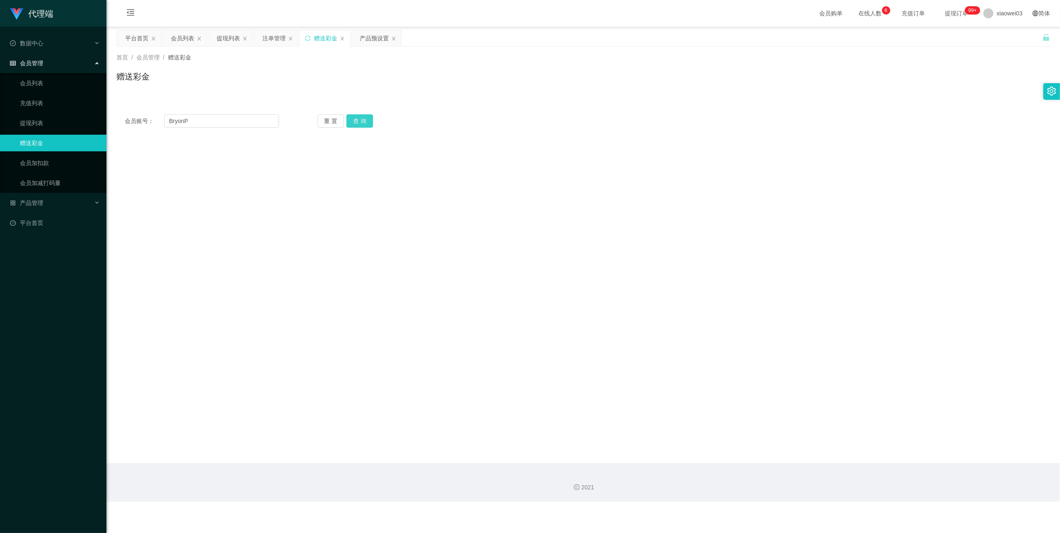
click at [346, 122] on button "查 询" at bounding box center [359, 120] width 27 height 13
click at [308, 253] on input "text" at bounding box center [338, 250] width 133 height 13
type input "100"
drag, startPoint x: 371, startPoint y: 32, endPoint x: 373, endPoint y: 43, distance: 10.9
click at [371, 32] on div "产品预设置" at bounding box center [374, 38] width 29 height 16
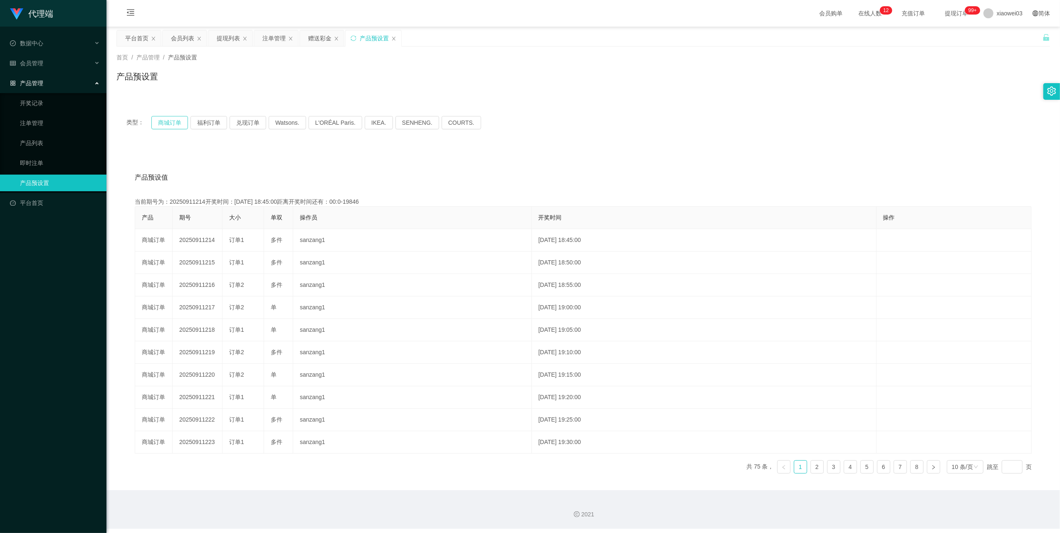
click at [162, 126] on button "商城订单" at bounding box center [169, 122] width 37 height 13
click at [172, 124] on button "商城订单" at bounding box center [169, 122] width 37 height 13
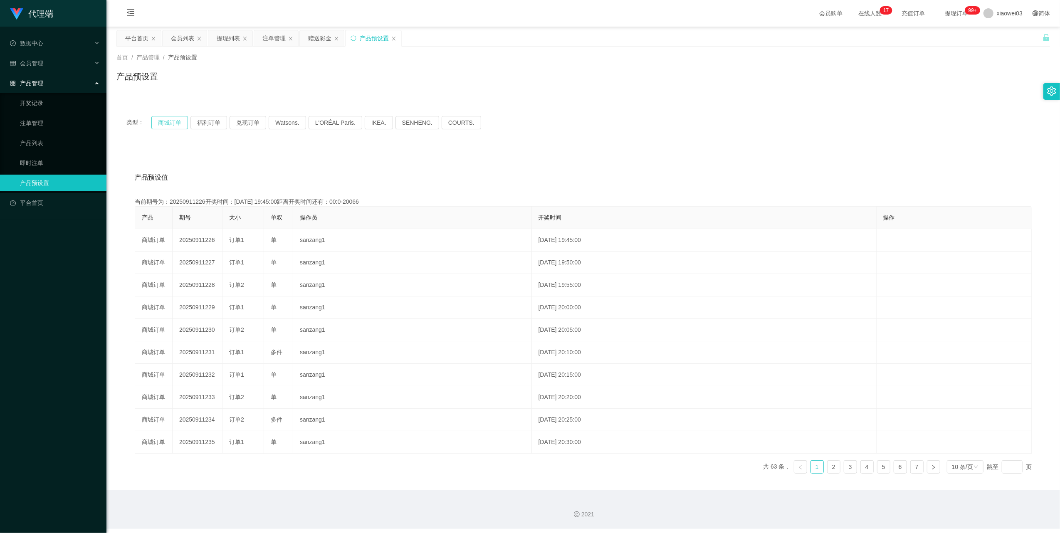
click at [156, 128] on button "商城订单" at bounding box center [169, 122] width 37 height 13
click at [158, 127] on button "商城订单" at bounding box center [169, 122] width 37 height 13
drag, startPoint x: 158, startPoint y: 122, endPoint x: 270, endPoint y: 77, distance: 120.9
click at [158, 122] on button "商城订单" at bounding box center [169, 122] width 37 height 13
click at [308, 40] on div "赠送彩金" at bounding box center [322, 38] width 44 height 16
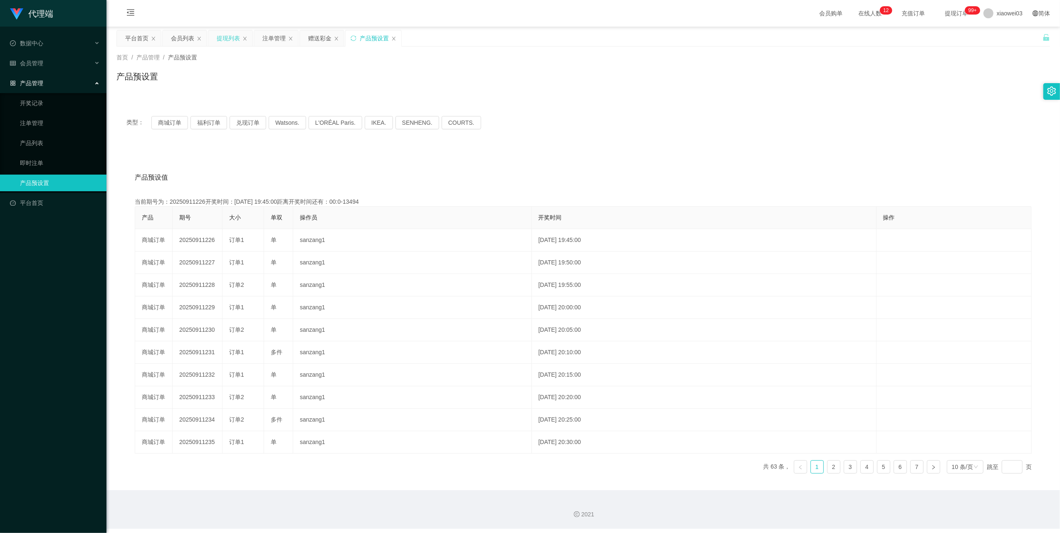
click at [229, 36] on div "提现列表" at bounding box center [228, 38] width 23 height 16
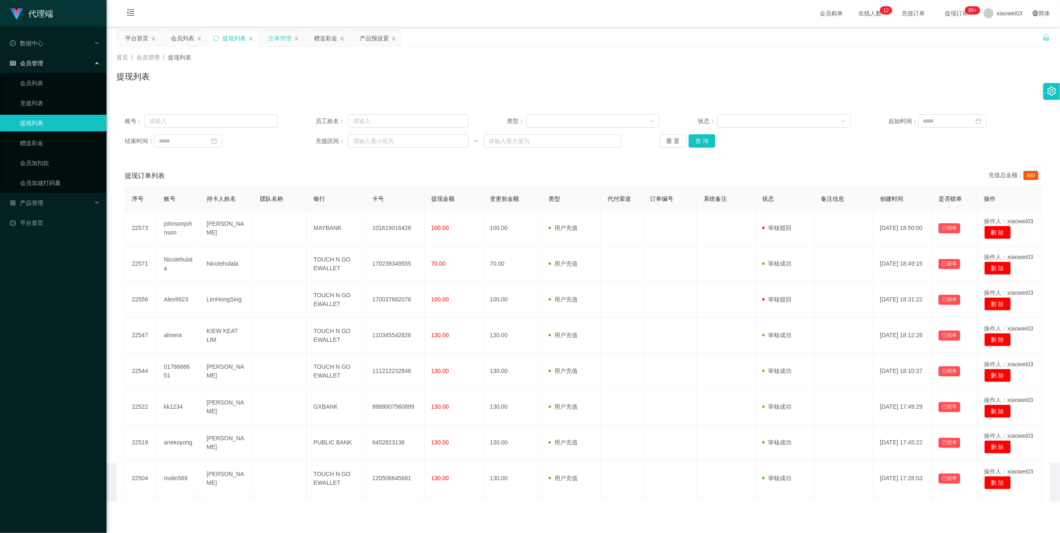
click at [280, 32] on div "注单管理" at bounding box center [279, 38] width 23 height 16
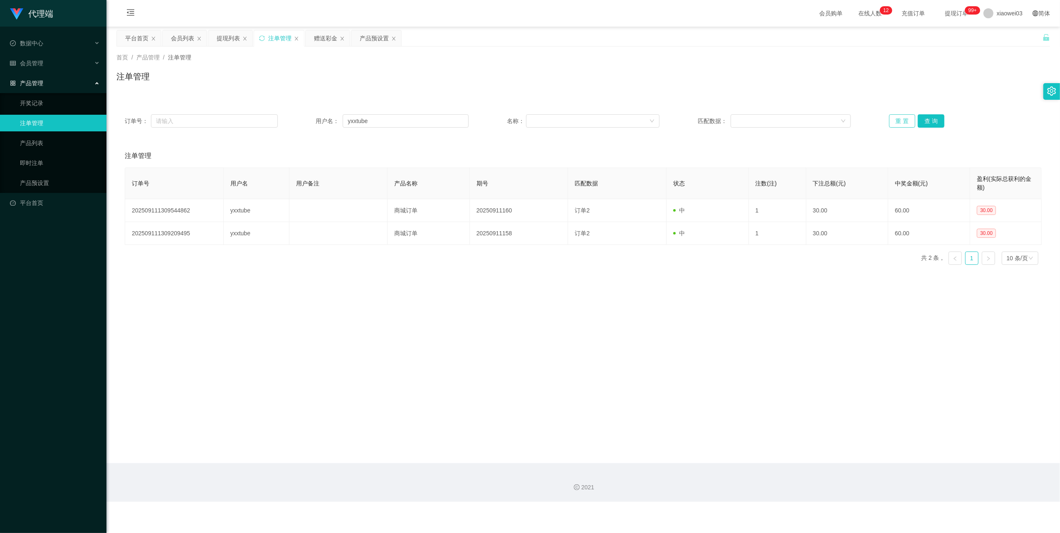
click at [903, 122] on button "重 置" at bounding box center [902, 120] width 27 height 13
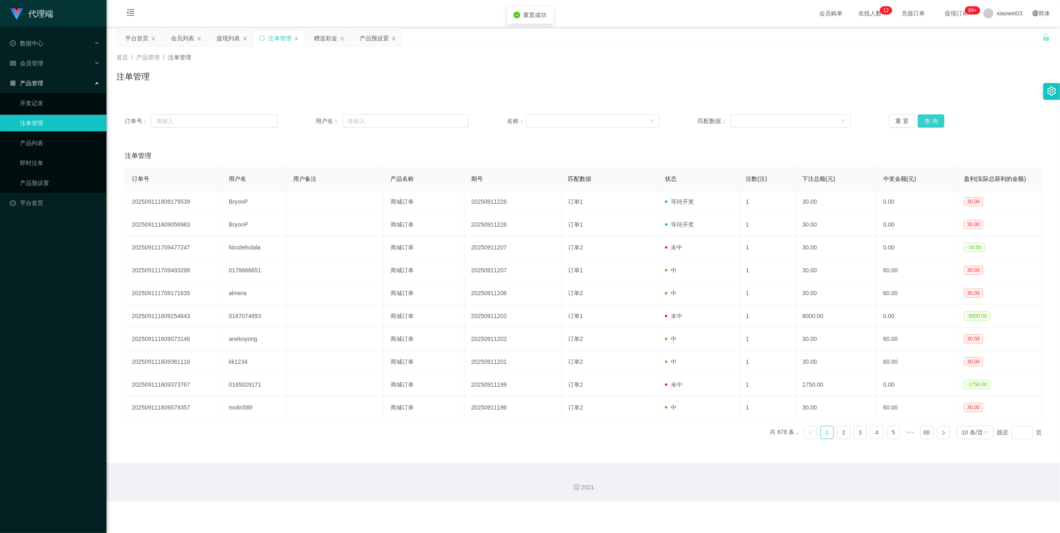
click at [924, 122] on button "查 询" at bounding box center [931, 120] width 27 height 13
drag, startPoint x: 221, startPoint y: 35, endPoint x: 601, endPoint y: 129, distance: 391.5
click at [220, 35] on div "提现列表" at bounding box center [228, 38] width 23 height 16
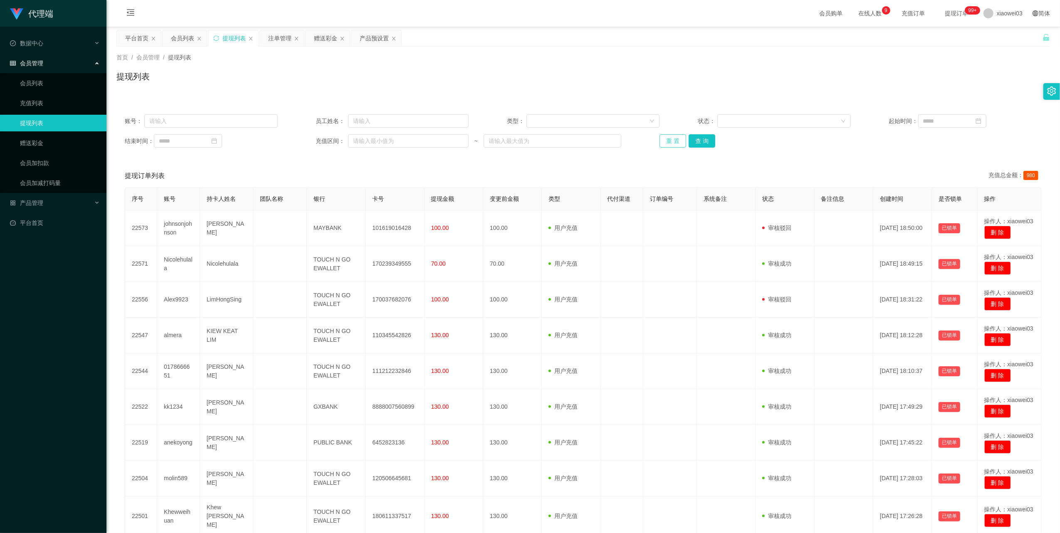
click at [666, 136] on button "重 置" at bounding box center [673, 140] width 27 height 13
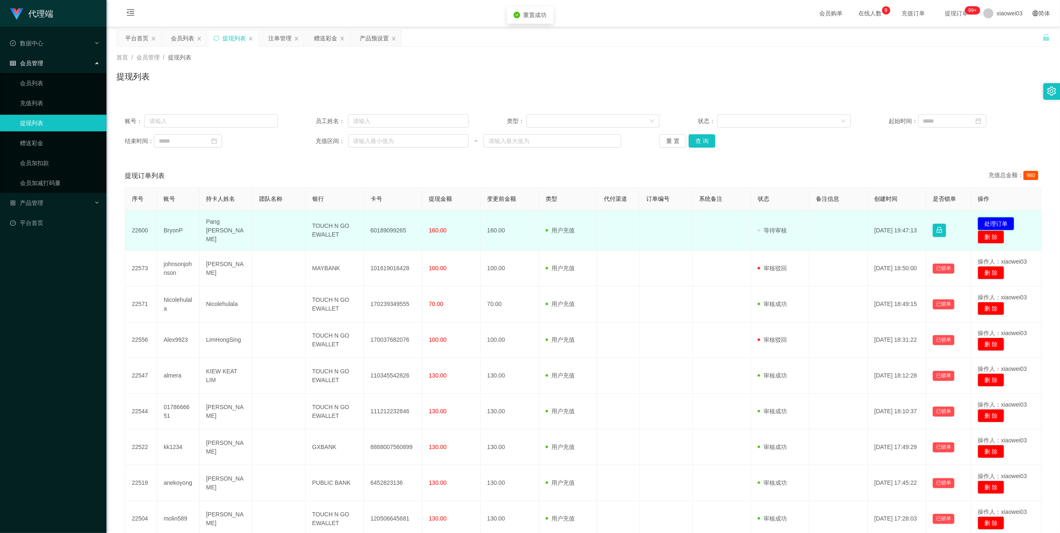
click at [997, 218] on button "处理订单" at bounding box center [996, 223] width 37 height 13
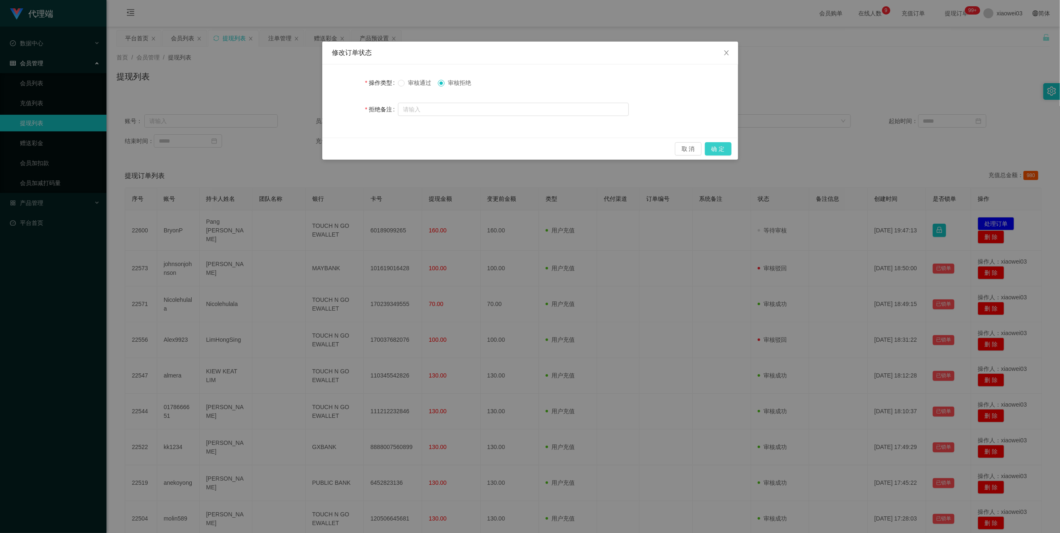
drag, startPoint x: 722, startPoint y: 149, endPoint x: 727, endPoint y: 150, distance: 5.1
click at [721, 149] on button "确 定" at bounding box center [718, 148] width 27 height 13
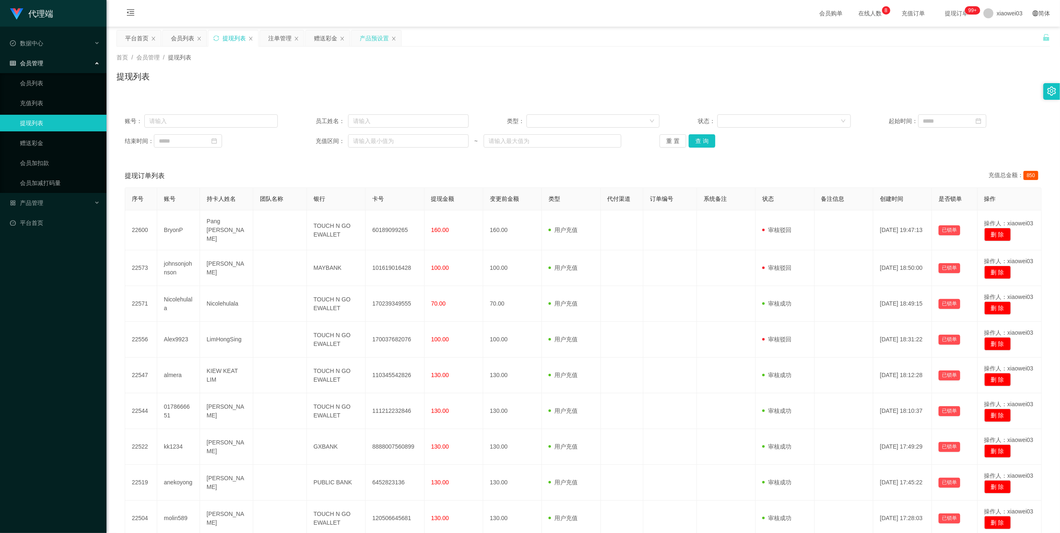
click at [383, 39] on div "产品预设置" at bounding box center [374, 38] width 29 height 16
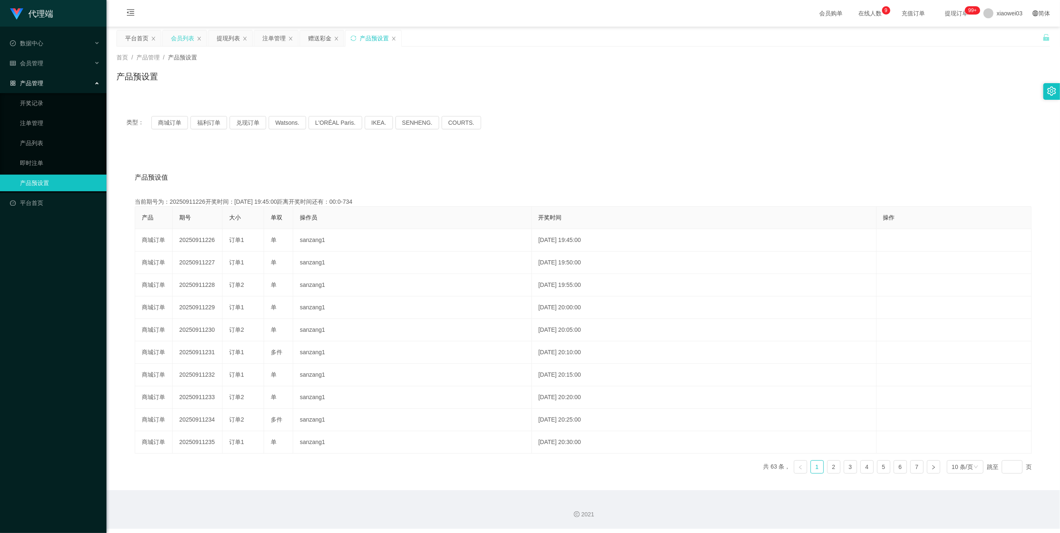
click at [178, 37] on div "会员列表" at bounding box center [182, 38] width 23 height 16
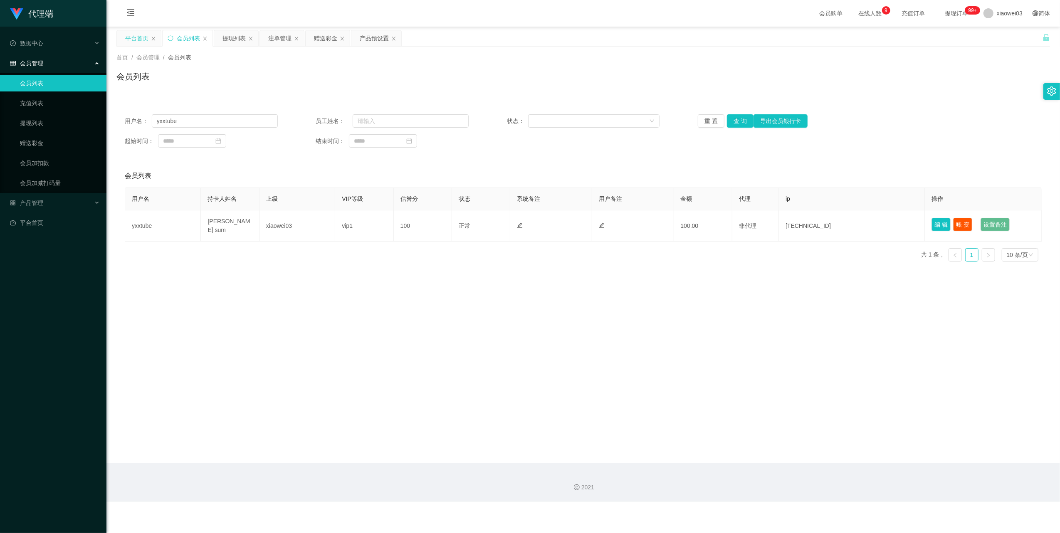
click at [134, 40] on div "平台首页" at bounding box center [136, 38] width 23 height 16
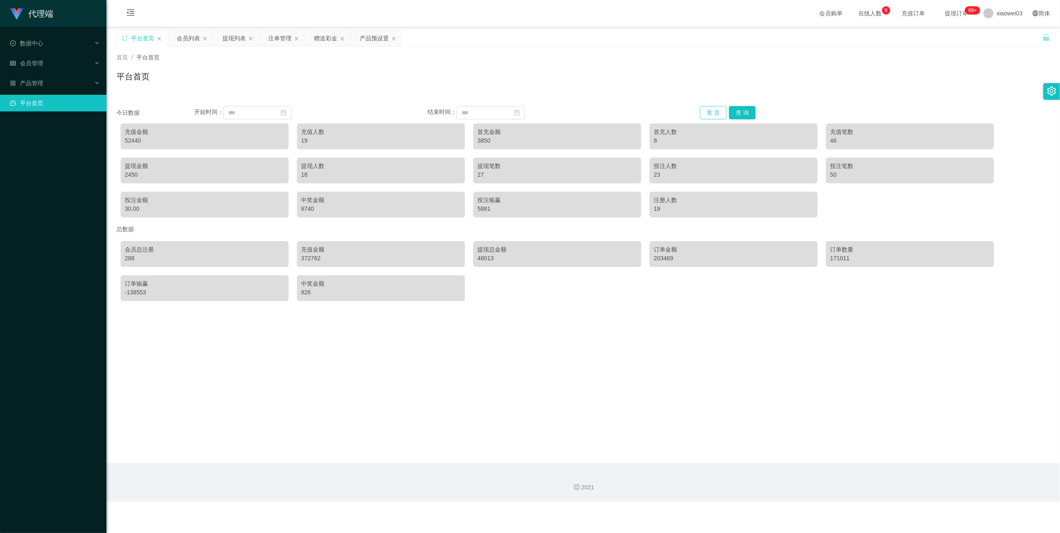
click at [710, 111] on button "重 置" at bounding box center [713, 112] width 27 height 13
click at [138, 141] on div "52540" at bounding box center [205, 140] width 160 height 9
click at [131, 139] on div "52540" at bounding box center [205, 140] width 160 height 9
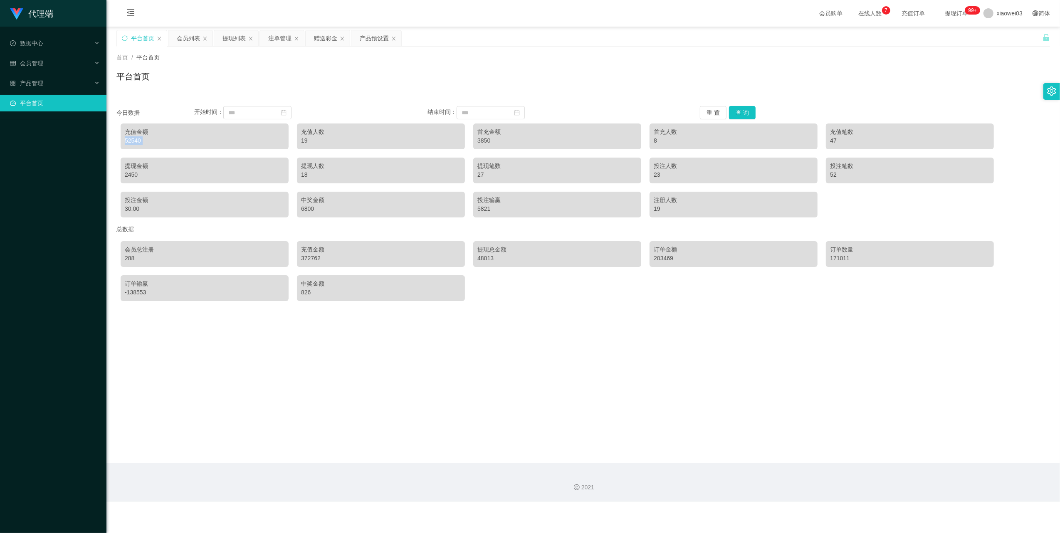
click at [131, 139] on div "52540" at bounding box center [205, 140] width 160 height 9
drag, startPoint x: 173, startPoint y: 140, endPoint x: 141, endPoint y: 145, distance: 32.0
click at [172, 140] on div "52540" at bounding box center [205, 140] width 160 height 9
click at [133, 140] on div "52540" at bounding box center [205, 140] width 160 height 9
click at [130, 140] on div "52540" at bounding box center [205, 140] width 160 height 9
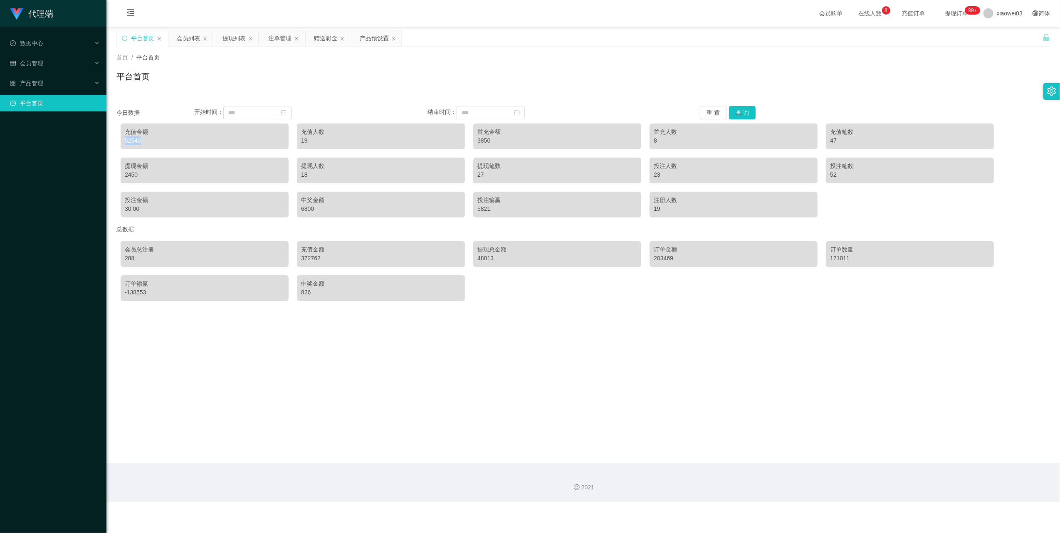
click at [130, 140] on div "52540" at bounding box center [205, 140] width 160 height 9
click at [133, 143] on div "52540" at bounding box center [205, 140] width 160 height 9
click at [133, 142] on div "52540" at bounding box center [205, 140] width 160 height 9
click at [739, 109] on button "查 询" at bounding box center [742, 112] width 27 height 13
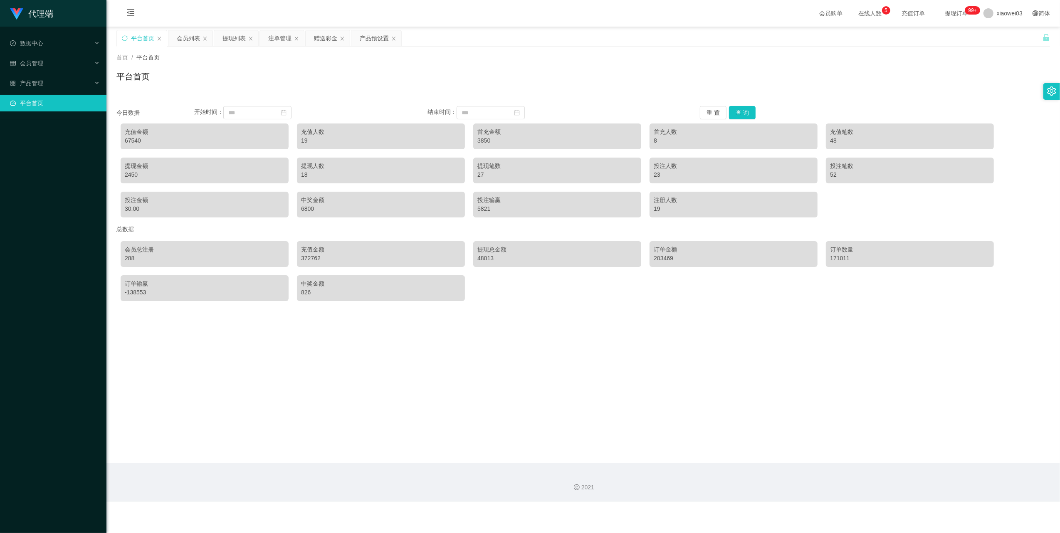
click at [131, 140] on div "67540" at bounding box center [205, 140] width 160 height 9
click at [135, 144] on div "67540" at bounding box center [205, 140] width 160 height 9
click at [134, 140] on div "67540" at bounding box center [205, 140] width 160 height 9
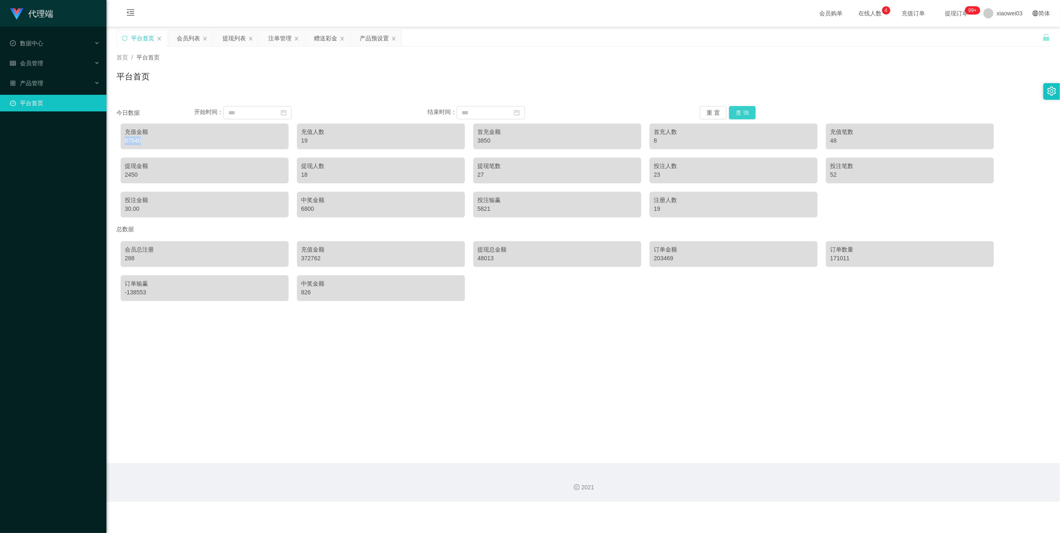
click at [739, 112] on button "查 询" at bounding box center [742, 112] width 27 height 13
click at [712, 112] on button "重 置" at bounding box center [713, 112] width 27 height 13
click at [703, 110] on button "重 置" at bounding box center [713, 112] width 27 height 13
click at [368, 42] on div "产品预设置" at bounding box center [374, 38] width 29 height 16
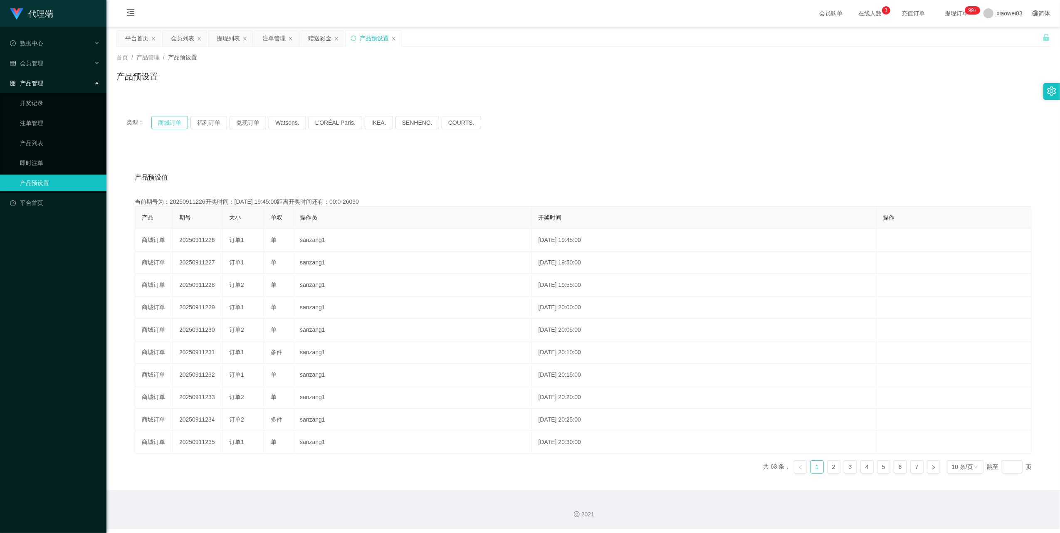
click at [178, 121] on button "商城订单" at bounding box center [169, 122] width 37 height 13
click at [171, 123] on button "商城订单" at bounding box center [169, 122] width 37 height 13
click at [175, 121] on button "商城订单" at bounding box center [169, 122] width 37 height 13
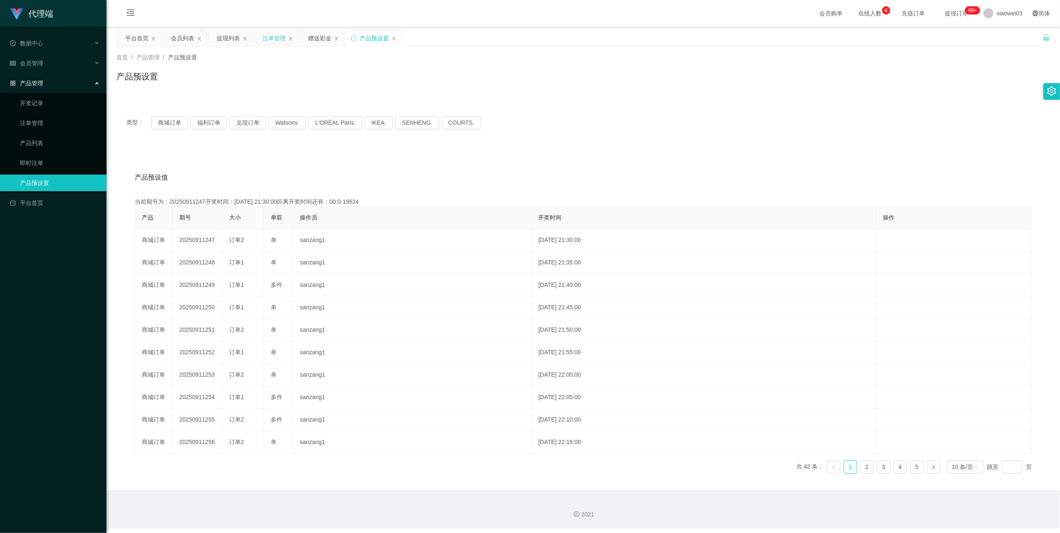
click at [280, 37] on div "注单管理" at bounding box center [273, 38] width 23 height 16
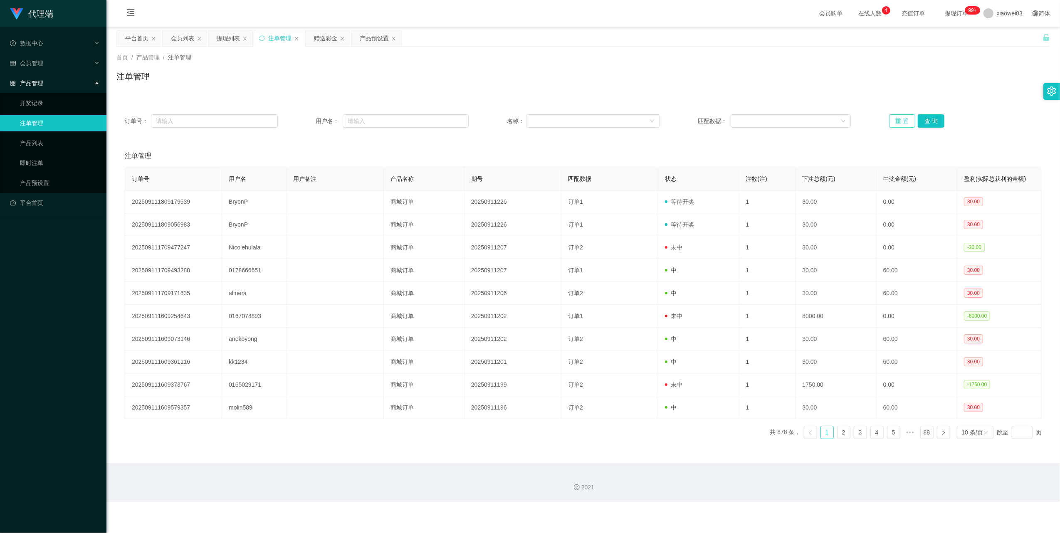
click at [904, 122] on button "重 置" at bounding box center [902, 120] width 27 height 13
click at [378, 42] on div "产品预设置" at bounding box center [374, 38] width 29 height 16
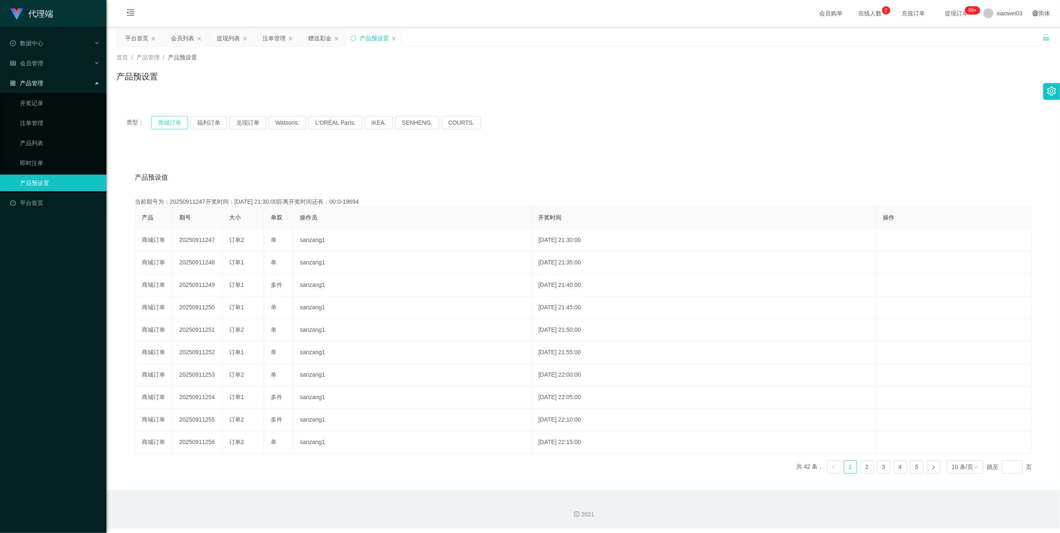
click at [163, 121] on button "商城订单" at bounding box center [169, 122] width 37 height 13
click at [275, 39] on div "注单管理" at bounding box center [273, 38] width 23 height 16
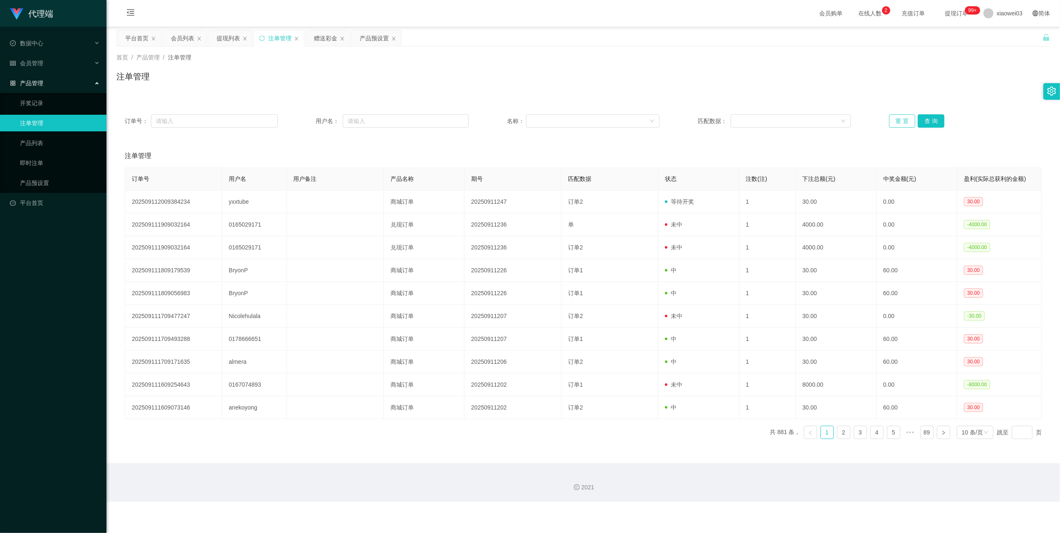
click at [891, 123] on button "重 置" at bounding box center [902, 120] width 27 height 13
click at [222, 40] on div "提现列表" at bounding box center [228, 38] width 23 height 16
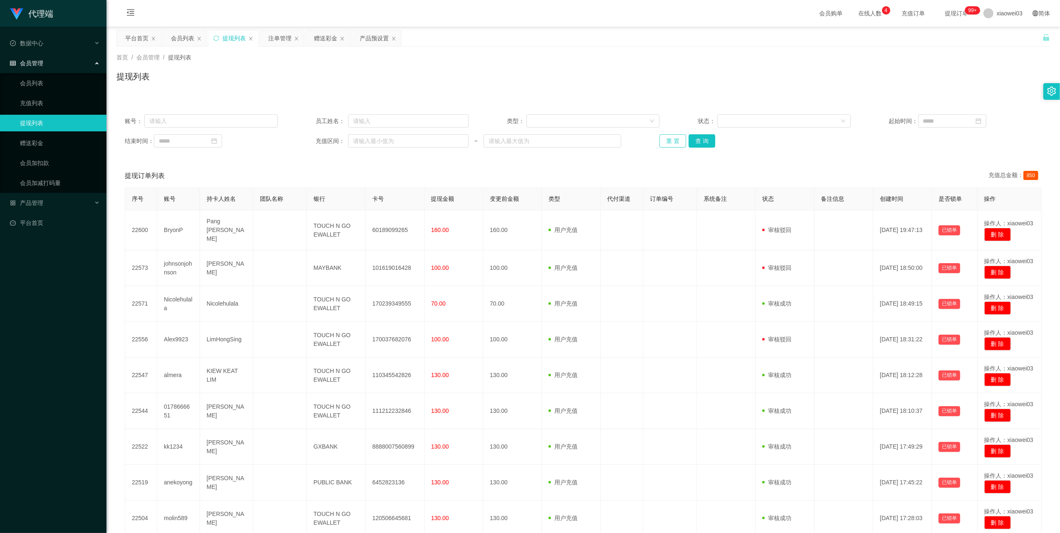
click at [666, 140] on button "重 置" at bounding box center [673, 140] width 27 height 13
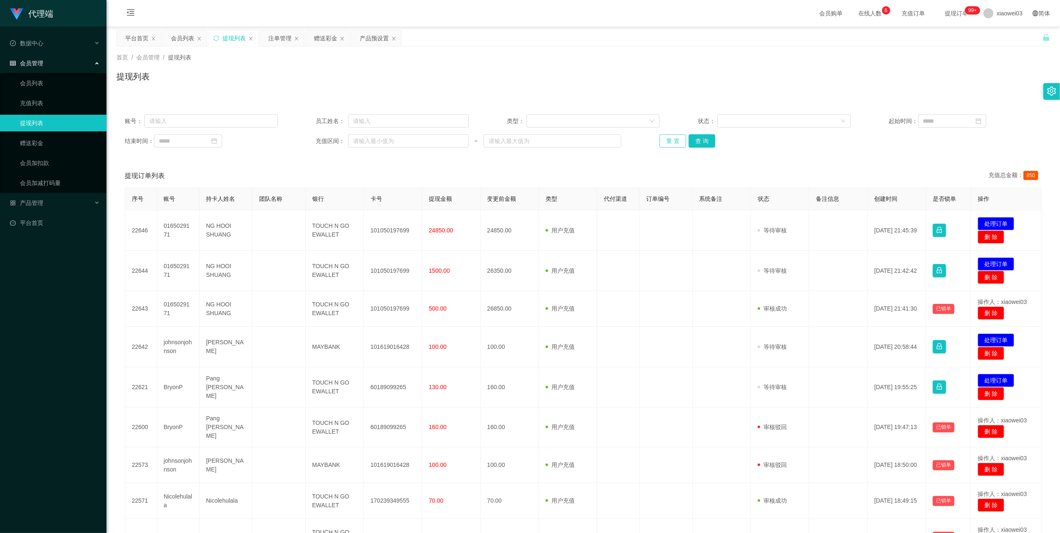
click at [666, 144] on button "重 置" at bounding box center [673, 140] width 27 height 13
